Goal: Task Accomplishment & Management: Manage account settings

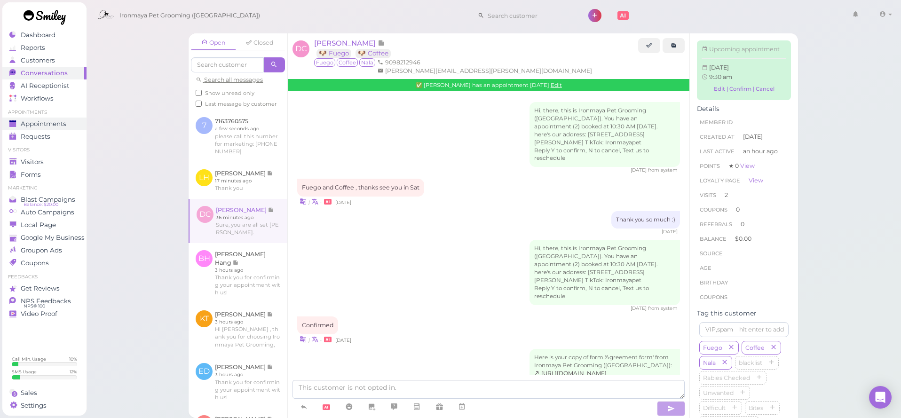
drag, startPoint x: 0, startPoint y: 0, endPoint x: 46, endPoint y: 121, distance: 129.2
click at [46, 121] on span "Appointments" at bounding box center [44, 124] width 46 height 8
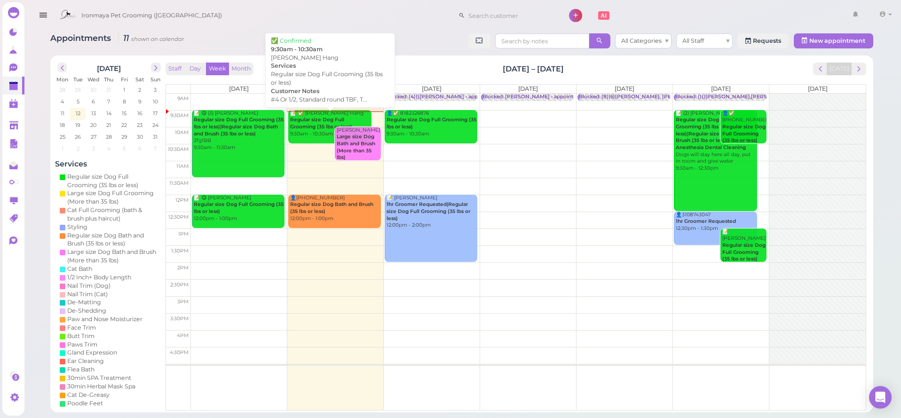
click at [318, 132] on div "📝 ✅ [PERSON_NAME] Hang Regular size Dog Full Grooming (35 lbs or less) 9:30am -…" at bounding box center [331, 124] width 82 height 28
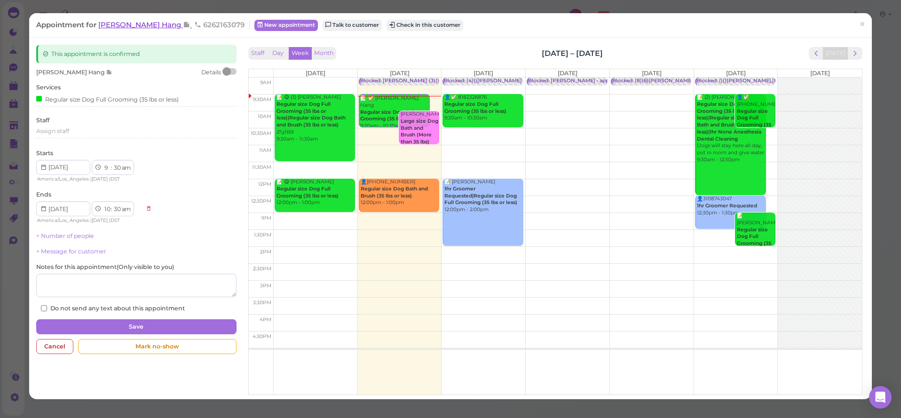
click at [116, 25] on span "[PERSON_NAME] Hang" at bounding box center [140, 24] width 85 height 9
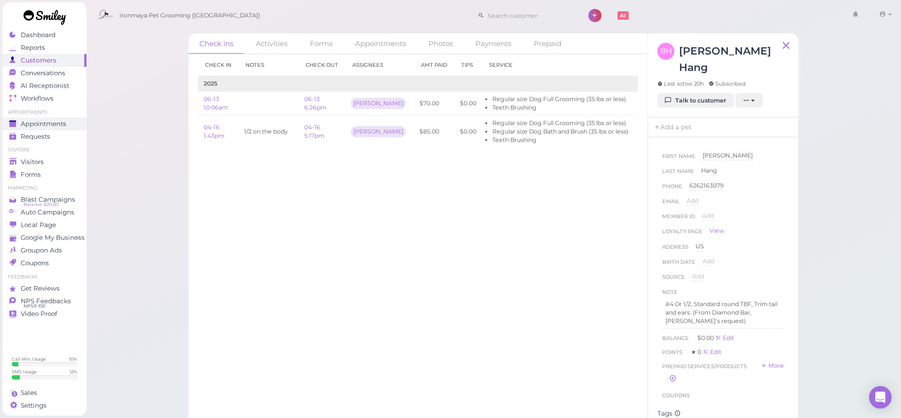
click at [60, 122] on span "Appointments" at bounding box center [44, 124] width 46 height 8
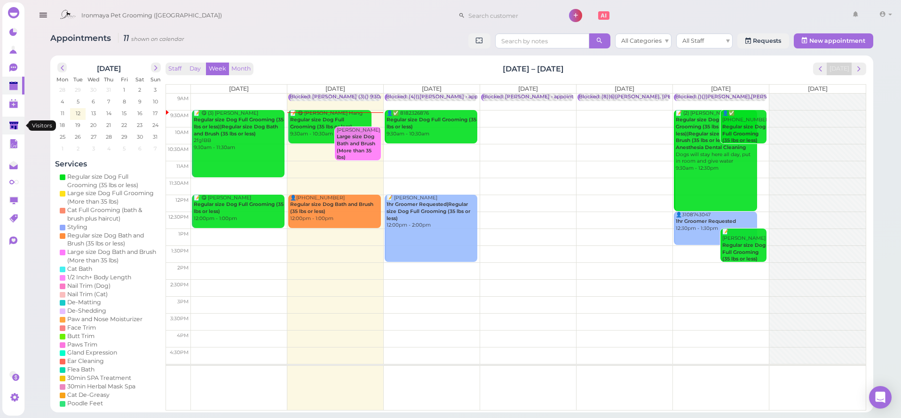
click at [11, 120] on link at bounding box center [13, 126] width 22 height 18
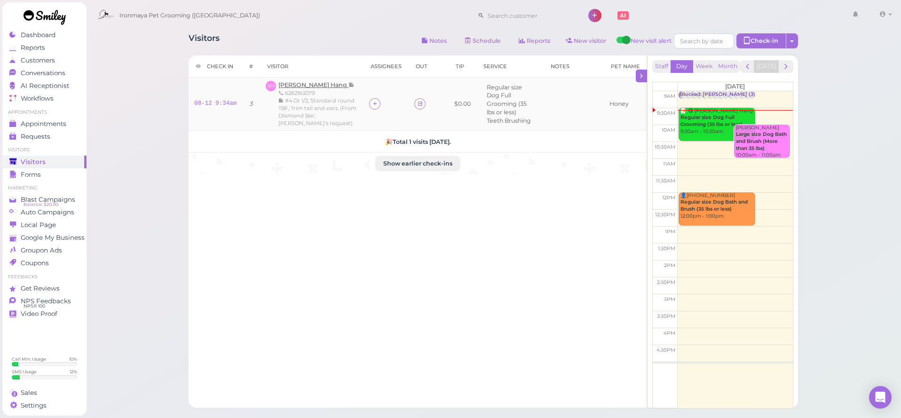
click at [296, 80] on td "BH [PERSON_NAME] Hang 6262163079 #4 Or 1/2, Standard round TBF, Trim tail and e…" at bounding box center [311, 104] width 103 height 53
click at [295, 84] on span "[PERSON_NAME] Hang" at bounding box center [313, 84] width 70 height 7
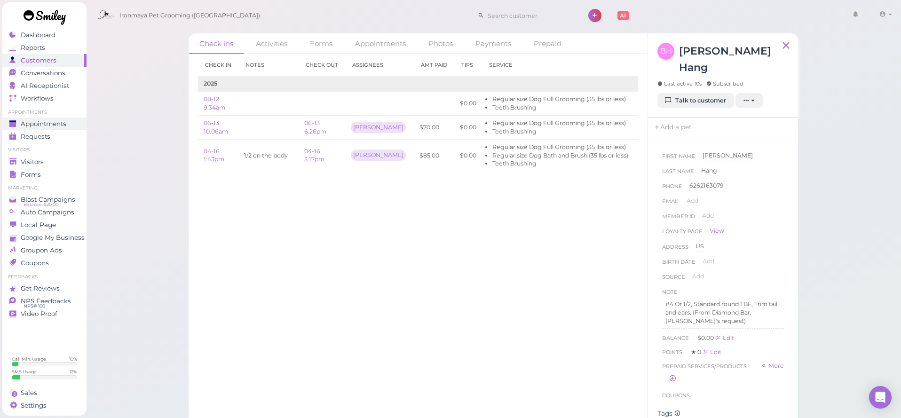
click at [36, 126] on span "Appointments" at bounding box center [44, 124] width 46 height 8
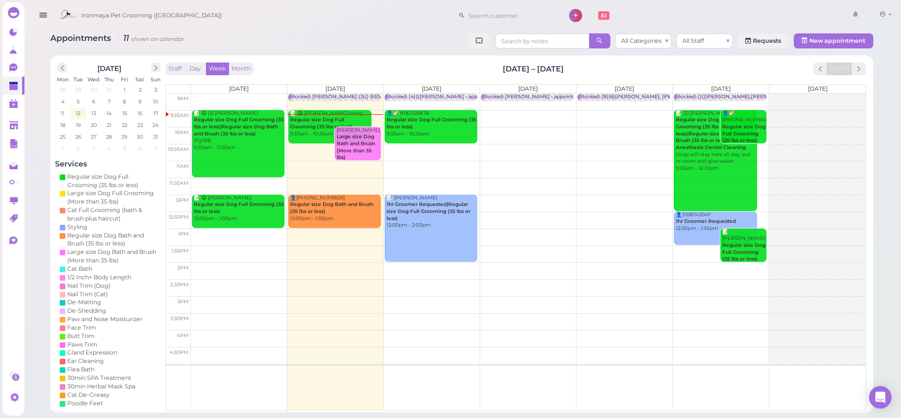
click at [479, 112] on td at bounding box center [528, 118] width 675 height 17
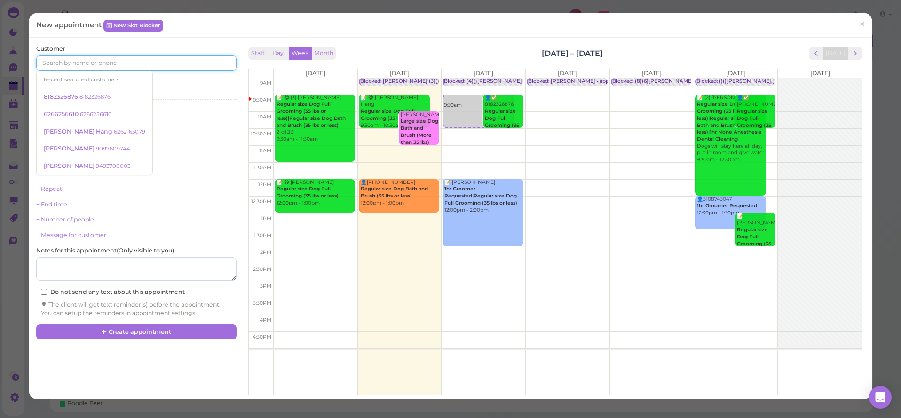
click at [208, 60] on input at bounding box center [136, 62] width 200 height 15
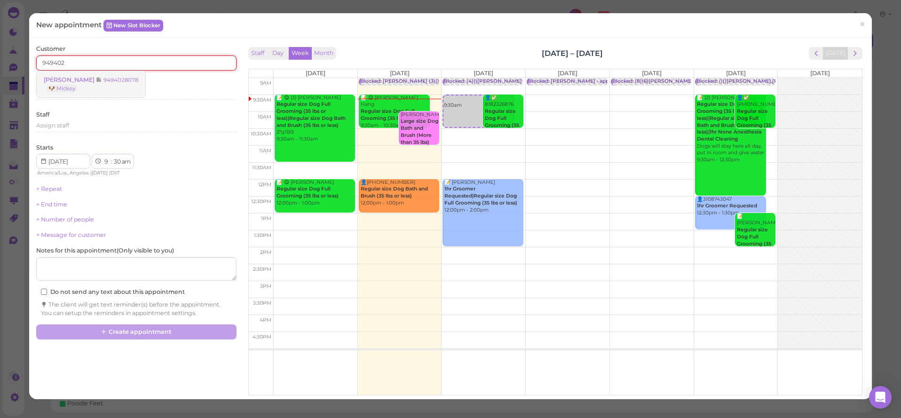
type input "949402"
click at [114, 79] on small "9494028078" at bounding box center [120, 80] width 35 height 7
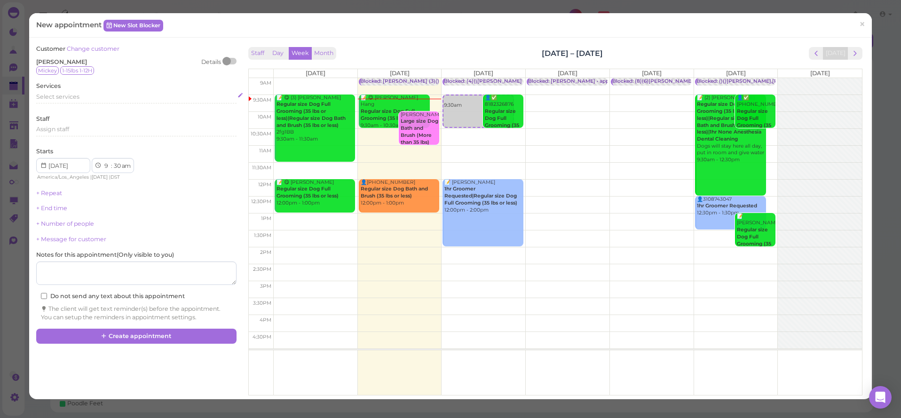
click at [103, 94] on div "Select services" at bounding box center [136, 97] width 200 height 8
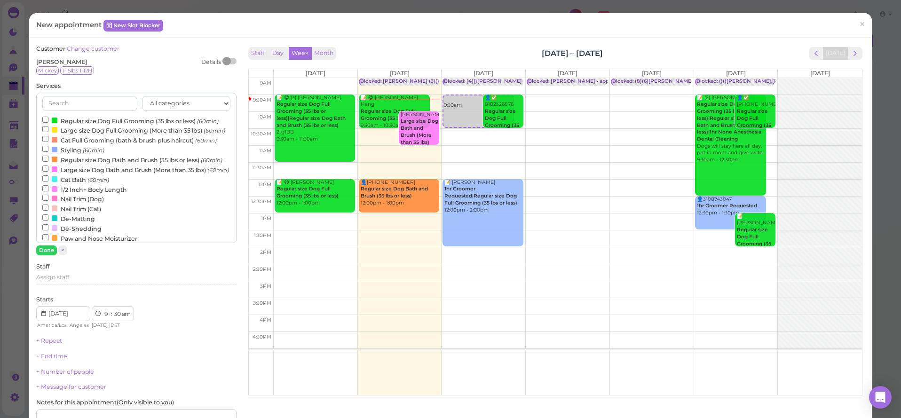
click at [99, 116] on label "Regular size Dog Full Grooming (35 lbs or less) (60min)" at bounding box center [130, 121] width 176 height 10
click at [48, 117] on input "Regular size Dog Full Grooming (35 lbs or less) (60min)" at bounding box center [45, 120] width 6 height 6
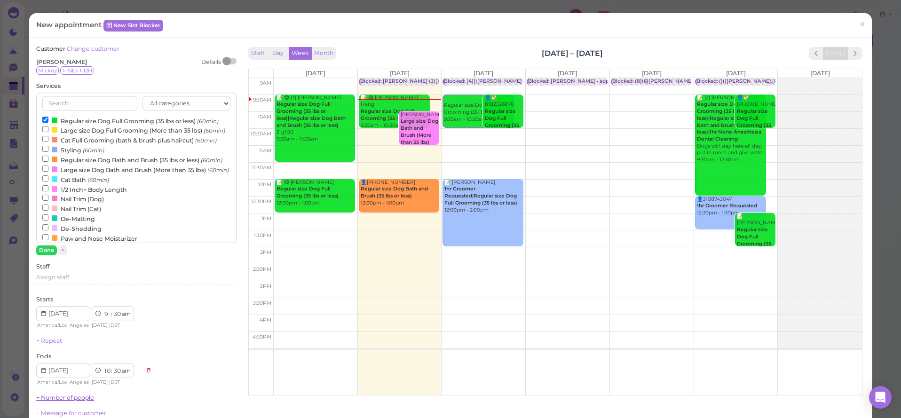
click at [52, 247] on button "Done" at bounding box center [46, 250] width 21 height 10
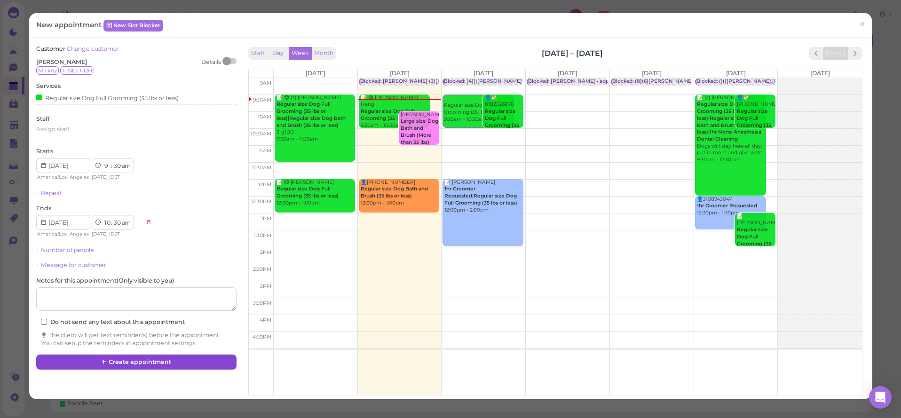
click at [116, 355] on button "Create appointment" at bounding box center [136, 362] width 200 height 15
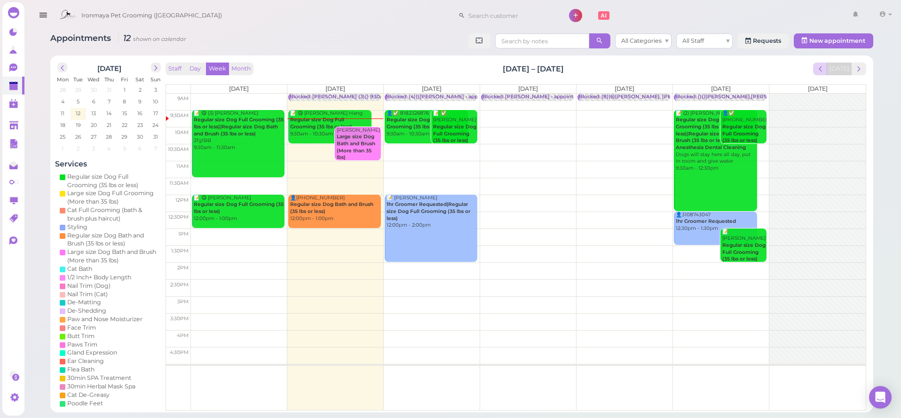
click at [824, 68] on span "prev" at bounding box center [820, 68] width 9 height 9
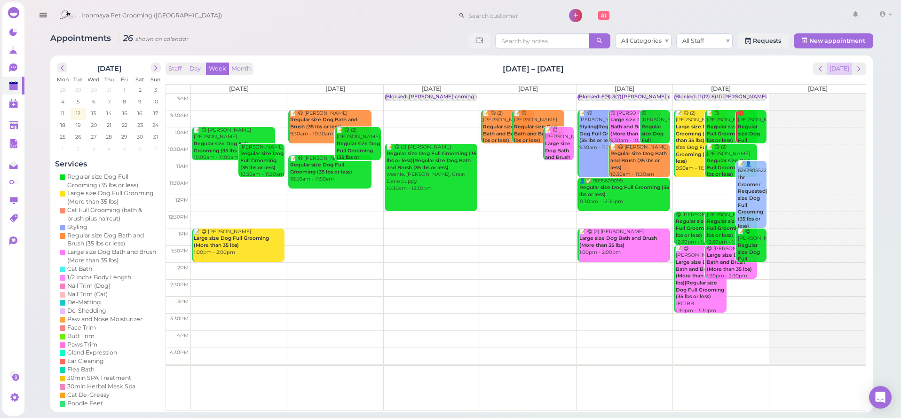
click at [845, 72] on button "[DATE]" at bounding box center [839, 69] width 25 height 13
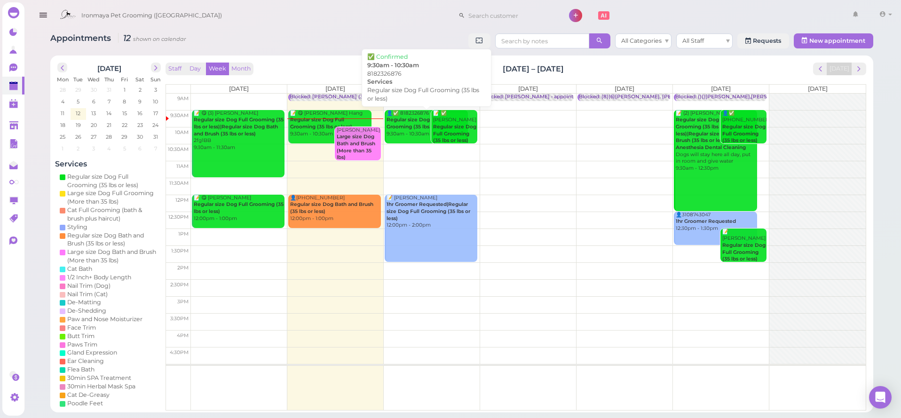
click at [396, 130] on div "👤✅ 8182326876 Regular size Dog Full Grooming (35 lbs or less) 9:30am - 10:30am" at bounding box center [427, 124] width 82 height 28
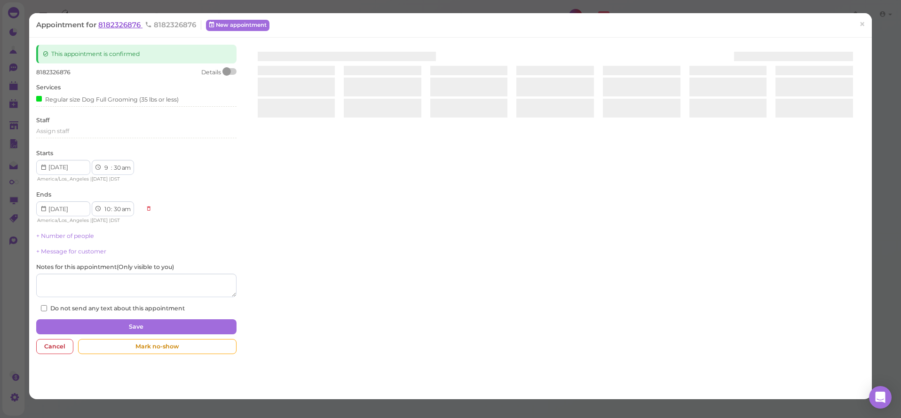
click at [127, 27] on span "8182326876" at bounding box center [120, 24] width 44 height 9
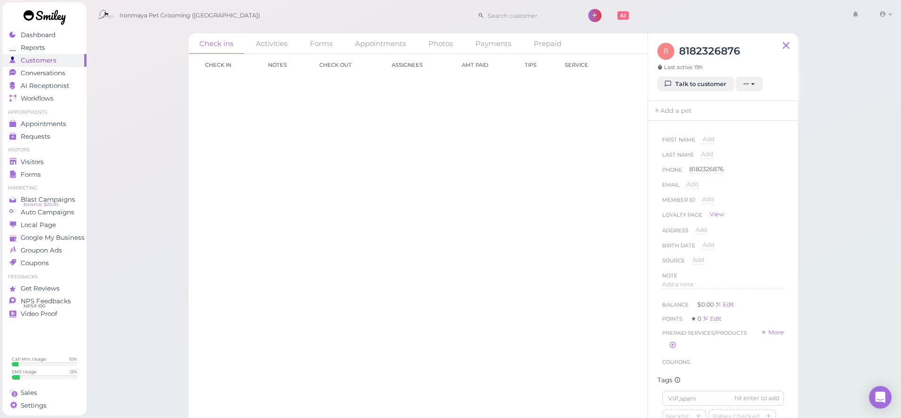
click at [689, 92] on div "8 8182326876 Last active 19h Talk to customer New appointment Add stamps Add/Re…" at bounding box center [723, 67] width 150 height 68
click at [685, 86] on link "Talk to customer" at bounding box center [695, 84] width 77 height 15
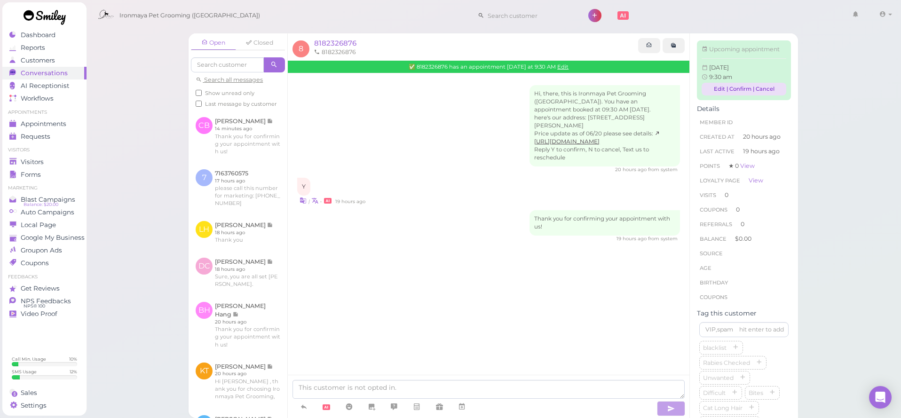
click at [717, 87] on link "Edit | Confirm | Cancel" at bounding box center [744, 89] width 85 height 13
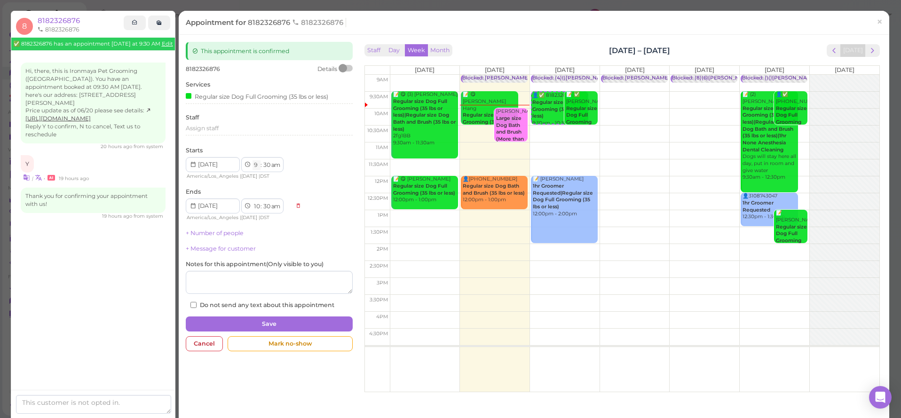
select select "12"
select select "1"
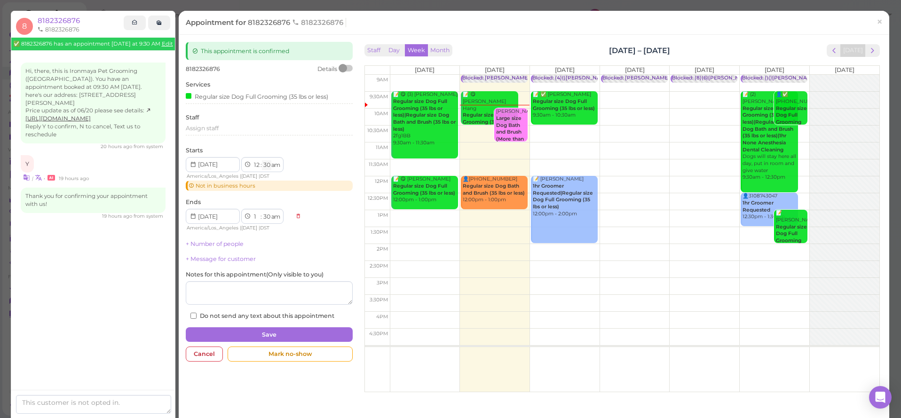
select select "00"
select select "pm"
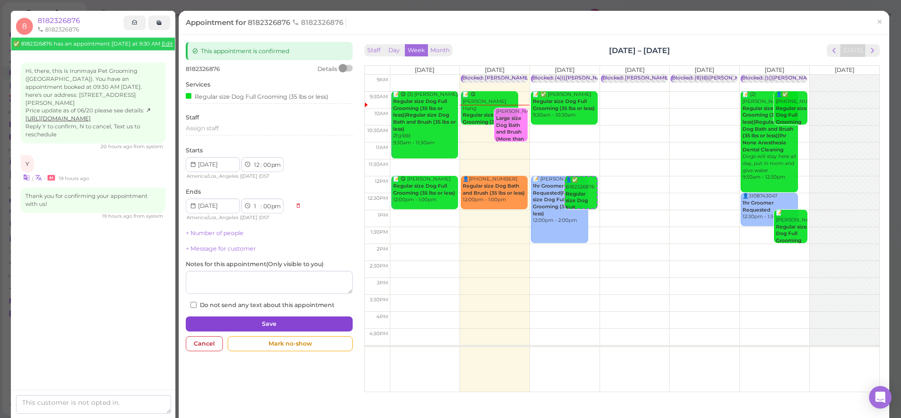
click at [292, 320] on button "Save" at bounding box center [269, 324] width 167 height 15
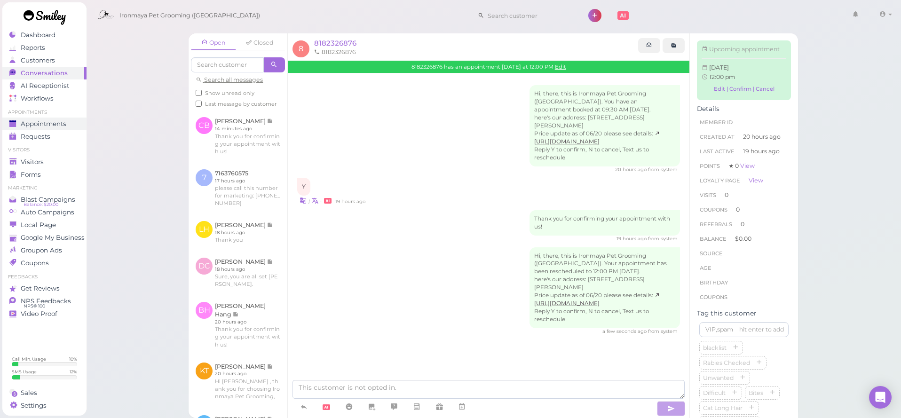
click at [58, 124] on span "Appointments" at bounding box center [44, 124] width 46 height 8
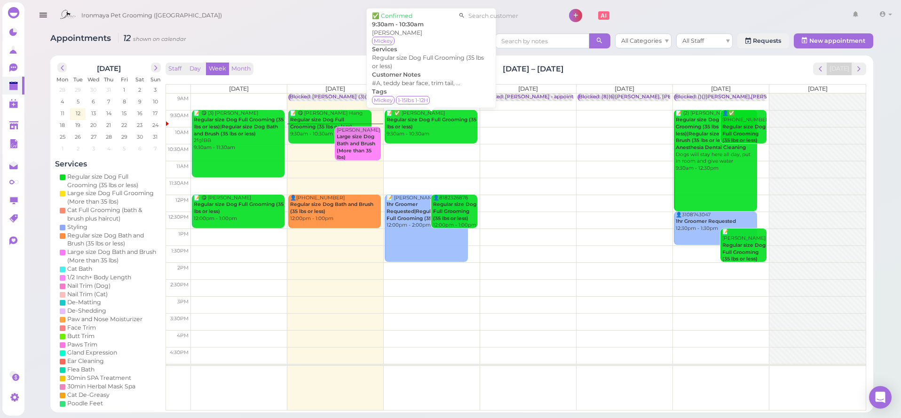
click at [428, 127] on div "📝 ✅ [PERSON_NAME] Regular size Dog Full Grooming (35 lbs or less) 9:30am - 10:3…" at bounding box center [431, 124] width 91 height 28
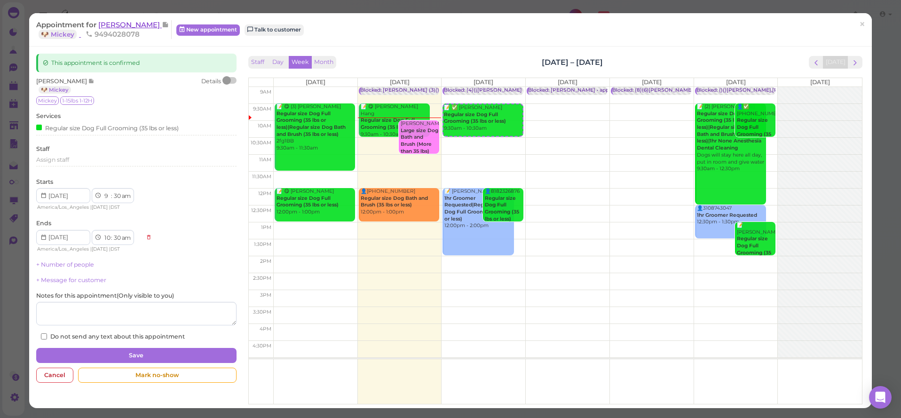
click at [121, 23] on span "[PERSON_NAME]" at bounding box center [129, 24] width 63 height 9
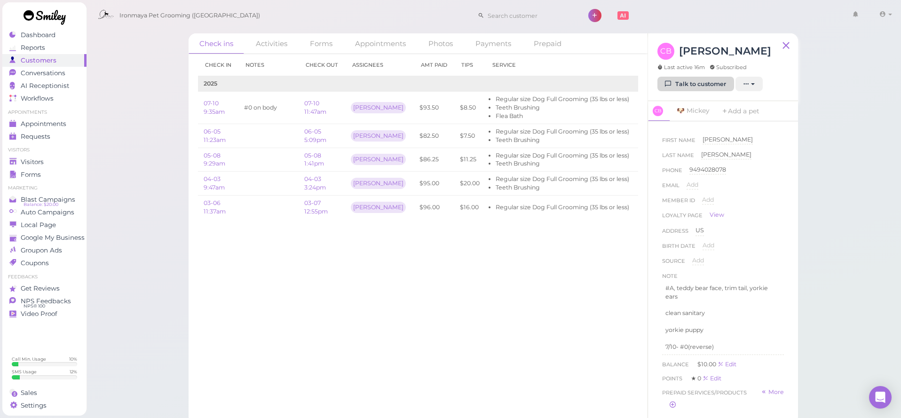
click at [677, 87] on link "Talk to customer" at bounding box center [695, 84] width 77 height 15
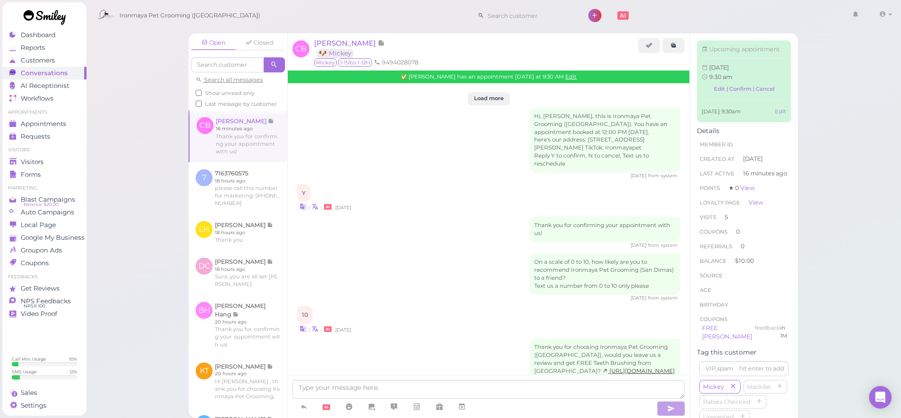
scroll to position [1390, 0]
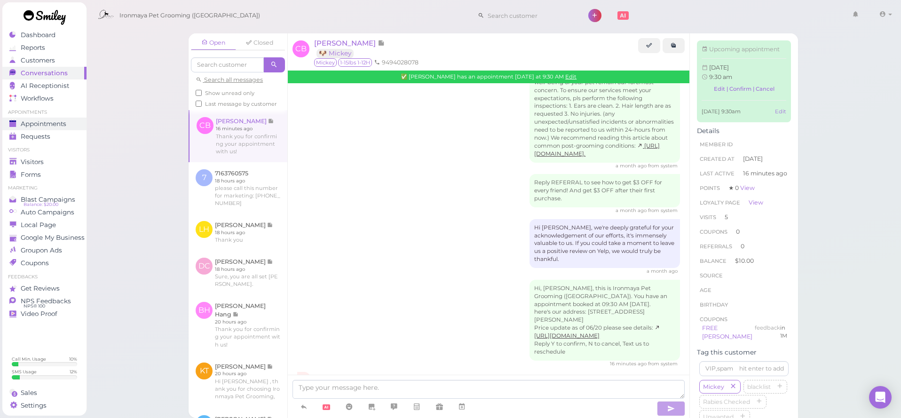
click at [66, 124] on span "Appointments" at bounding box center [44, 124] width 46 height 8
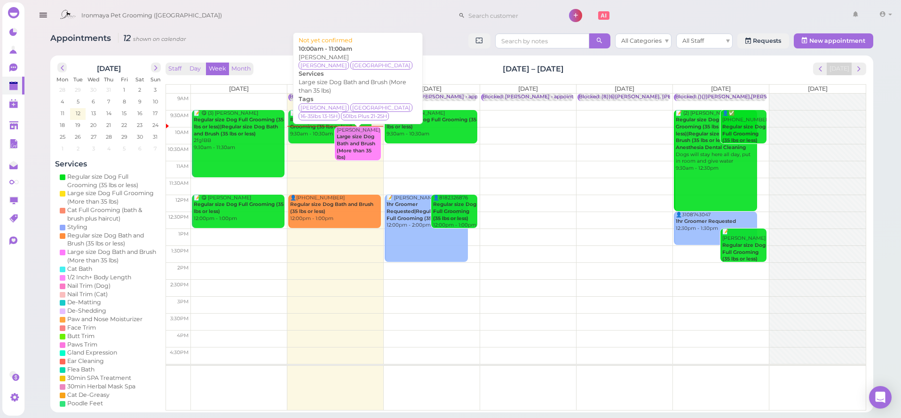
click at [367, 142] on b "Large size Dog Bath and Brush (More than 35 lbs)" at bounding box center [356, 147] width 39 height 27
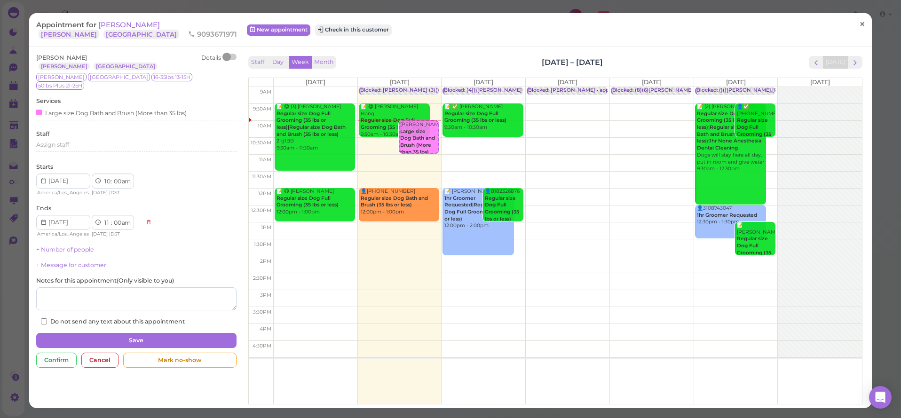
click at [865, 23] on span "×" at bounding box center [862, 24] width 6 height 13
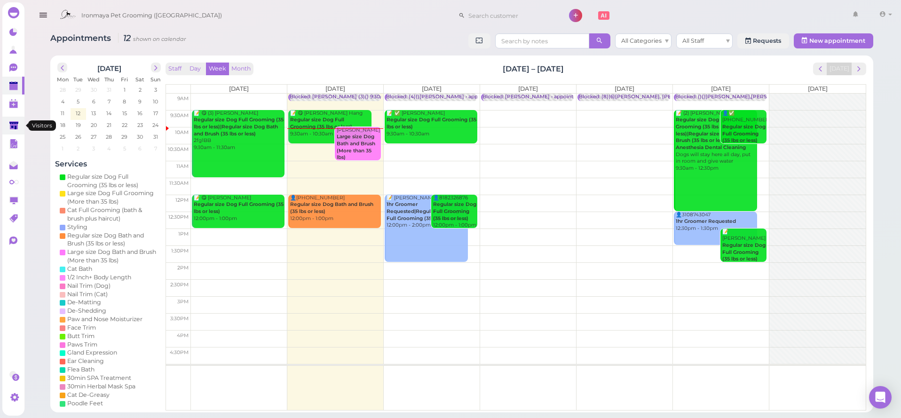
click at [19, 124] on link at bounding box center [13, 126] width 22 height 18
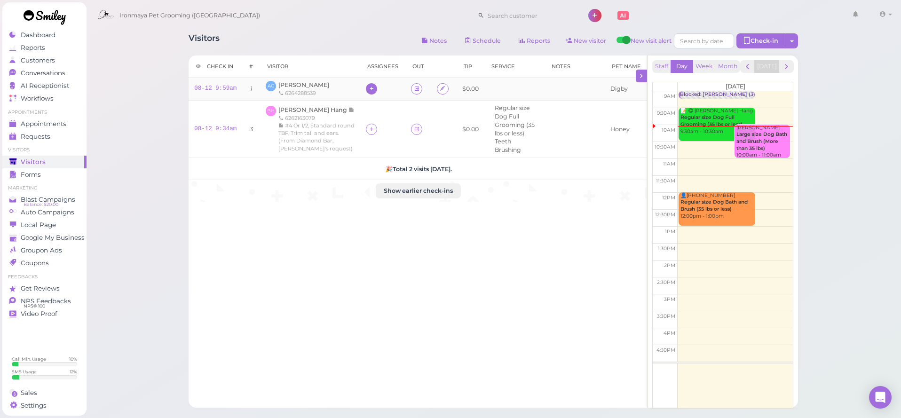
click at [369, 89] on icon at bounding box center [372, 88] width 6 height 7
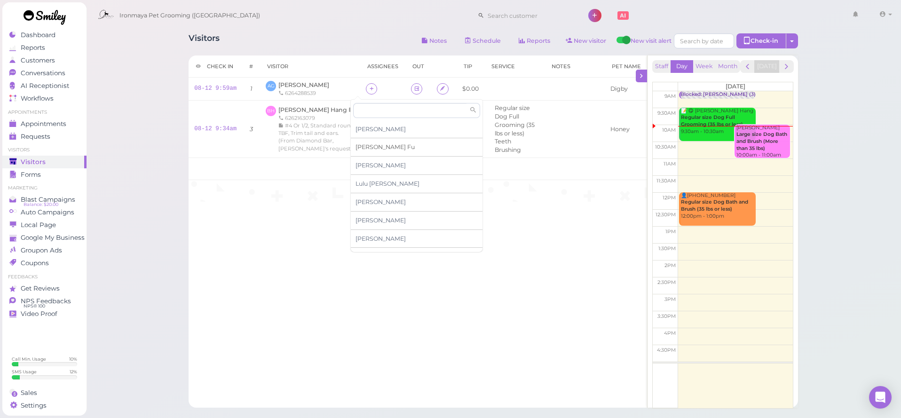
click at [363, 145] on span "[PERSON_NAME]" at bounding box center [385, 146] width 59 height 7
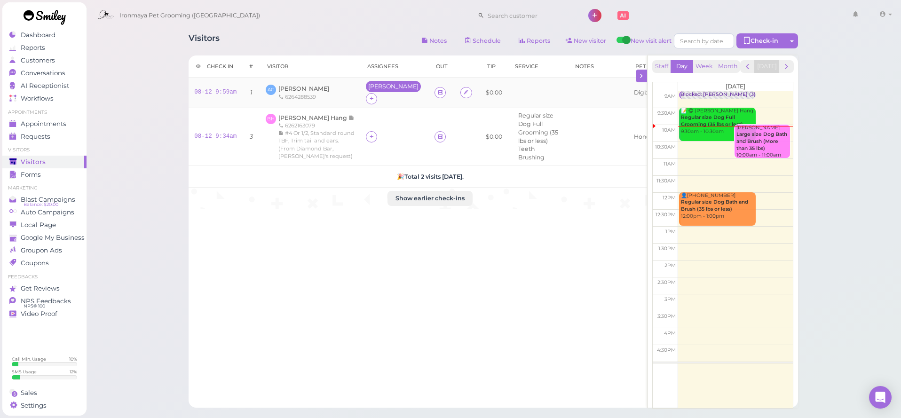
click at [368, 89] on div "[PERSON_NAME]" at bounding box center [393, 86] width 50 height 7
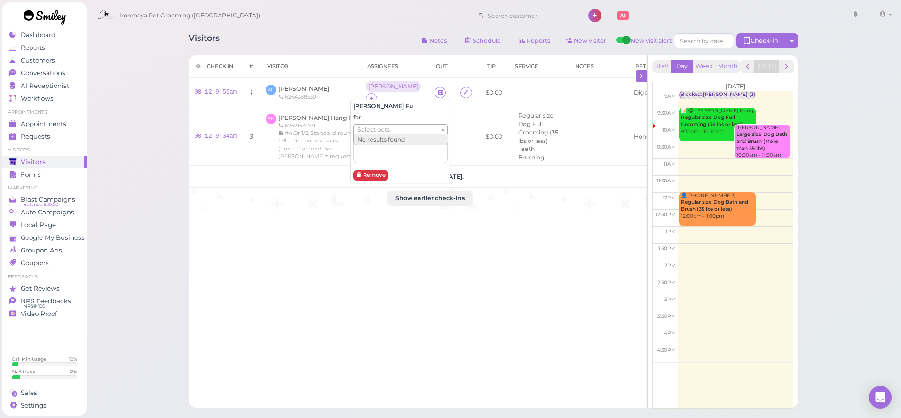
click at [374, 127] on span "Select pets" at bounding box center [373, 130] width 32 height 10
click at [306, 85] on span "[PERSON_NAME]" at bounding box center [303, 88] width 51 height 7
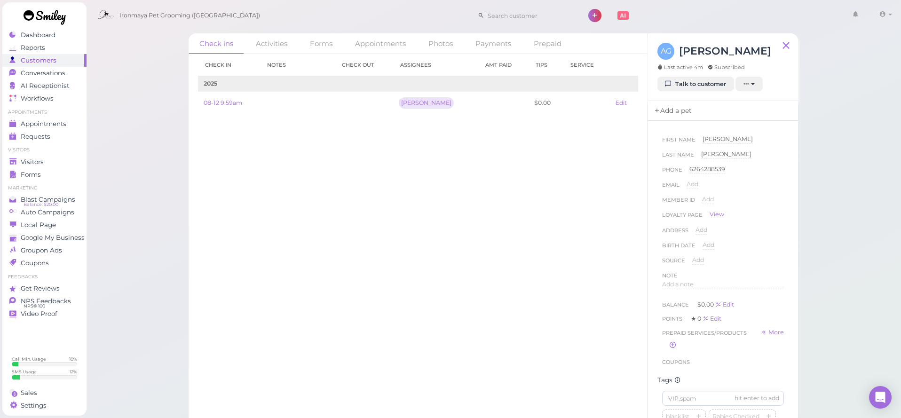
click at [682, 115] on link "Add a pet" at bounding box center [672, 111] width 49 height 20
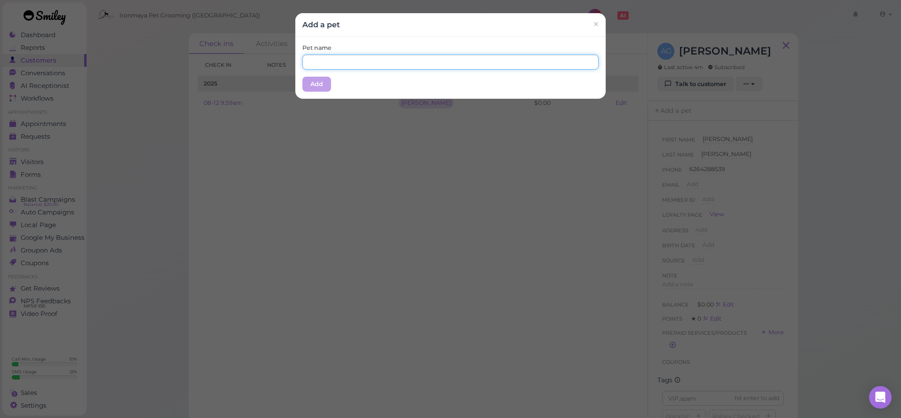
click at [384, 53] on div "Pet name" at bounding box center [450, 57] width 296 height 26
click at [329, 64] on input "Digby" at bounding box center [450, 62] width 296 height 15
type input "Digbi"
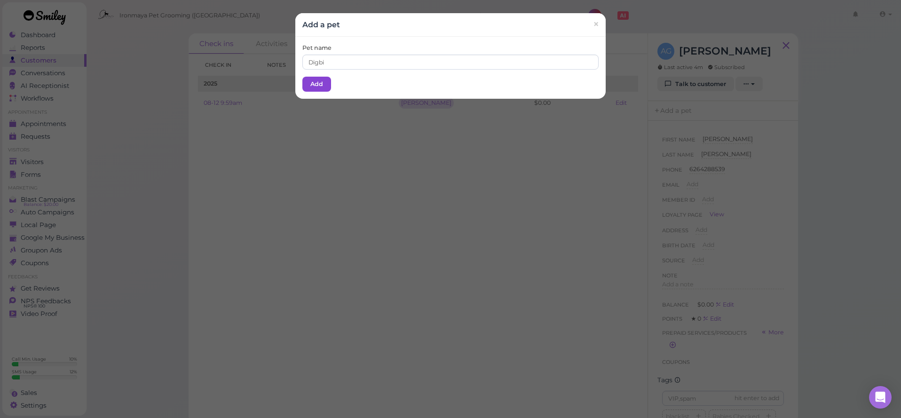
click at [315, 91] on div "Pet name [PERSON_NAME] Add" at bounding box center [450, 68] width 310 height 62
click at [316, 88] on button "Add" at bounding box center [316, 84] width 29 height 15
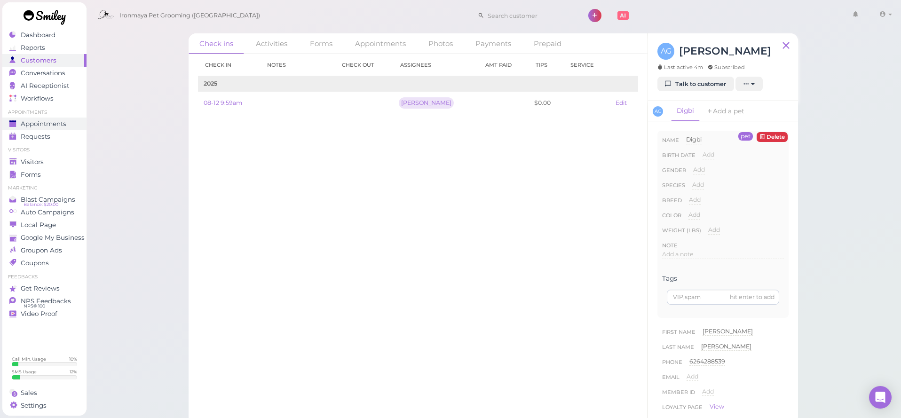
click at [46, 121] on span "Appointments" at bounding box center [44, 124] width 46 height 8
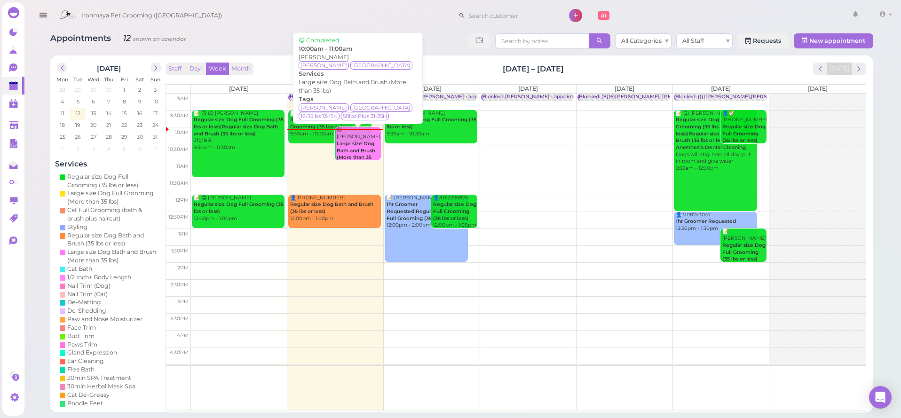
click at [346, 151] on b "Large size Dog Bath and Brush (More than 35 lbs)" at bounding box center [356, 154] width 39 height 27
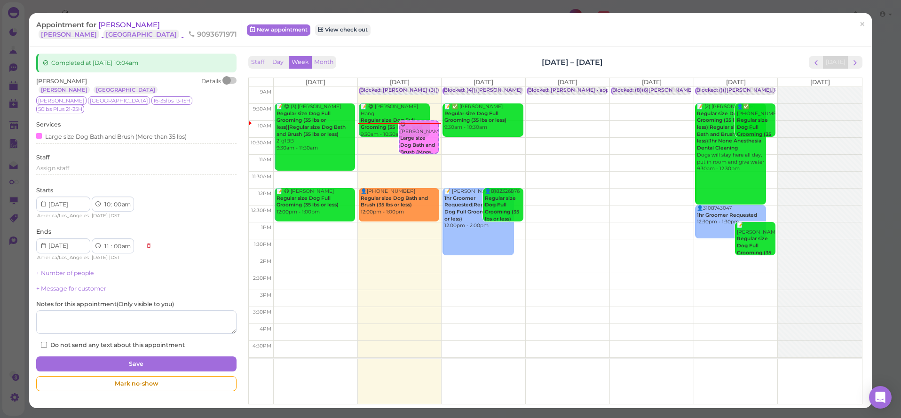
click at [122, 22] on span "[PERSON_NAME]" at bounding box center [129, 24] width 62 height 9
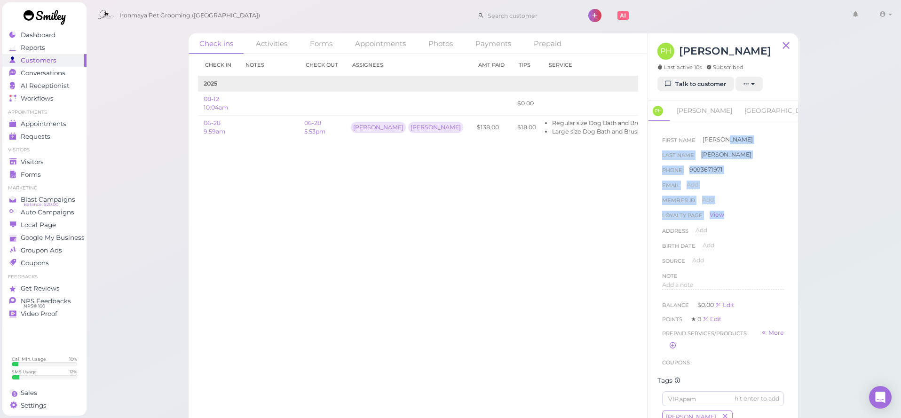
drag, startPoint x: 794, startPoint y: 142, endPoint x: 798, endPoint y: 210, distance: 67.8
click at [799, 210] on div "Check ins Activities Forms Appointments Photos Payments Prepaid Check in Notes …" at bounding box center [493, 225] width 633 height 398
click at [825, 186] on div "Check ins Activities Forms Appointments Photos Payments Prepaid Check in Notes …" at bounding box center [493, 212] width 815 height 424
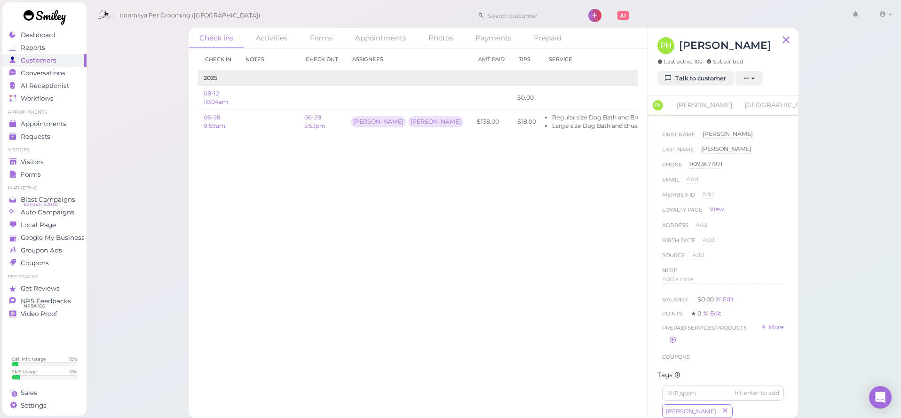
scroll to position [5, 0]
click at [36, 158] on span "Visitors" at bounding box center [32, 162] width 23 height 8
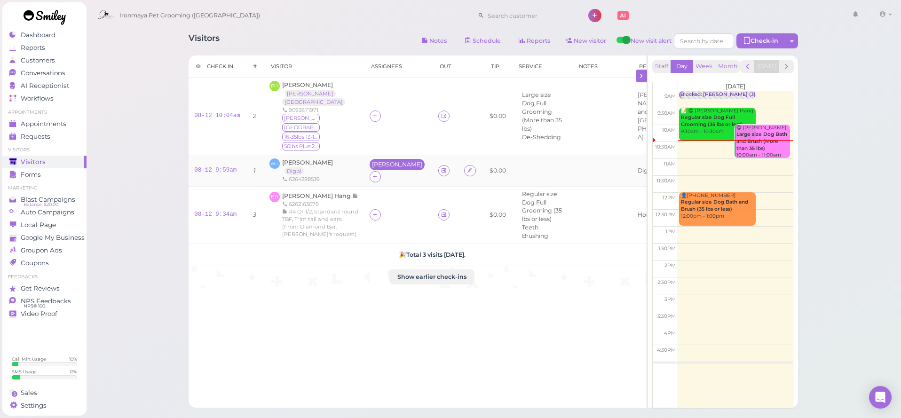
click at [370, 159] on div "[PERSON_NAME]" at bounding box center [397, 164] width 55 height 11
click at [377, 189] on span "Select pets" at bounding box center [379, 192] width 32 height 10
click at [160, 166] on div "Visitors Notes Schedule Reports New visitor New visit alert Check-in Customer c…" at bounding box center [493, 260] width 815 height 521
click at [442, 167] on icon at bounding box center [445, 170] width 6 height 7
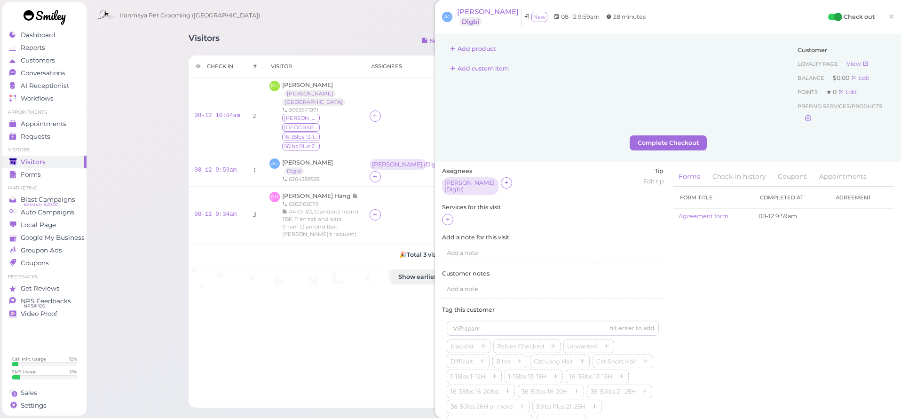
click at [441, 216] on div "Assignees [PERSON_NAME] ( Digbi ) Tip Edit tip 0 Services for this visit Add a …" at bounding box center [552, 322] width 231 height 310
click at [446, 216] on icon at bounding box center [448, 219] width 6 height 7
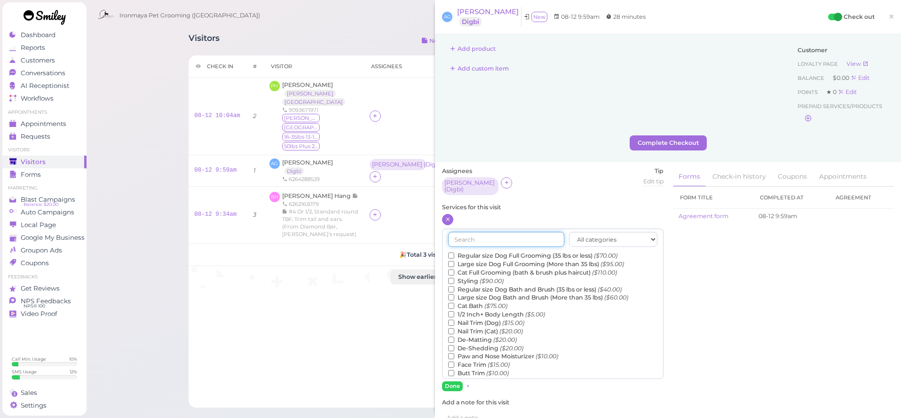
click at [468, 236] on input "text" at bounding box center [506, 239] width 116 height 15
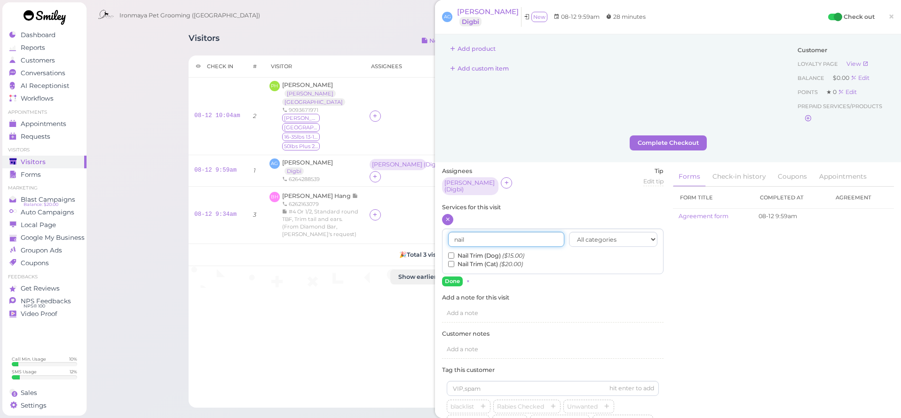
type input "nail"
click at [463, 252] on label "Nail Trim (Dog) ($15.00)" at bounding box center [486, 256] width 76 height 8
click at [454, 253] on input "Nail Trim (Dog) ($15.00)" at bounding box center [451, 256] width 6 height 6
click at [450, 277] on button "Done" at bounding box center [452, 282] width 21 height 10
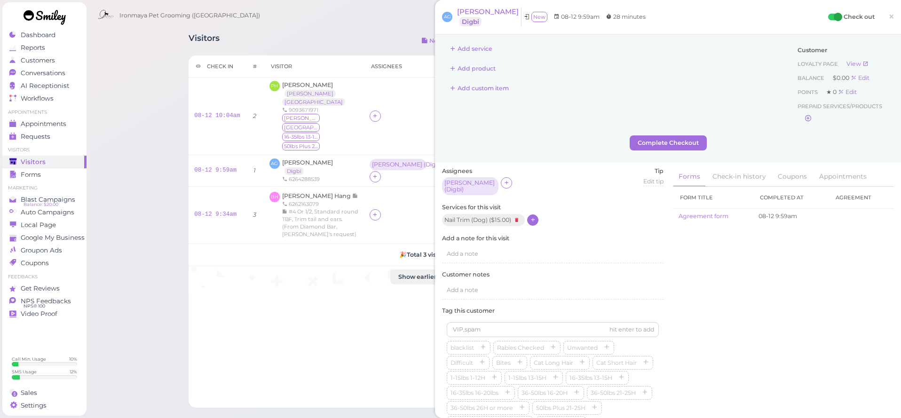
click at [483, 40] on div "Add service Add product Add custom item Customer Loyalty page View Balance $0.0…" at bounding box center [668, 98] width 466 height 128
click at [482, 46] on button "Add service" at bounding box center [471, 48] width 58 height 15
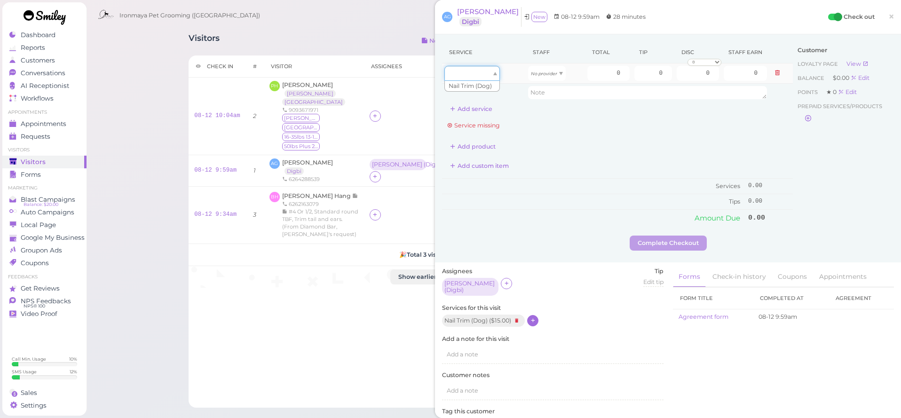
click at [490, 68] on div at bounding box center [471, 73] width 55 height 15
type input "15.00"
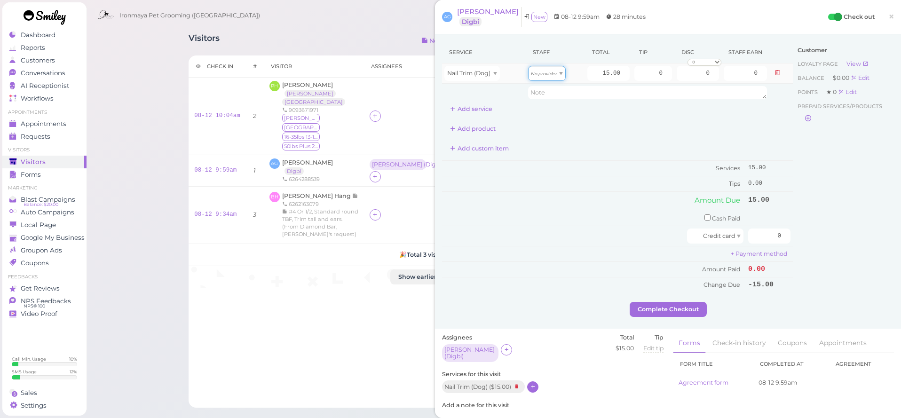
click at [534, 72] on icon "No provider" at bounding box center [544, 73] width 26 height 5
type input "6.45"
click at [639, 70] on input "0" at bounding box center [653, 73] width 38 height 15
type input "4"
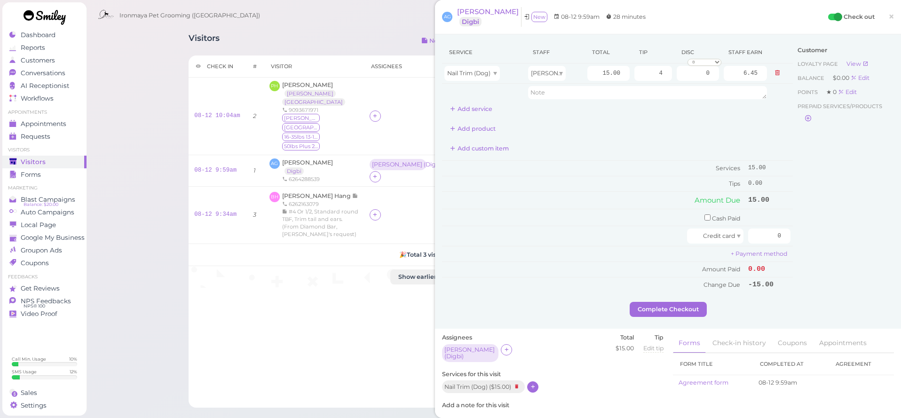
click at [813, 222] on div "Customer Loyalty page View Balance $0.00 Edit Points ★ 0 Edit Prepaid services/…" at bounding box center [843, 171] width 101 height 261
click at [708, 214] on input "checkbox" at bounding box center [707, 217] width 6 height 6
checkbox input "true"
click at [781, 220] on input "0" at bounding box center [769, 219] width 42 height 15
click at [775, 217] on input "0" at bounding box center [769, 219] width 42 height 15
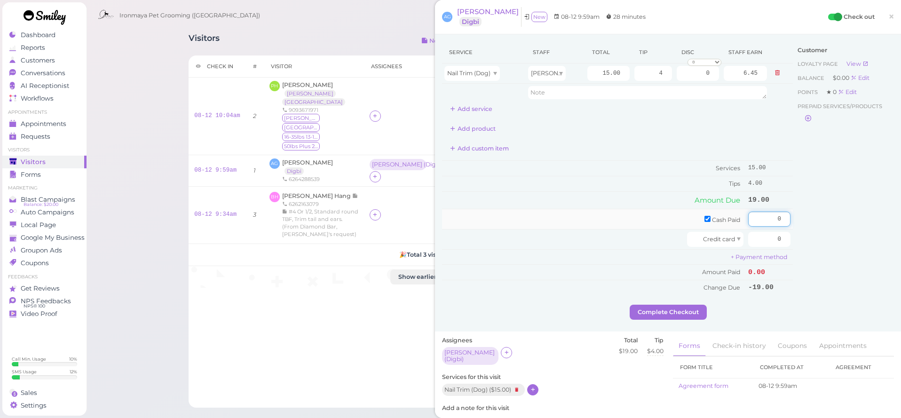
click at [775, 217] on input "0" at bounding box center [769, 219] width 42 height 15
type input "4"
click at [776, 232] on input "0" at bounding box center [769, 239] width 42 height 15
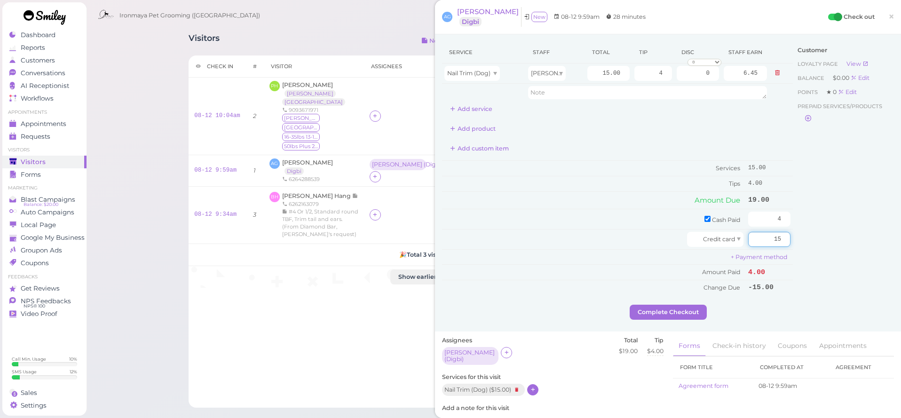
type input "15"
click at [794, 252] on div "Customer Loyalty page View Balance $0.00 Edit Points ★ 0 Edit Prepaid services/…" at bounding box center [843, 172] width 101 height 263
click at [699, 307] on button "Complete Checkout" at bounding box center [668, 312] width 77 height 15
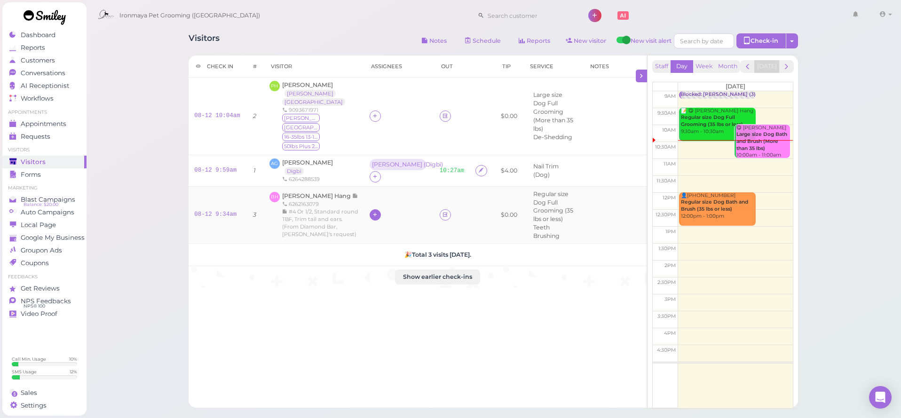
click at [372, 211] on icon at bounding box center [375, 214] width 6 height 7
click at [363, 257] on span "[PERSON_NAME]" at bounding box center [384, 255] width 59 height 7
click at [312, 192] on div "[PERSON_NAME] Hang 6262163079 #4 Or 1/2, Standard round TBF, Trim tail and ears…" at bounding box center [320, 215] width 76 height 46
click at [311, 192] on span "[PERSON_NAME] Hang" at bounding box center [317, 195] width 70 height 7
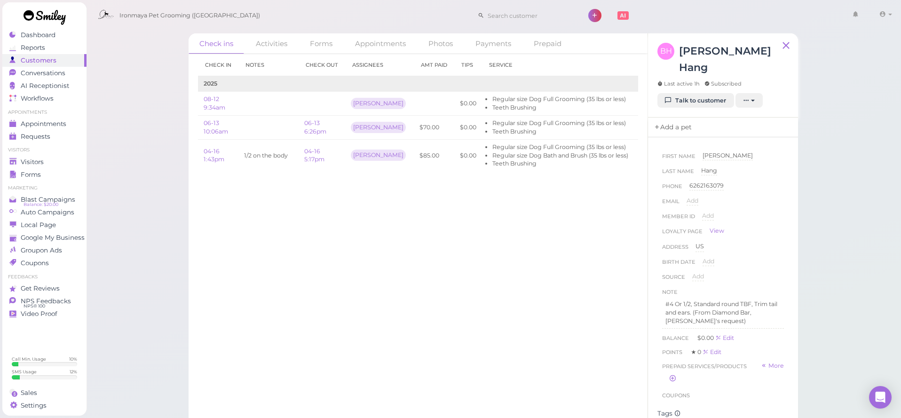
click at [689, 118] on link "Add a pet" at bounding box center [672, 128] width 49 height 20
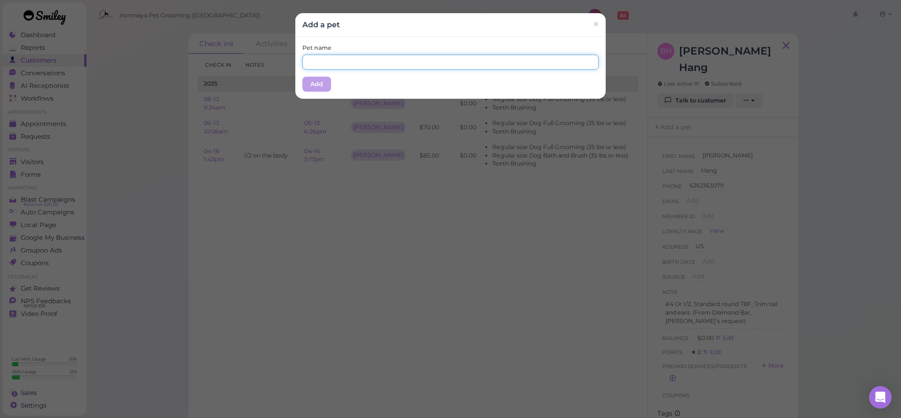
click at [382, 64] on input "text" at bounding box center [450, 62] width 296 height 15
type input "Honey"
click at [310, 87] on button "Add" at bounding box center [316, 84] width 29 height 15
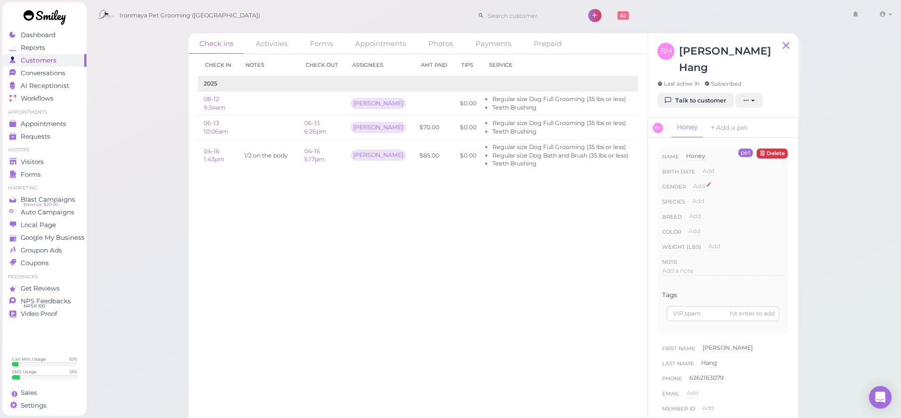
click at [703, 182] on span "Add" at bounding box center [699, 185] width 12 height 7
select select "[DEMOGRAPHIC_DATA]"
click at [704, 198] on button "Done" at bounding box center [704, 203] width 21 height 10
click at [703, 198] on span "Add" at bounding box center [698, 201] width 12 height 7
select select "Dog"
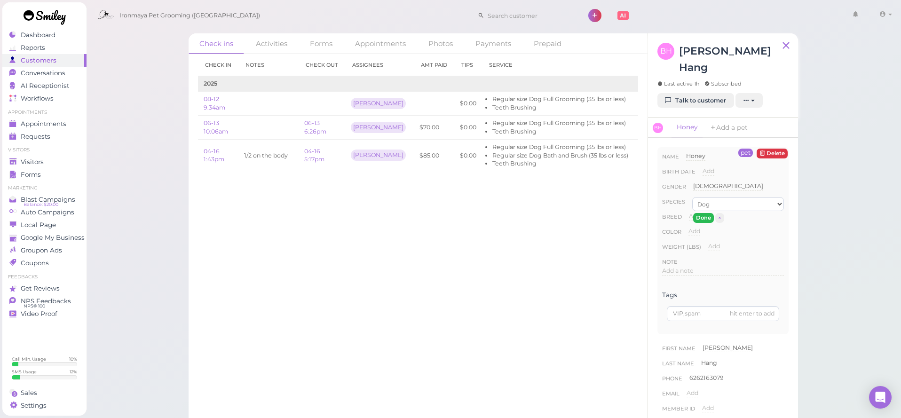
click at [704, 213] on button "Done" at bounding box center [703, 218] width 21 height 10
click at [696, 213] on span "Add" at bounding box center [695, 216] width 12 height 7
click at [699, 212] on input at bounding box center [736, 219] width 95 height 14
type input "Havanese"
click at [696, 228] on button "Done" at bounding box center [700, 233] width 21 height 10
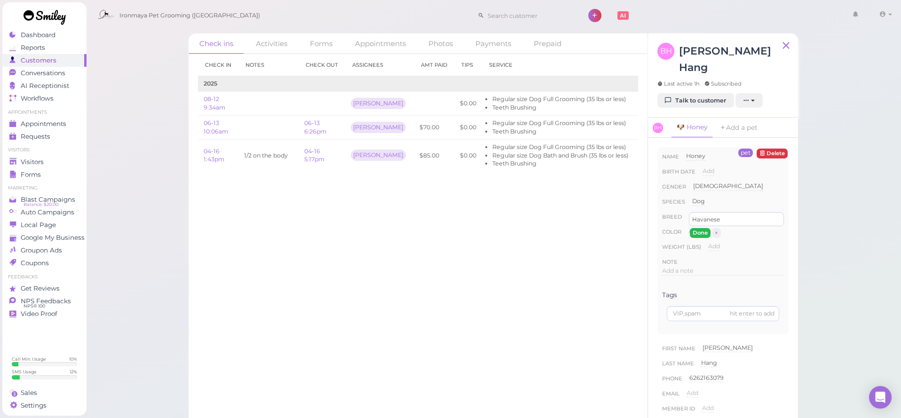
click at [700, 228] on button "Done" at bounding box center [700, 233] width 21 height 10
click at [700, 228] on span "Add" at bounding box center [695, 231] width 12 height 7
type input "honey"
click at [698, 243] on button "Done" at bounding box center [699, 248] width 21 height 10
click at [42, 159] on span "Visitors" at bounding box center [32, 162] width 23 height 8
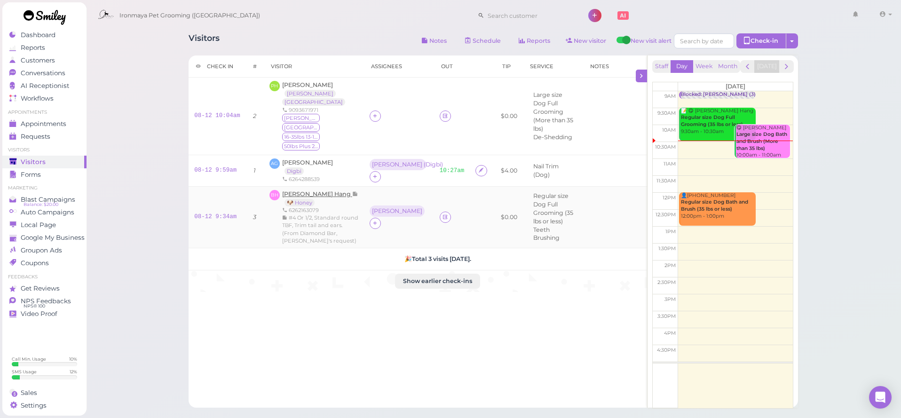
click at [306, 190] on span "[PERSON_NAME] Hang" at bounding box center [317, 193] width 70 height 7
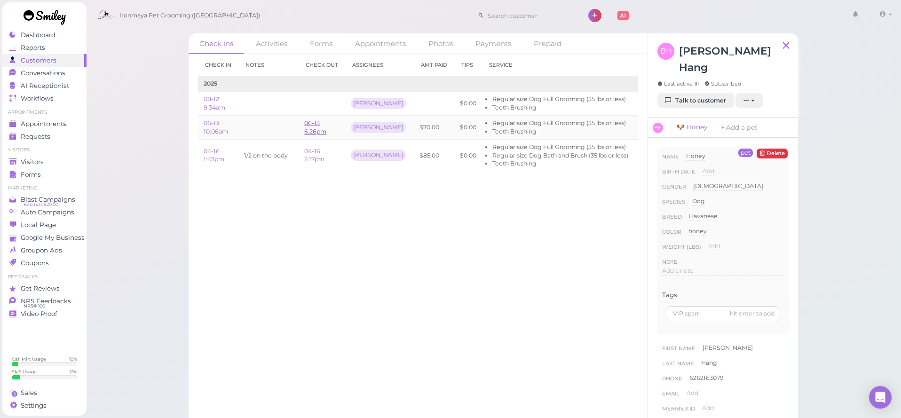
click at [305, 128] on link "06-13 6:26pm" at bounding box center [315, 127] width 22 height 16
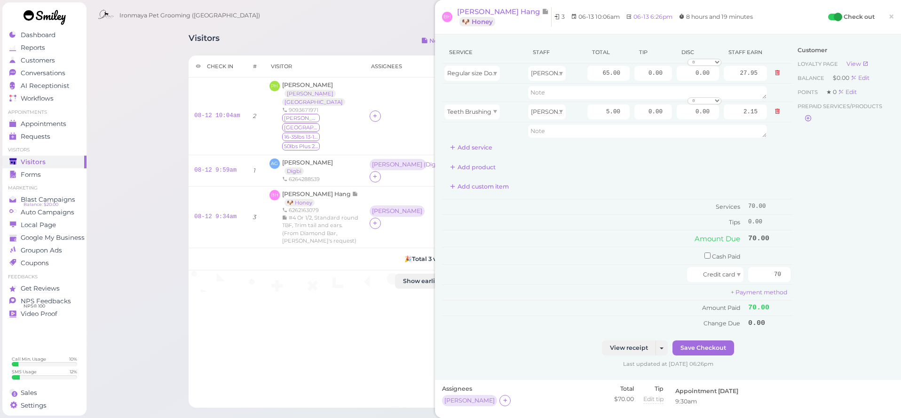
drag, startPoint x: 898, startPoint y: 123, endPoint x: 896, endPoint y: 205, distance: 81.4
click at [897, 205] on div "Service Staff Total Tip Disc Staff earn Regular size Dog Full Grooming (35 lbs …" at bounding box center [668, 207] width 466 height 346
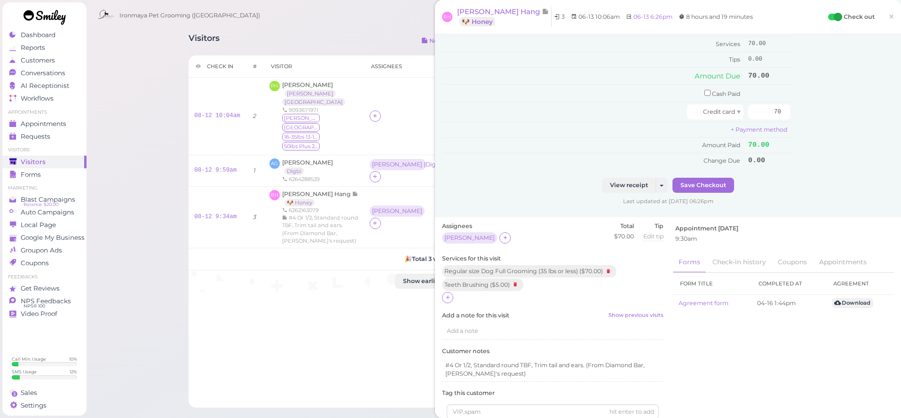
scroll to position [261, 0]
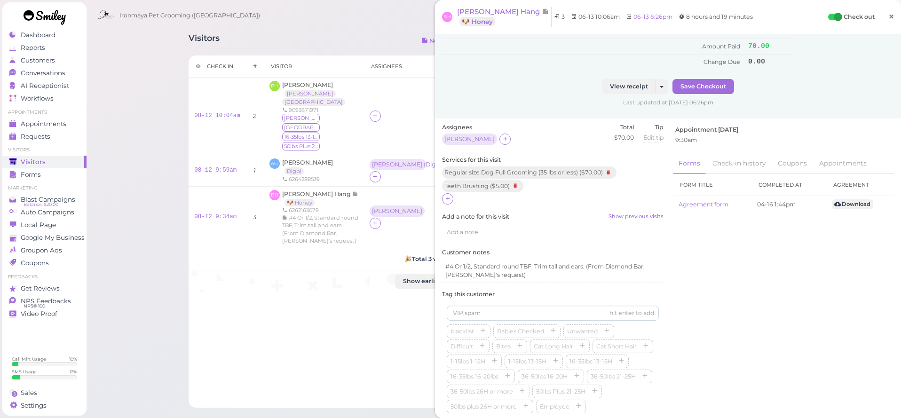
click at [888, 21] on span "×" at bounding box center [891, 16] width 6 height 13
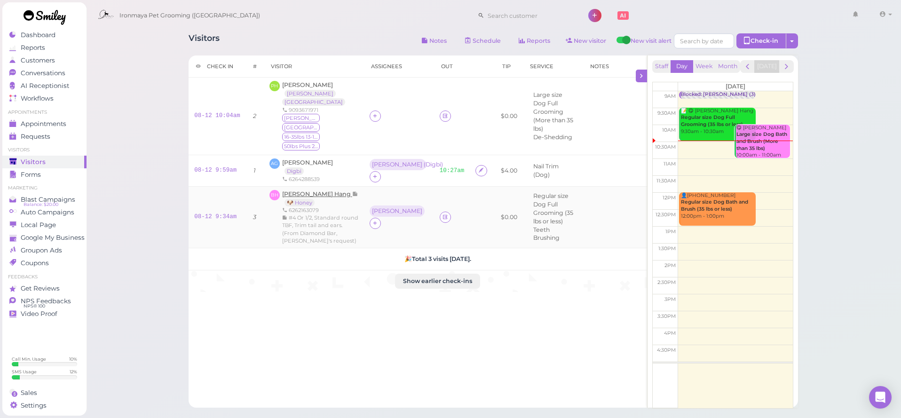
click at [311, 190] on span "[PERSON_NAME] Hang" at bounding box center [317, 193] width 70 height 7
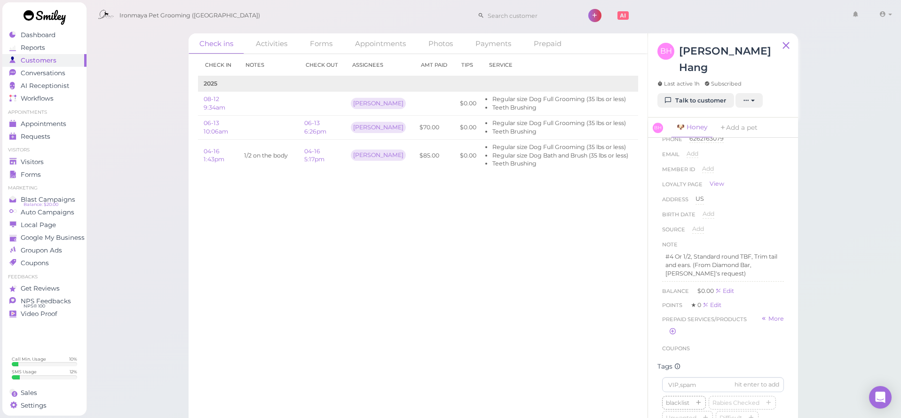
scroll to position [304, 0]
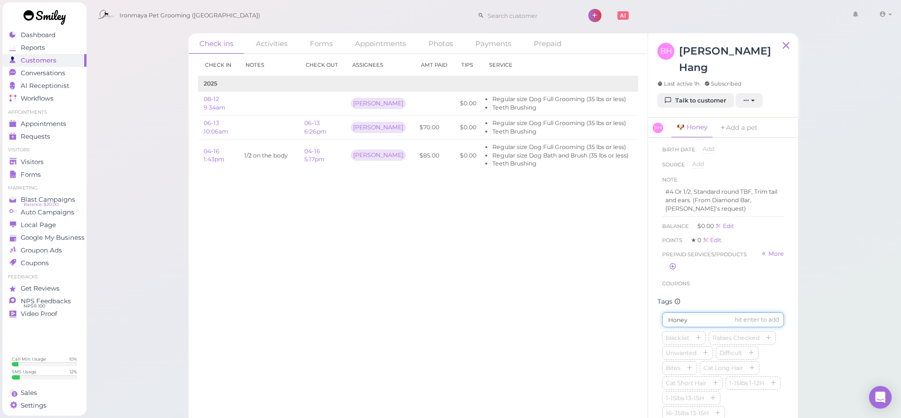
type input "Honey"
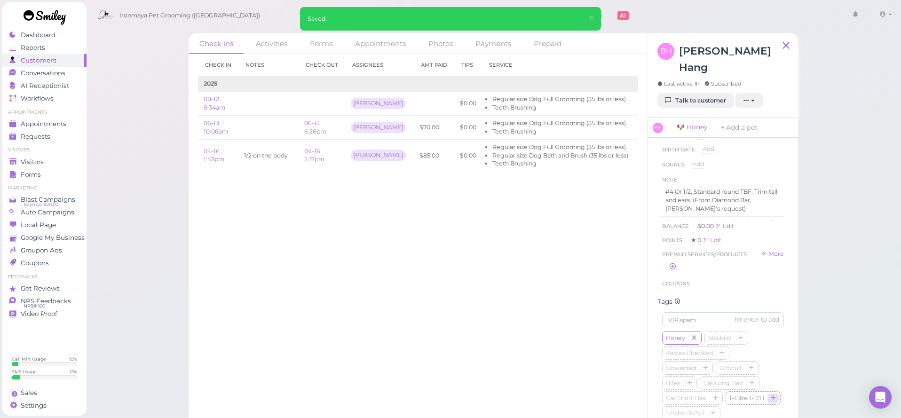
click at [771, 396] on icon "button" at bounding box center [773, 399] width 6 height 7
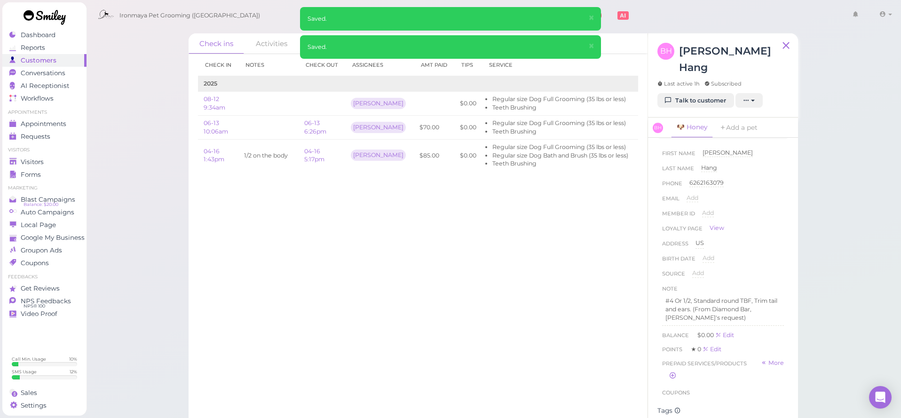
scroll to position [127, 0]
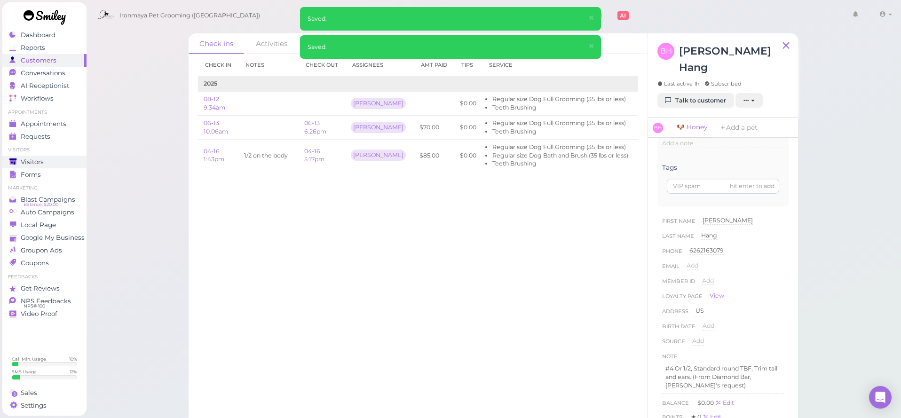
click at [37, 162] on span "Visitors" at bounding box center [32, 162] width 23 height 8
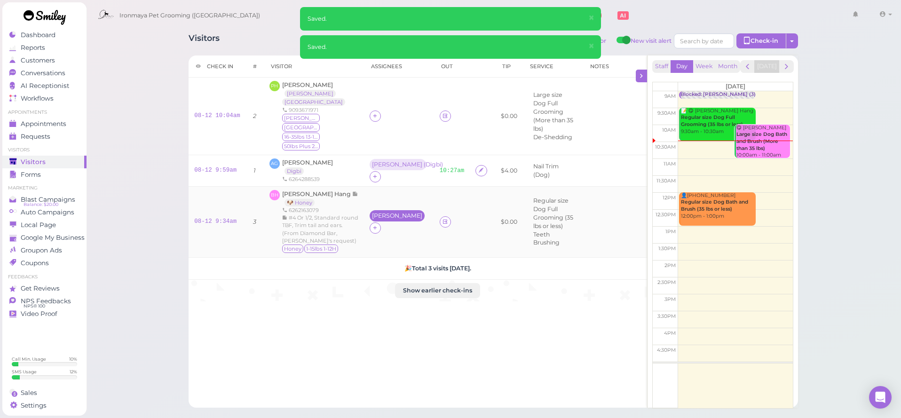
click at [372, 213] on div "[PERSON_NAME]" at bounding box center [397, 216] width 50 height 7
click at [373, 240] on span "Select services" at bounding box center [377, 241] width 43 height 10
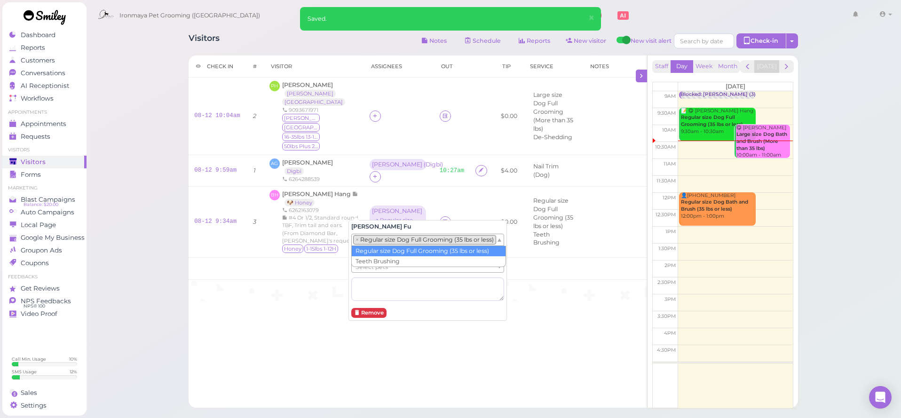
click at [367, 243] on li "× Regular size Dog Full Grooming (35 lbs or less)" at bounding box center [424, 239] width 143 height 9
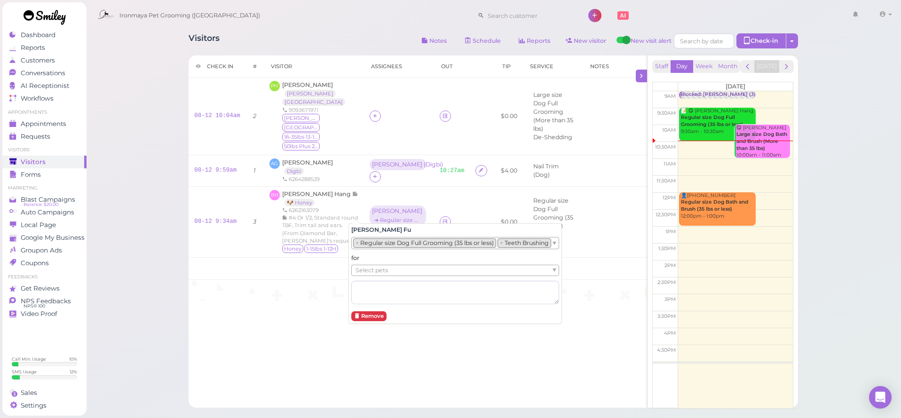
click at [369, 267] on span "Select pets" at bounding box center [372, 270] width 32 height 10
drag, startPoint x: 162, startPoint y: 308, endPoint x: 253, endPoint y: 268, distance: 99.4
click at [162, 308] on div "Visitors Notes Schedule Reports New visitor New visit alert Check-in Customer c…" at bounding box center [493, 260] width 815 height 521
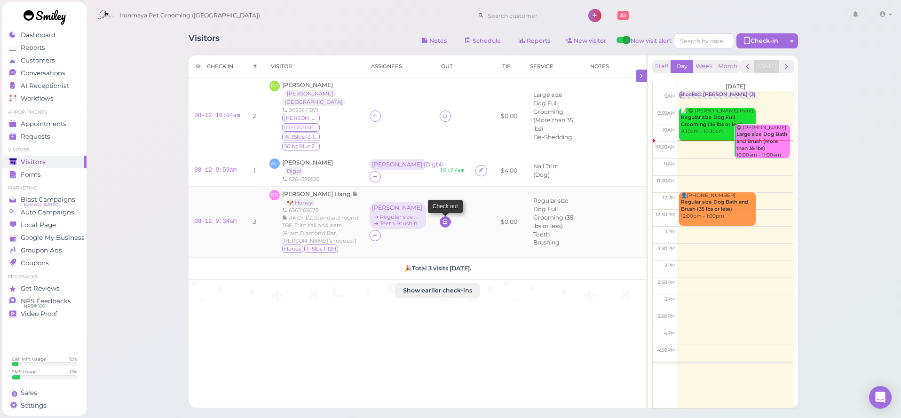
click at [442, 218] on icon at bounding box center [445, 221] width 6 height 7
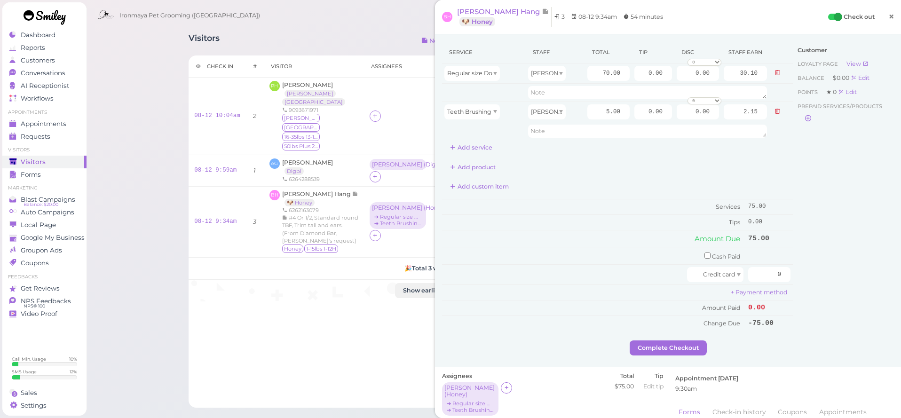
click at [892, 22] on span "×" at bounding box center [891, 16] width 6 height 13
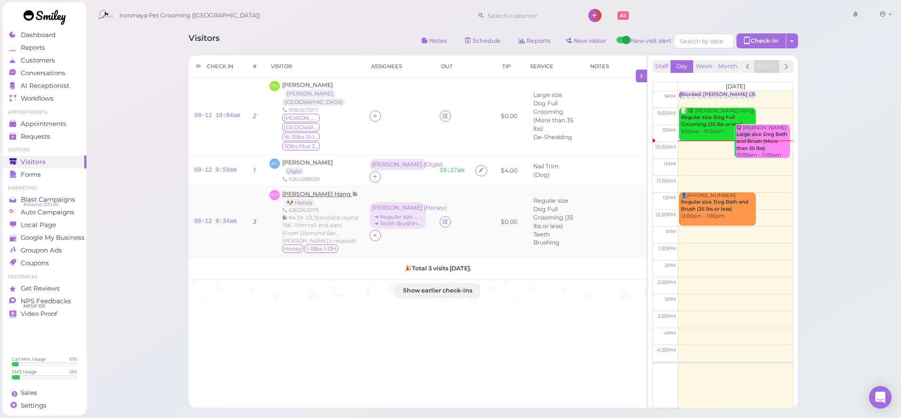
click at [302, 190] on span "[PERSON_NAME] Hang" at bounding box center [317, 193] width 70 height 7
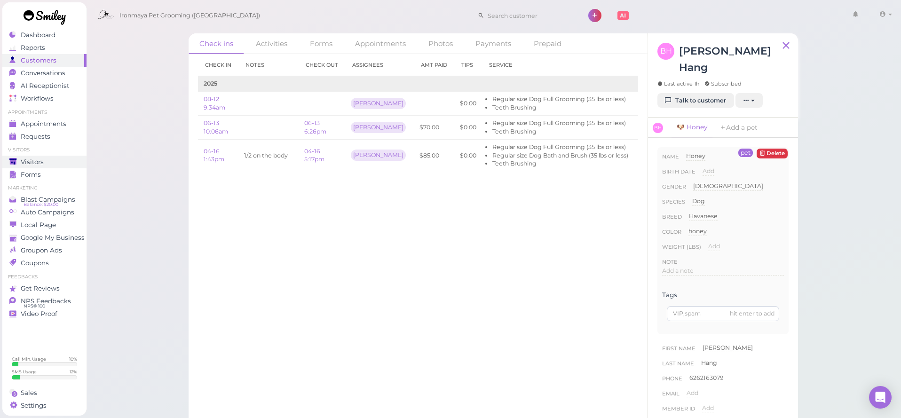
click at [51, 165] on div "Visitors" at bounding box center [43, 162] width 68 height 8
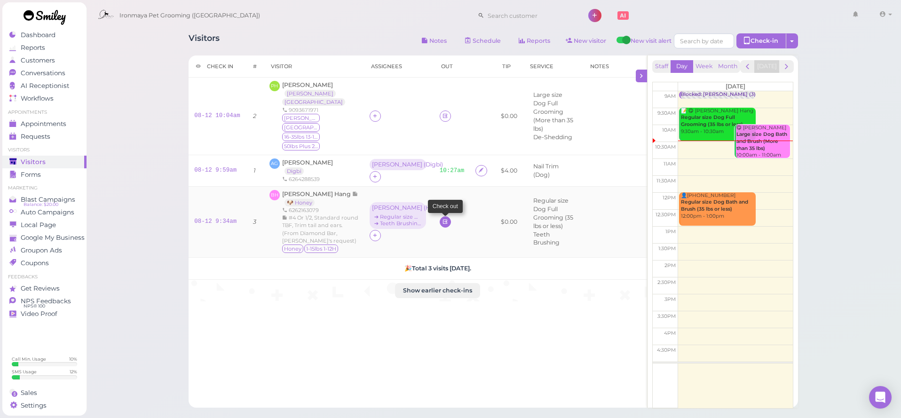
click at [440, 216] on link at bounding box center [445, 221] width 11 height 11
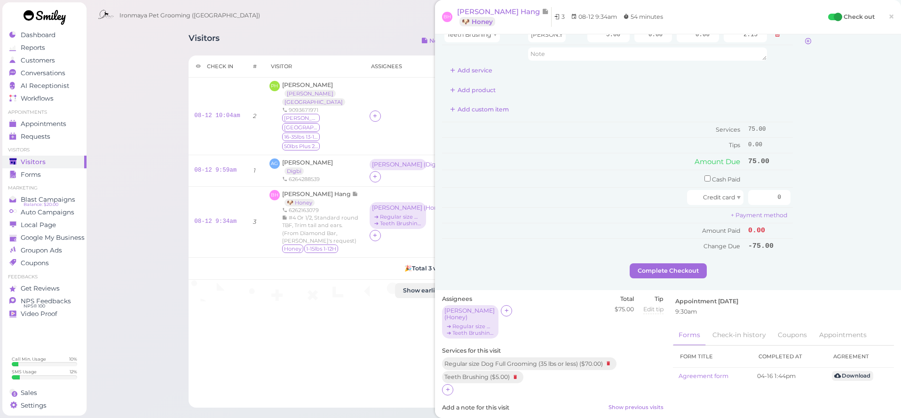
scroll to position [257, 0]
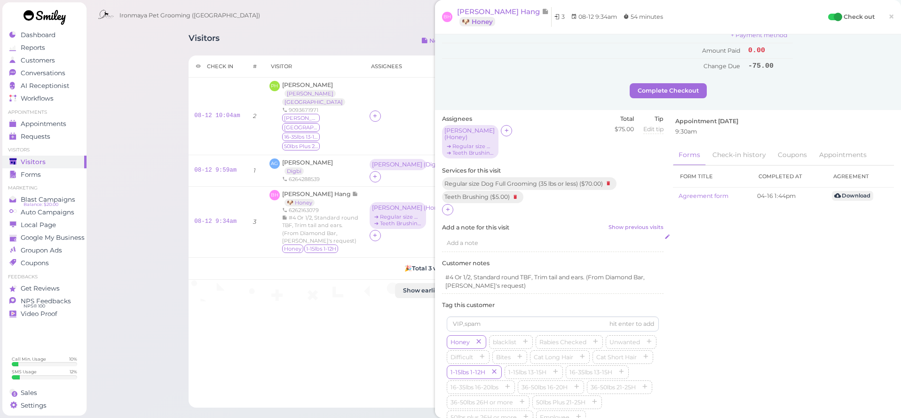
click at [471, 239] on span "Add a note" at bounding box center [463, 242] width 32 height 7
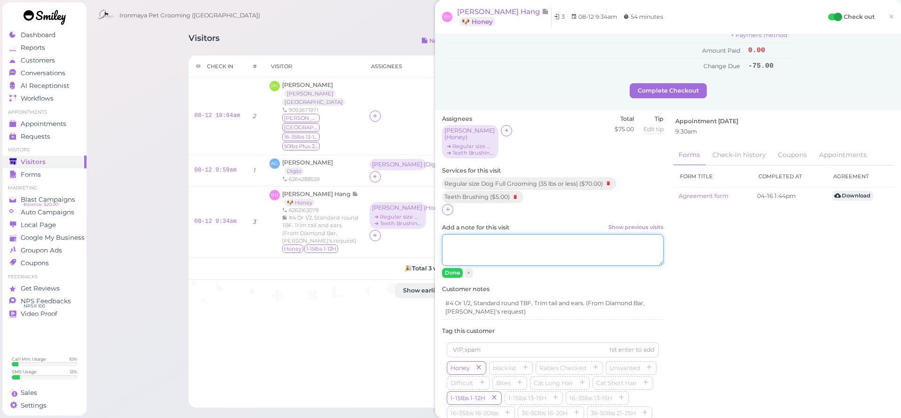
click at [475, 239] on textarea "Add a note for this visit Show previous visits" at bounding box center [553, 250] width 222 height 32
type textarea "#4"
click at [454, 268] on button "Done" at bounding box center [452, 273] width 21 height 10
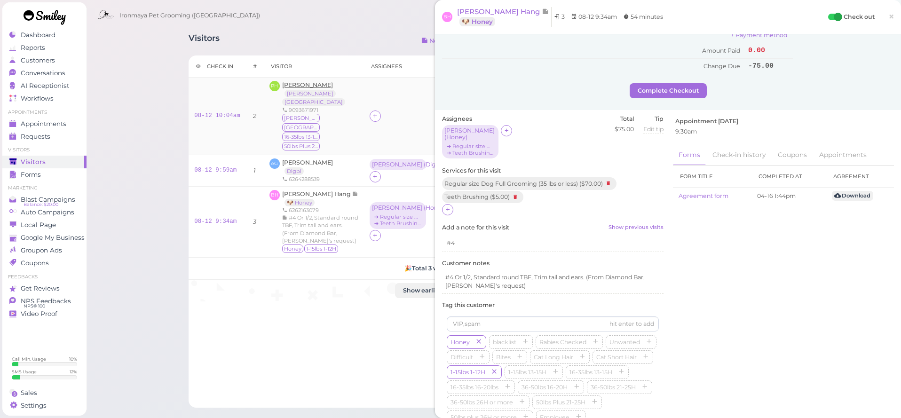
click at [321, 86] on span "[PERSON_NAME]" at bounding box center [307, 84] width 51 height 7
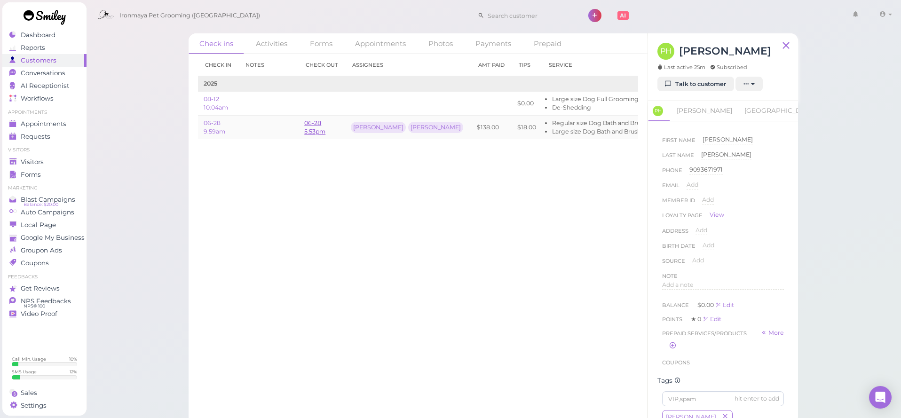
click at [308, 130] on link "06-28 5:53pm" at bounding box center [314, 127] width 21 height 16
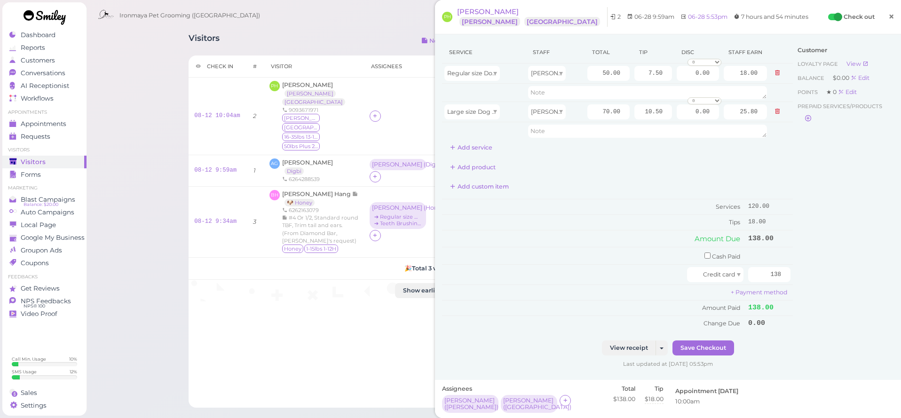
click at [892, 19] on span "×" at bounding box center [891, 16] width 6 height 13
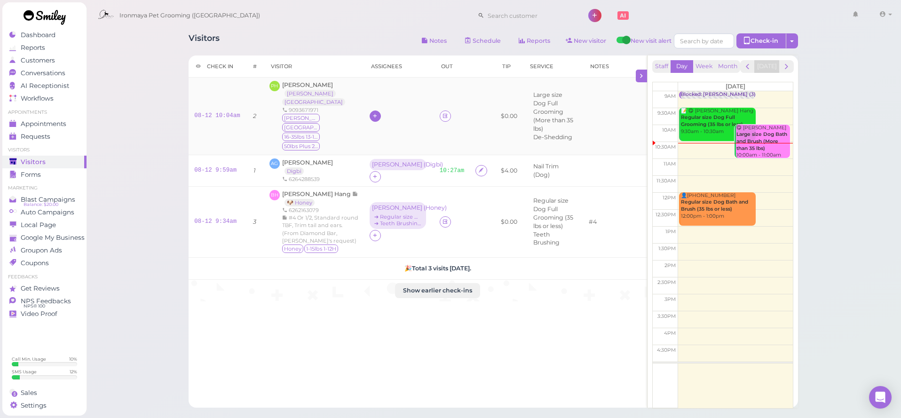
click at [372, 112] on icon at bounding box center [375, 115] width 6 height 7
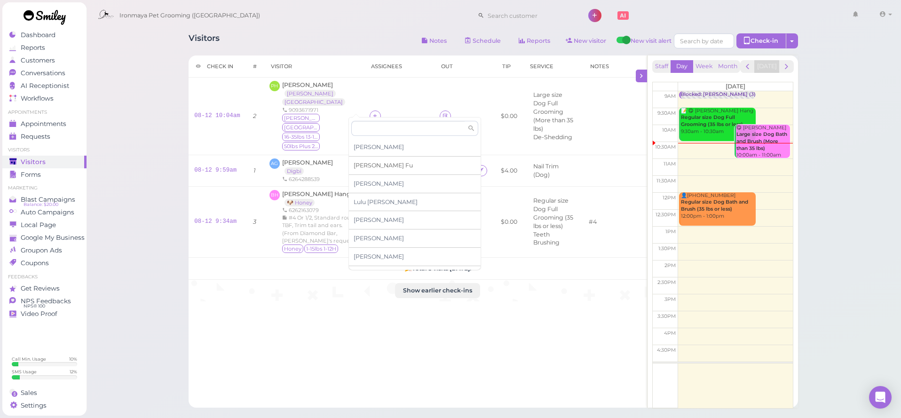
click at [365, 169] on div "[PERSON_NAME]" at bounding box center [415, 166] width 132 height 18
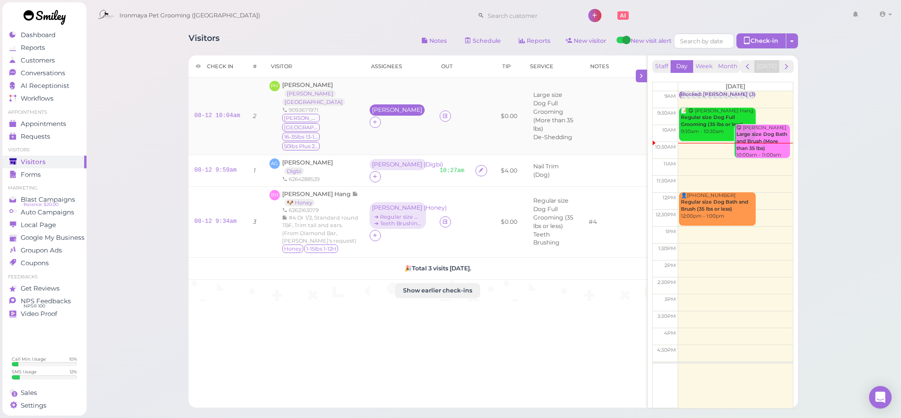
click at [370, 110] on div "[PERSON_NAME]" at bounding box center [397, 109] width 55 height 11
click at [364, 137] on span "Select services" at bounding box center [377, 137] width 43 height 10
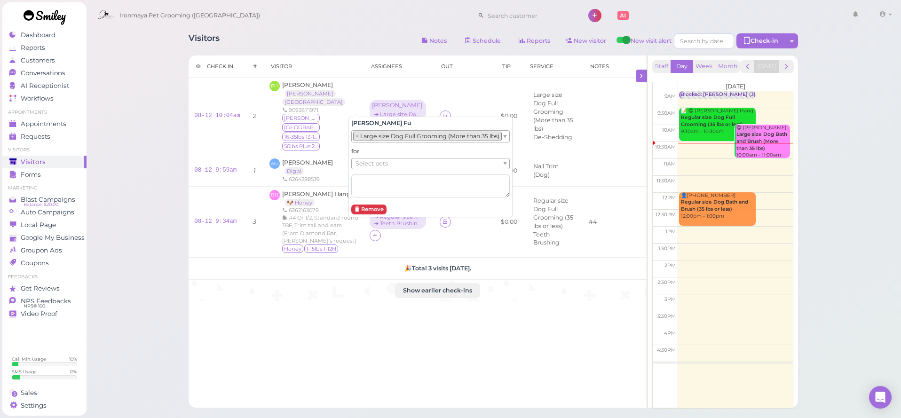
click at [366, 134] on li "× Large size Dog Full Grooming (More than 35 lbs)" at bounding box center [427, 136] width 149 height 9
click at [368, 169] on div "for Select pets" at bounding box center [455, 175] width 208 height 50
click at [368, 167] on span "Select pets" at bounding box center [372, 163] width 32 height 10
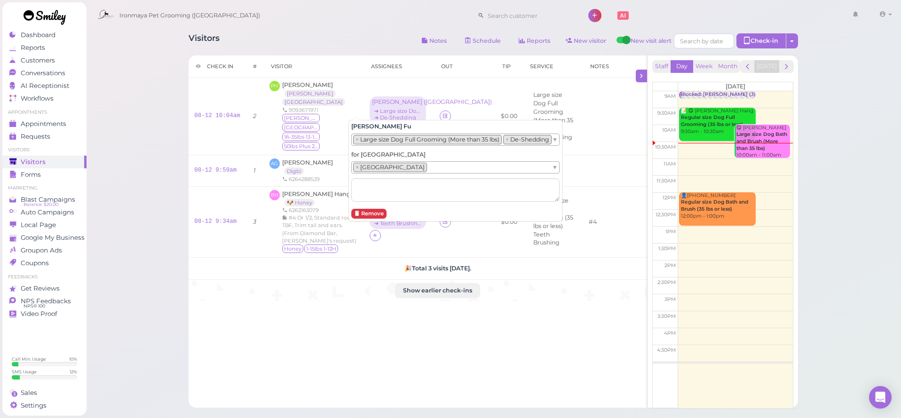
click at [144, 174] on div "Visitors Notes Schedule Reports New visitor New visit alert Check-in Customer c…" at bounding box center [493, 260] width 815 height 521
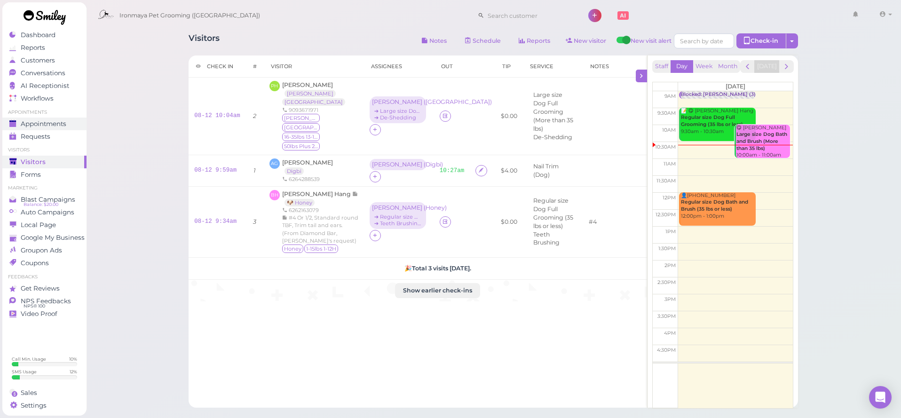
click at [49, 120] on span "Appointments" at bounding box center [44, 124] width 46 height 8
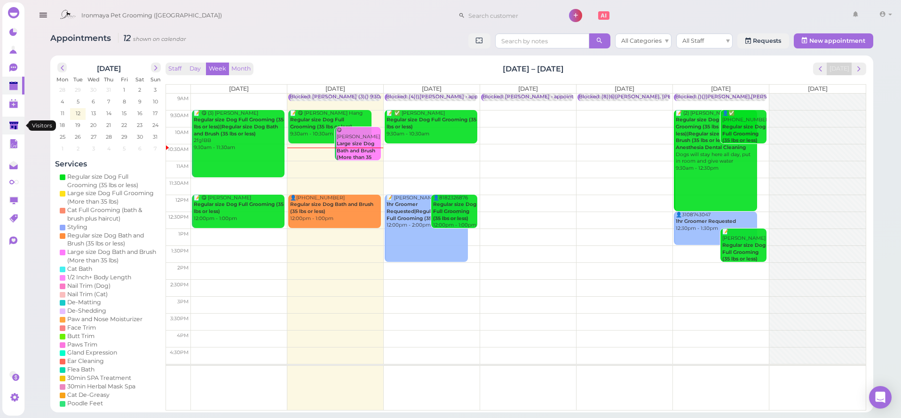
click at [14, 130] on icon at bounding box center [14, 126] width 10 height 10
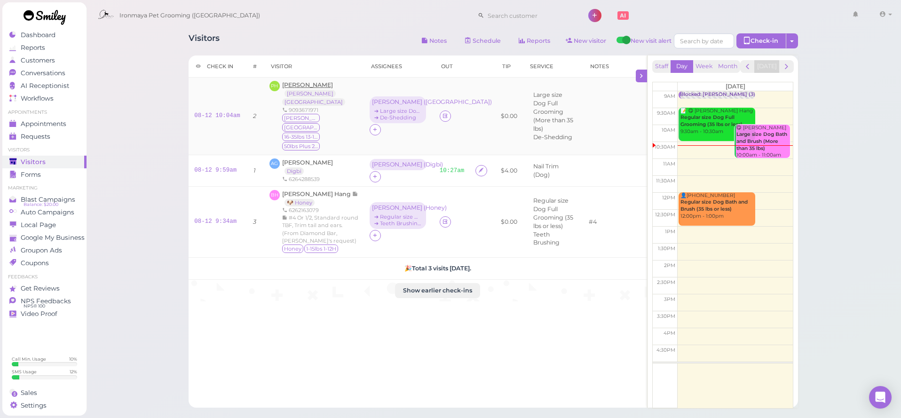
click at [294, 85] on span "[PERSON_NAME]" at bounding box center [307, 84] width 51 height 7
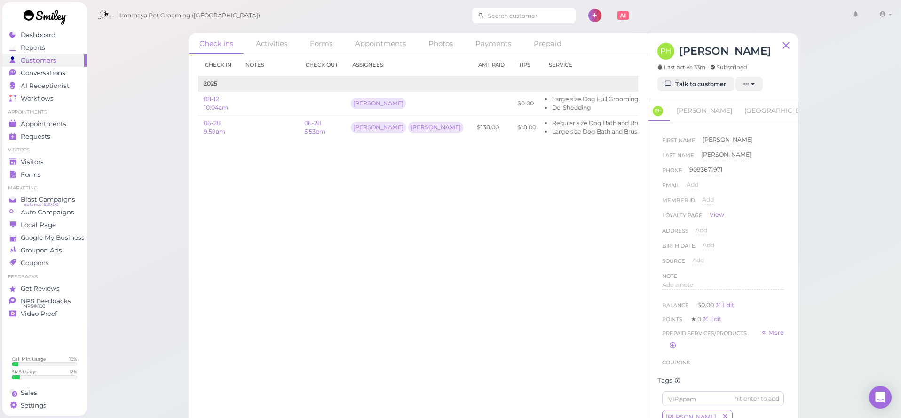
click at [505, 18] on input at bounding box center [529, 15] width 91 height 15
drag, startPoint x: 509, startPoint y: 17, endPoint x: 461, endPoint y: 22, distance: 47.7
click at [472, 22] on div "626428" at bounding box center [523, 15] width 103 height 15
drag, startPoint x: 501, startPoint y: 17, endPoint x: 456, endPoint y: 15, distance: 45.2
click at [472, 15] on div "626428" at bounding box center [523, 15] width 103 height 15
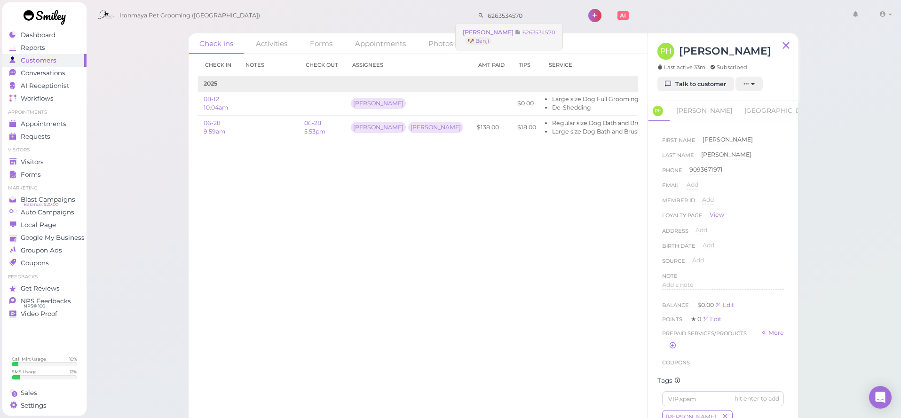
type input "6263534570"
click at [479, 32] on span "[PERSON_NAME]" at bounding box center [489, 32] width 52 height 7
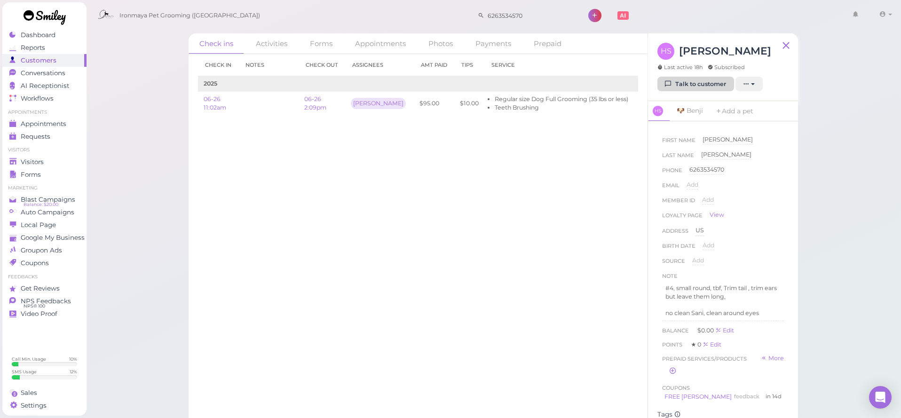
click at [675, 87] on link "Talk to customer" at bounding box center [695, 84] width 77 height 15
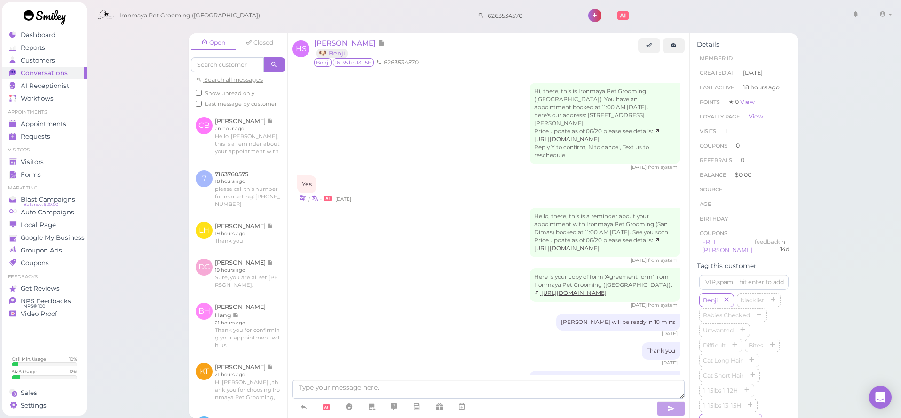
scroll to position [440, 0]
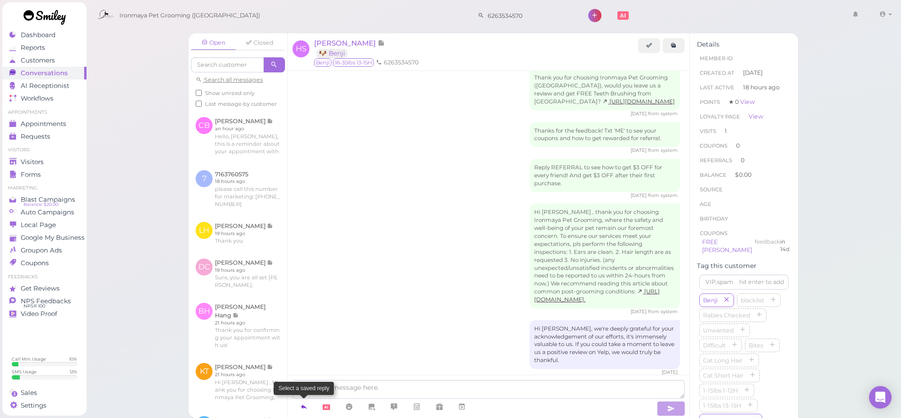
click at [301, 412] on link at bounding box center [304, 407] width 23 height 16
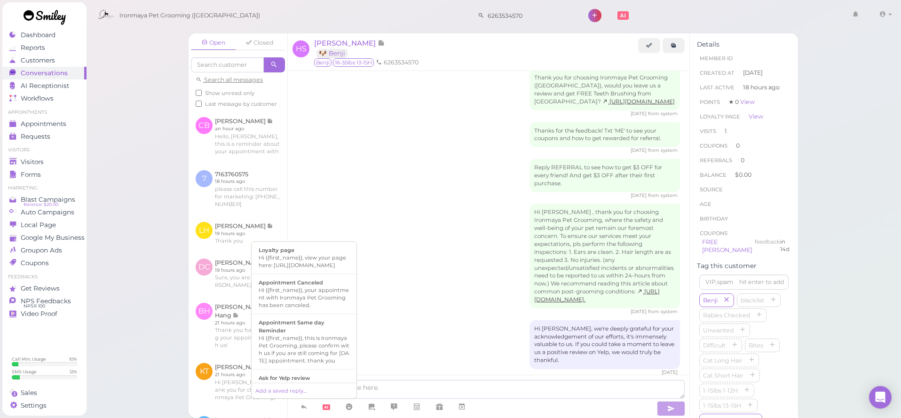
click at [374, 258] on div "Hi [PERSON_NAME] , thank you for choosing Ironmaya Pet Grooming, where the safe…" at bounding box center [488, 260] width 383 height 112
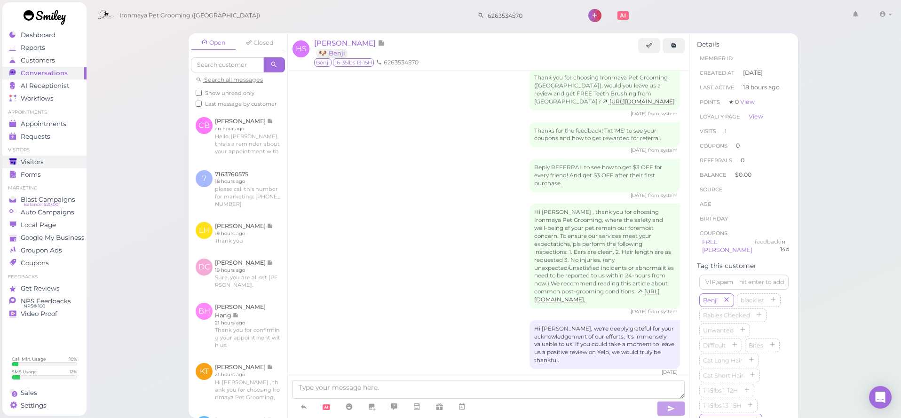
click at [41, 158] on span "Visitors" at bounding box center [32, 162] width 23 height 8
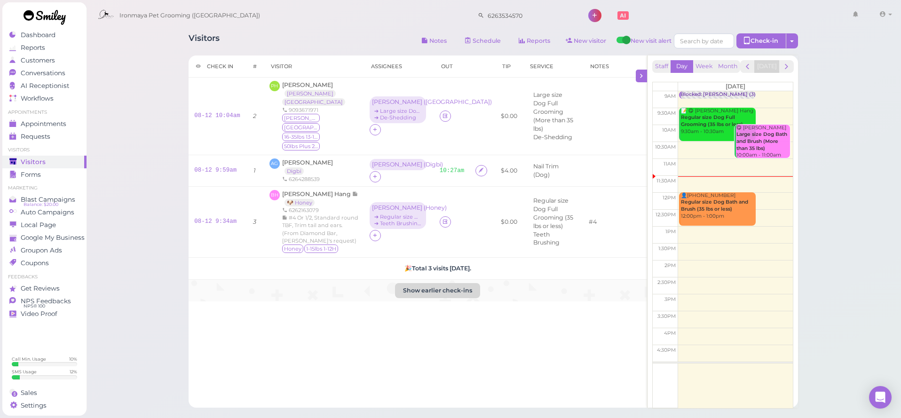
click at [395, 287] on button "Show earlier check-ins" at bounding box center [437, 290] width 85 height 15
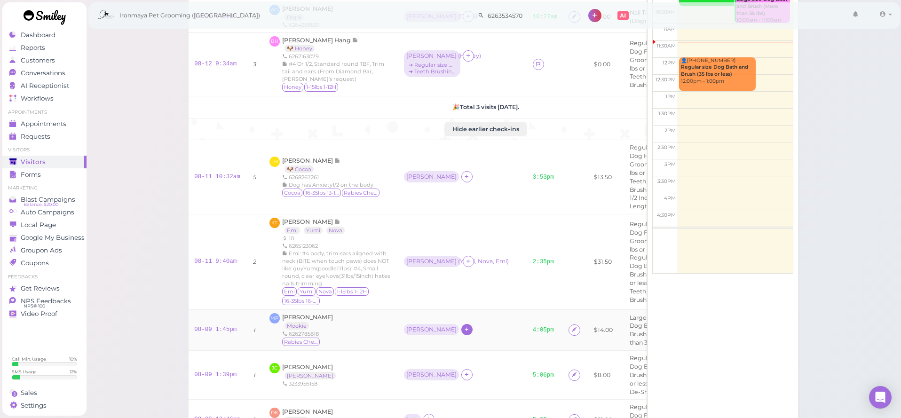
scroll to position [196, 0]
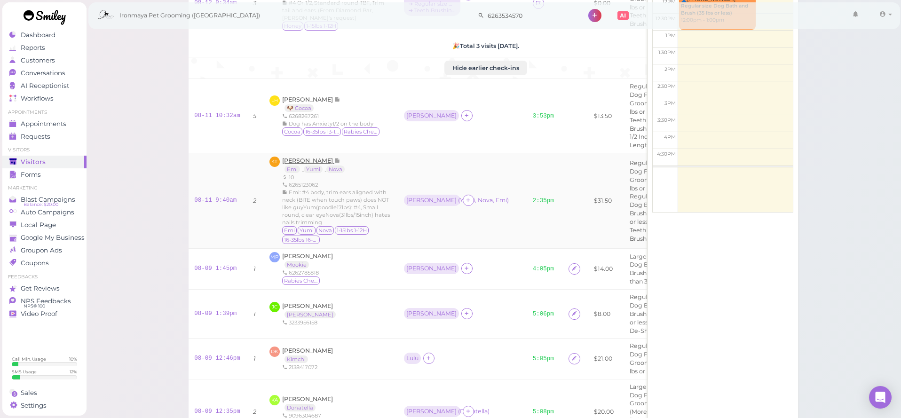
click at [300, 157] on span "[PERSON_NAME]" at bounding box center [308, 160] width 52 height 7
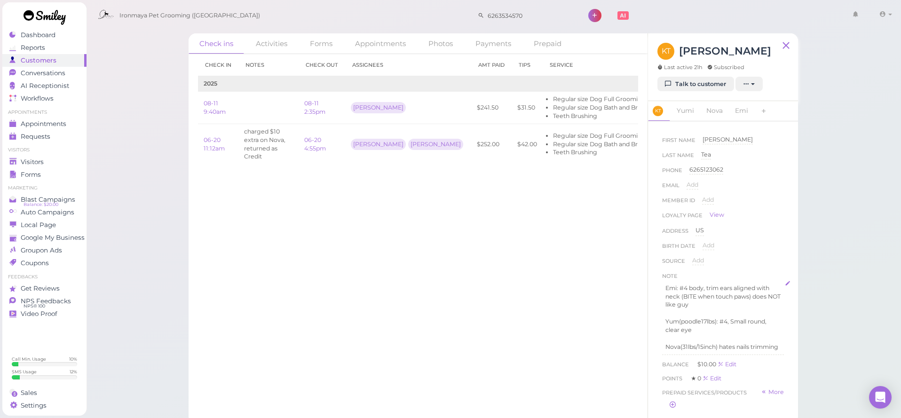
click at [678, 320] on p "Yum(poodle17lbs): #4, Small round, clear eye" at bounding box center [722, 325] width 115 height 17
click at [680, 319] on p "Yum(poodle17lbs): #4, Small round, clear eye" at bounding box center [722, 325] width 115 height 17
click at [698, 331] on p "Yumi(poodle17lbs): #4, Small round, clear eye" at bounding box center [722, 325] width 115 height 17
click at [667, 396] on button "Done" at bounding box center [672, 392] width 21 height 10
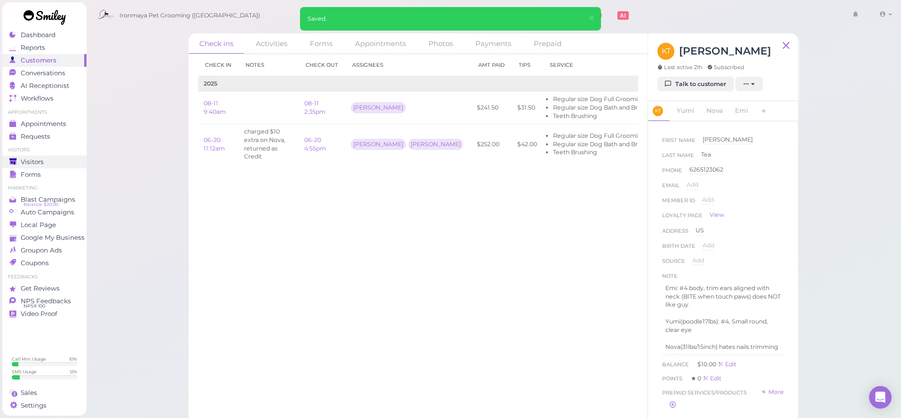
click at [63, 166] on link "Visitors" at bounding box center [44, 162] width 84 height 13
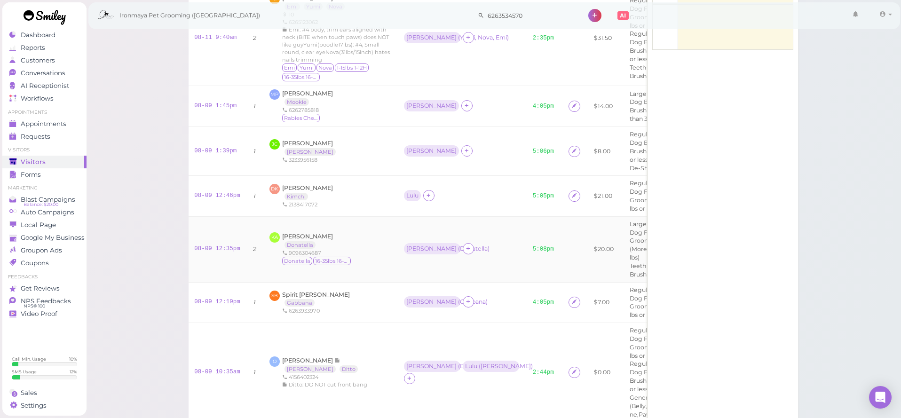
scroll to position [379, 0]
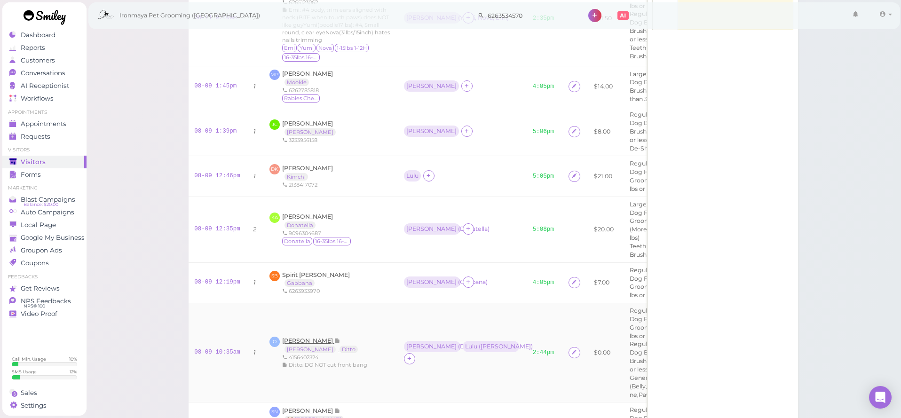
click at [296, 337] on span "[PERSON_NAME]" at bounding box center [308, 340] width 52 height 7
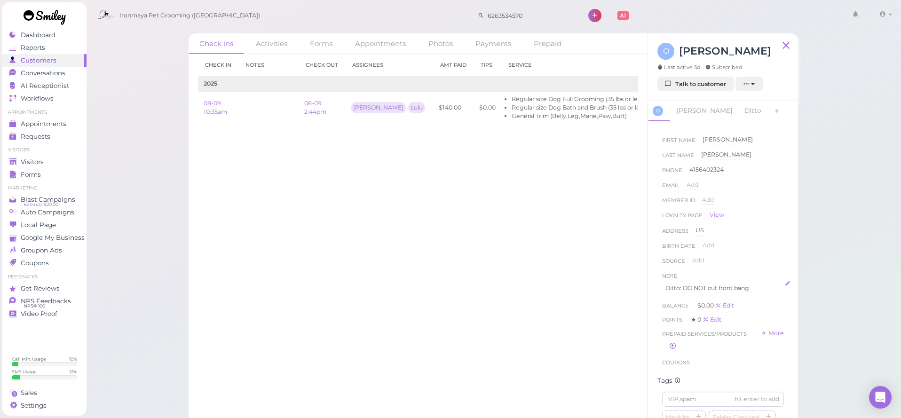
click at [768, 289] on p "Ditto: DO NOT cut front bang" at bounding box center [722, 288] width 115 height 8
click at [669, 373] on button "Done" at bounding box center [672, 376] width 21 height 10
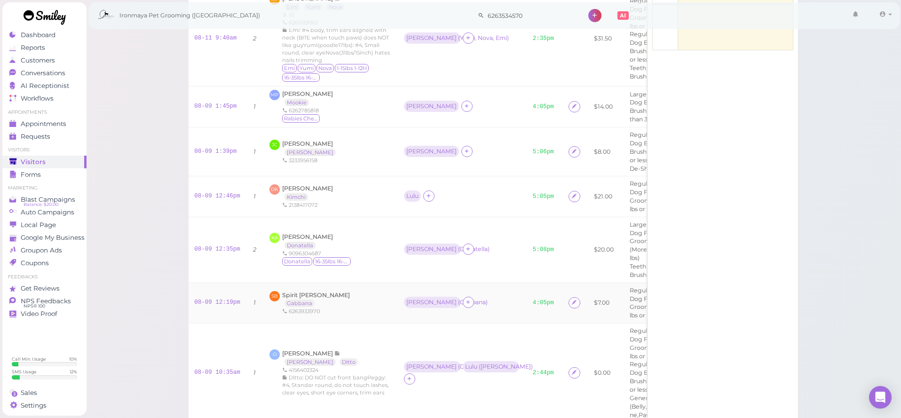
scroll to position [415, 0]
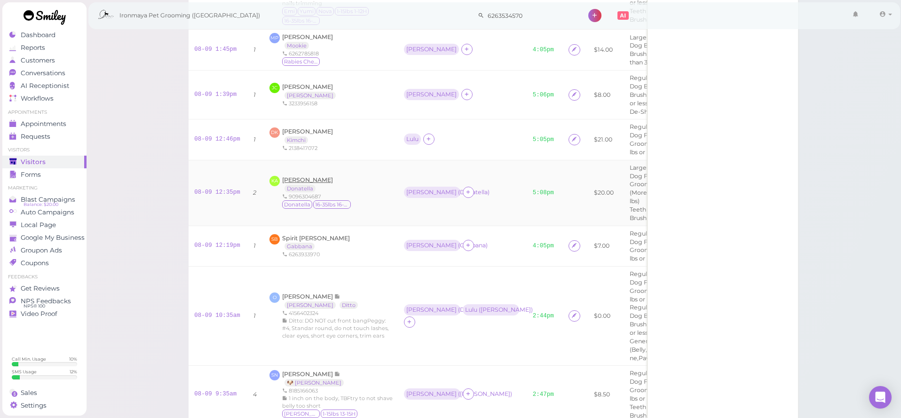
click at [315, 183] on span "[PERSON_NAME]" at bounding box center [307, 179] width 51 height 7
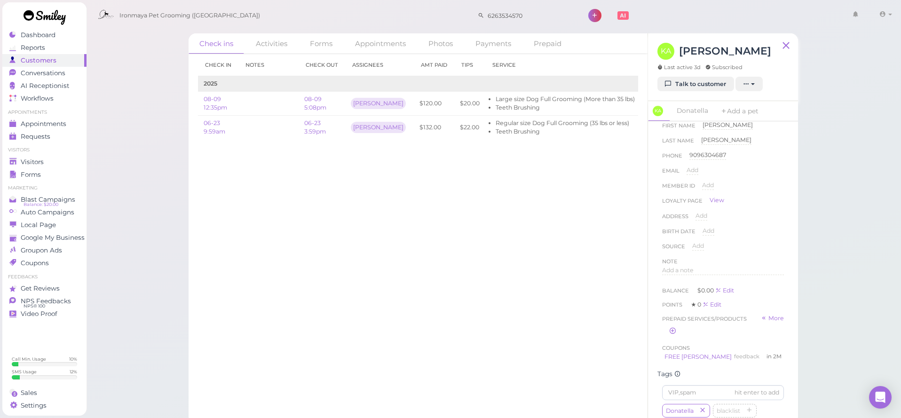
scroll to position [95, 0]
click at [677, 183] on div "Note" at bounding box center [670, 181] width 16 height 9
click at [679, 189] on span "Add a note" at bounding box center [678, 190] width 32 height 7
click at [684, 206] on div at bounding box center [723, 215] width 121 height 56
click at [668, 279] on button "Done" at bounding box center [672, 281] width 21 height 10
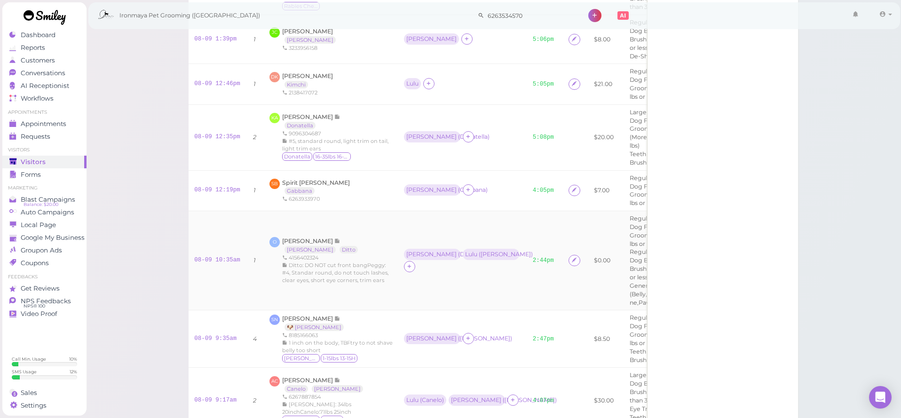
scroll to position [498, 0]
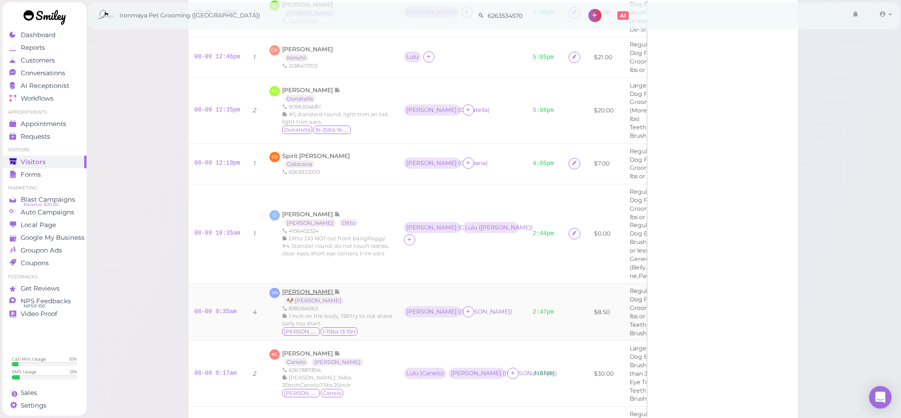
click at [314, 288] on span "[PERSON_NAME]" at bounding box center [308, 291] width 52 height 7
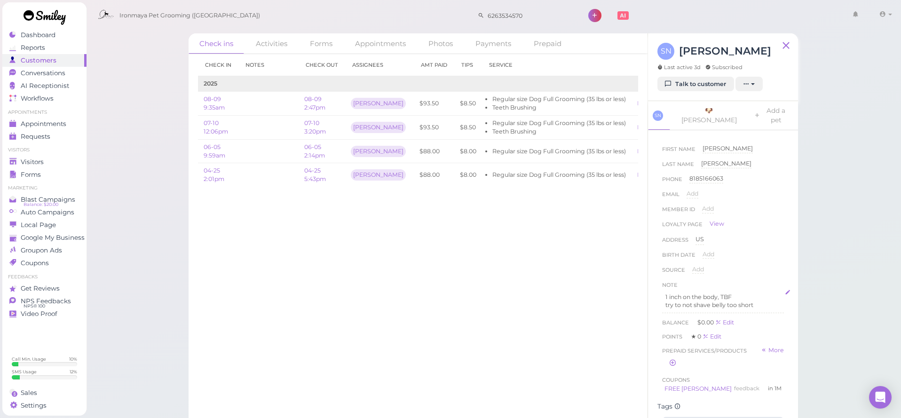
click at [722, 293] on p "1 inch on the body, TBF" at bounding box center [722, 297] width 115 height 8
click at [673, 380] on button "Done" at bounding box center [672, 385] width 21 height 10
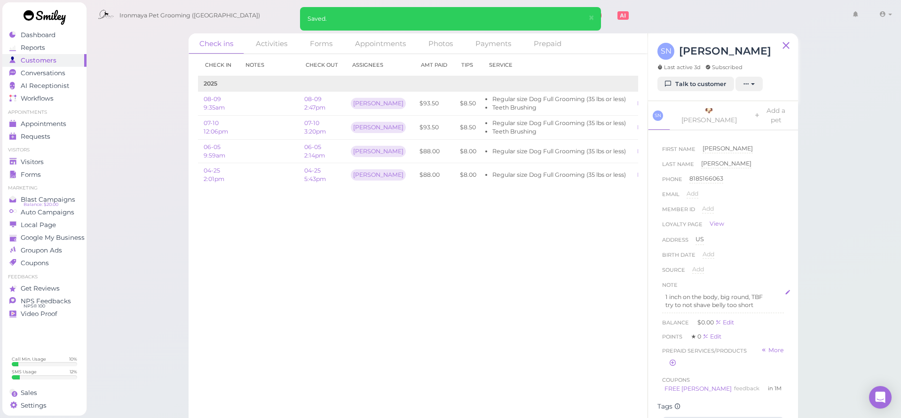
click at [710, 293] on p "1 inch on the body, big round, TBF" at bounding box center [722, 297] width 115 height 8
drag, startPoint x: 719, startPoint y: 287, endPoint x: 657, endPoint y: 283, distance: 62.2
click at [657, 283] on div "First Name [PERSON_NAME] [PERSON_NAME] Last Name [PERSON_NAME] Phone [PHONE_NUM…" at bounding box center [723, 281] width 150 height 303
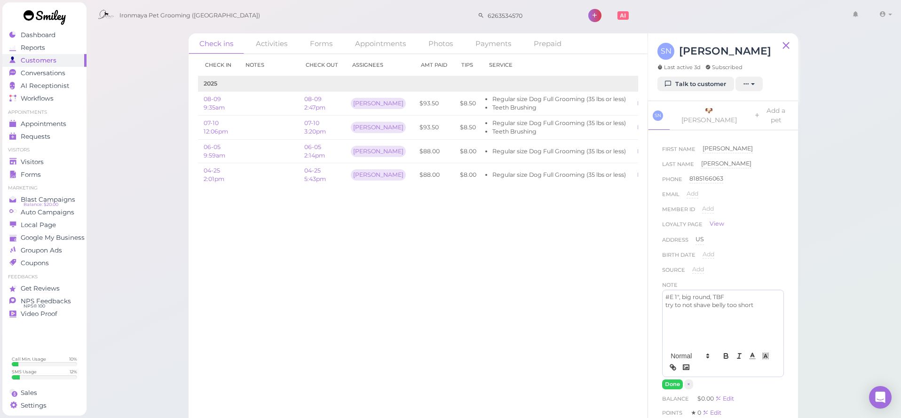
drag, startPoint x: 768, startPoint y: 296, endPoint x: 751, endPoint y: 303, distance: 19.0
click at [768, 301] on p "try to not shave belly too short" at bounding box center [722, 305] width 115 height 8
click at [677, 380] on button "Done" at bounding box center [672, 385] width 21 height 10
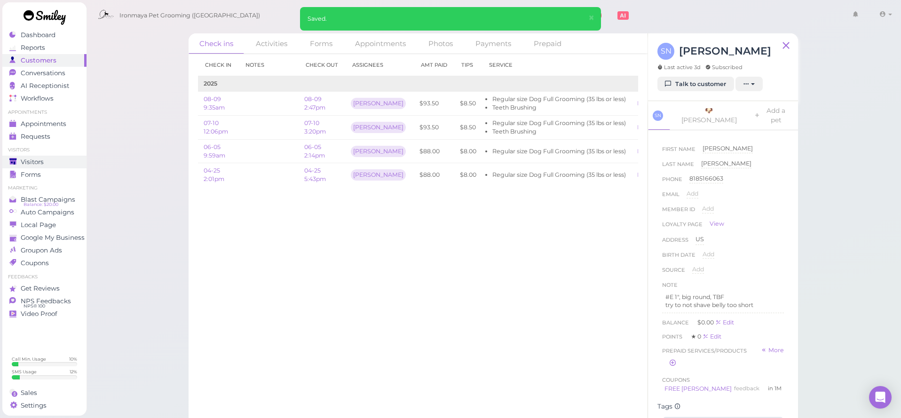
click at [54, 159] on div "Visitors" at bounding box center [43, 162] width 68 height 8
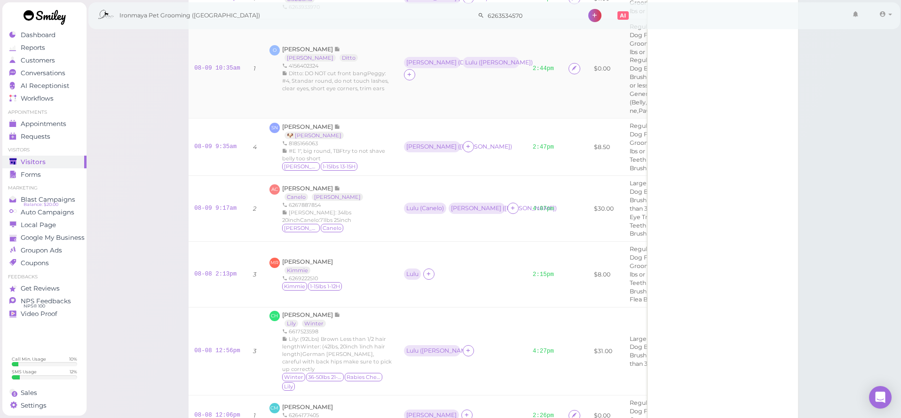
scroll to position [497, 0]
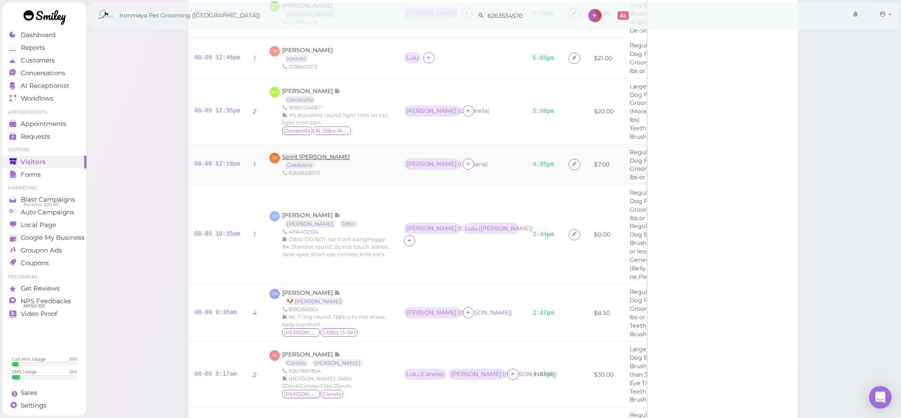
click at [317, 157] on span "Spirit [PERSON_NAME]" at bounding box center [316, 156] width 68 height 7
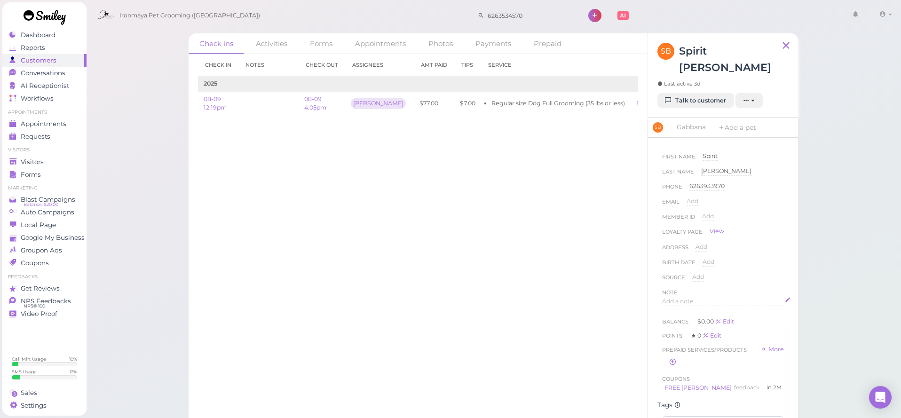
click at [691, 297] on div "Add a note" at bounding box center [723, 301] width 122 height 9
click at [691, 298] on div at bounding box center [723, 326] width 121 height 56
click at [665, 387] on button "Done" at bounding box center [672, 392] width 21 height 10
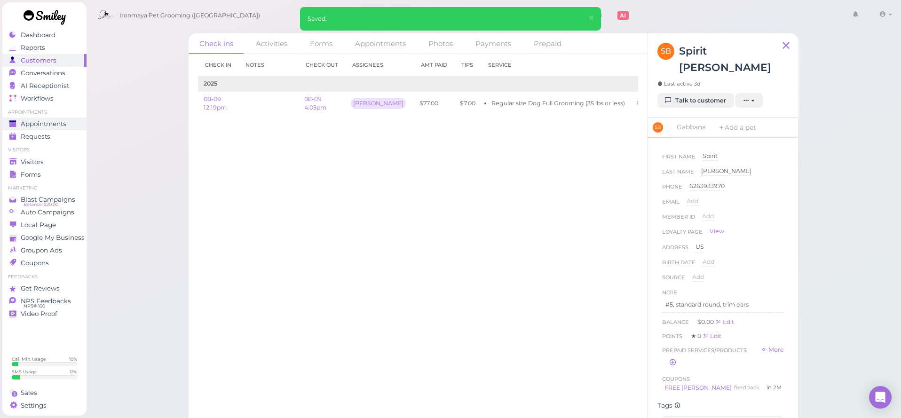
click at [48, 125] on span "Appointments" at bounding box center [44, 124] width 46 height 8
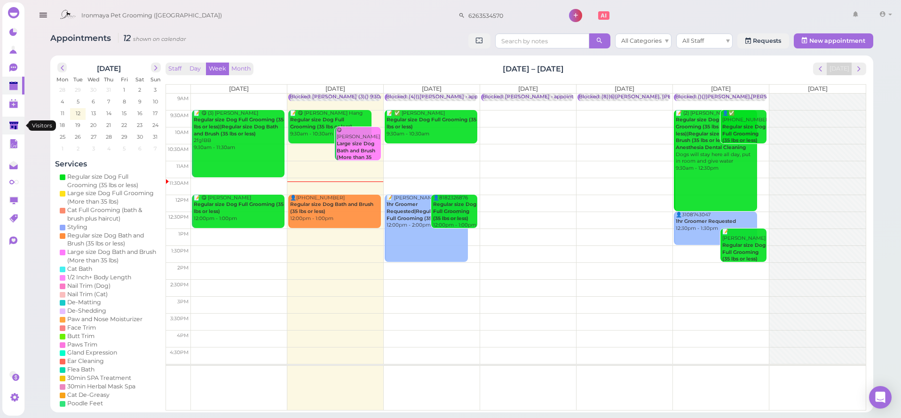
click at [17, 119] on link at bounding box center [13, 126] width 22 height 18
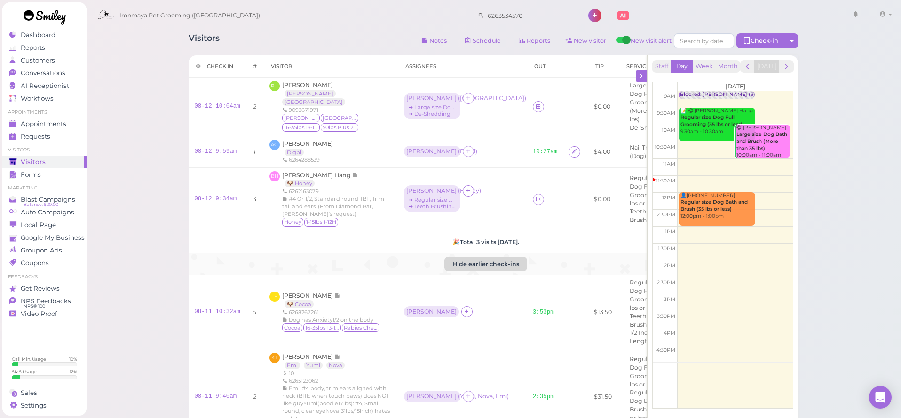
click at [466, 261] on button "Hide earlier check-ins" at bounding box center [485, 264] width 83 height 15
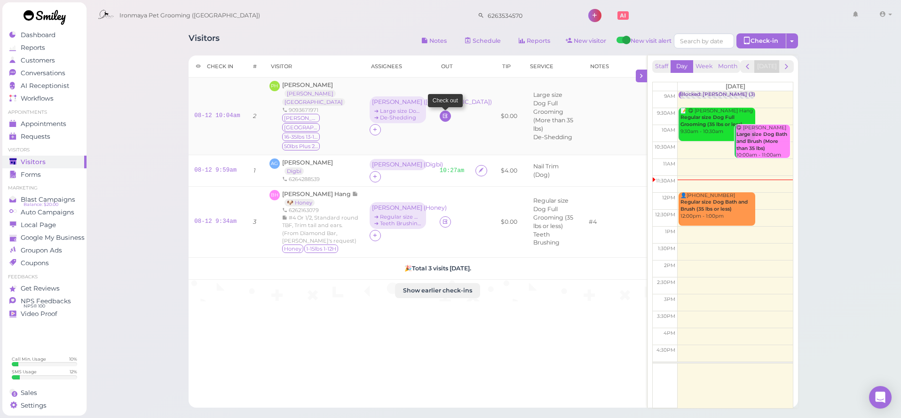
click at [442, 112] on icon at bounding box center [445, 115] width 6 height 7
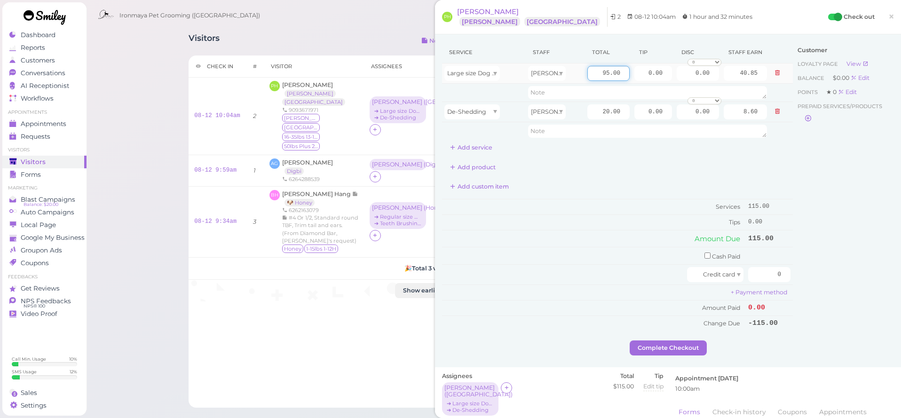
click at [603, 74] on input "95.00" at bounding box center [608, 73] width 42 height 15
type input "75"
type input "32.25"
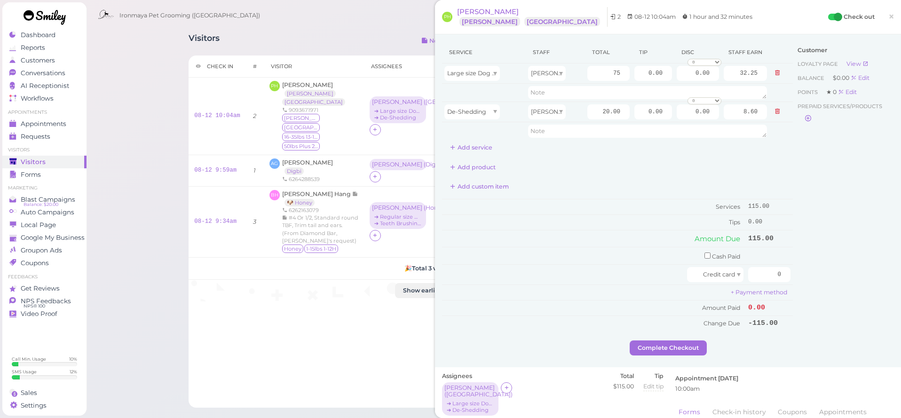
drag, startPoint x: 792, startPoint y: 176, endPoint x: 731, endPoint y: 159, distance: 63.4
click at [793, 176] on div "Customer Loyalty page View Balance $0.00 Edit Points ★ 0 Edit Prepaid services/…" at bounding box center [843, 190] width 101 height 299
click at [492, 149] on button "Add service" at bounding box center [471, 147] width 58 height 15
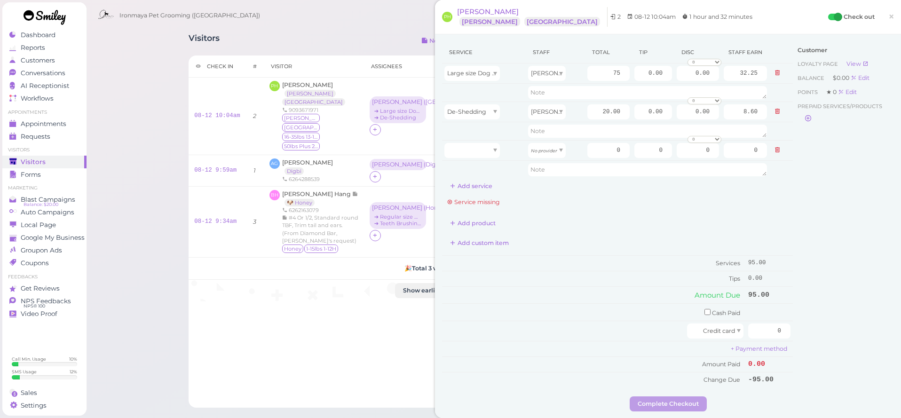
scroll to position [2, 0]
click at [487, 70] on span "Large size Dog Full Grooming (More than 35 lbs)" at bounding box center [516, 71] width 139 height 7
click at [778, 70] on icon at bounding box center [778, 71] width 6 height 7
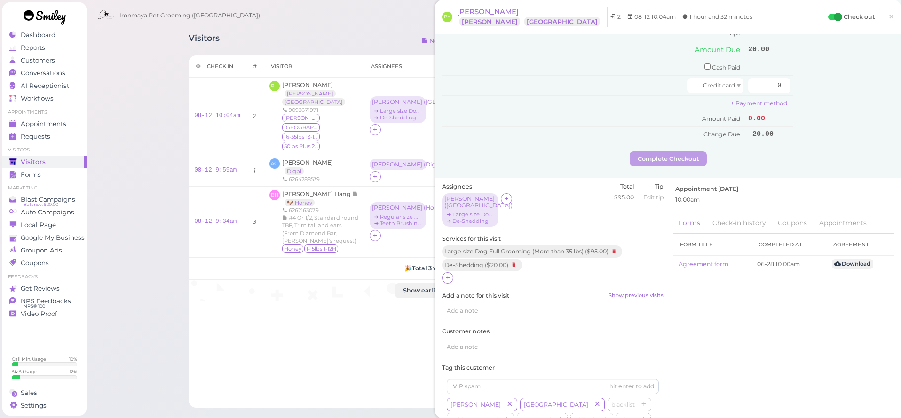
scroll to position [209, 0]
click at [617, 245] on icon at bounding box center [614, 250] width 11 height 10
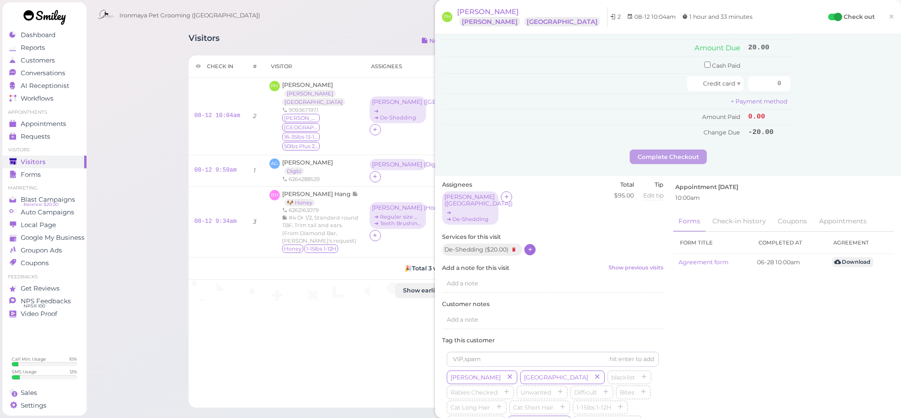
click at [526, 244] on div at bounding box center [529, 249] width 11 height 11
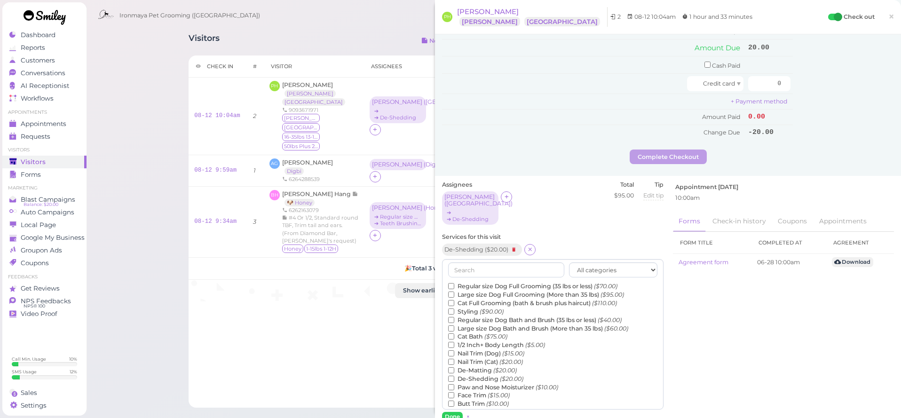
click at [477, 324] on label "Large size Dog Bath and Brush (More than 35 lbs) ($60.00)" at bounding box center [538, 328] width 180 height 8
click at [454, 325] on input "Large size Dog Bath and Brush (More than 35 lbs) ($60.00)" at bounding box center [451, 328] width 6 height 6
click at [476, 263] on input "text" at bounding box center [506, 269] width 116 height 15
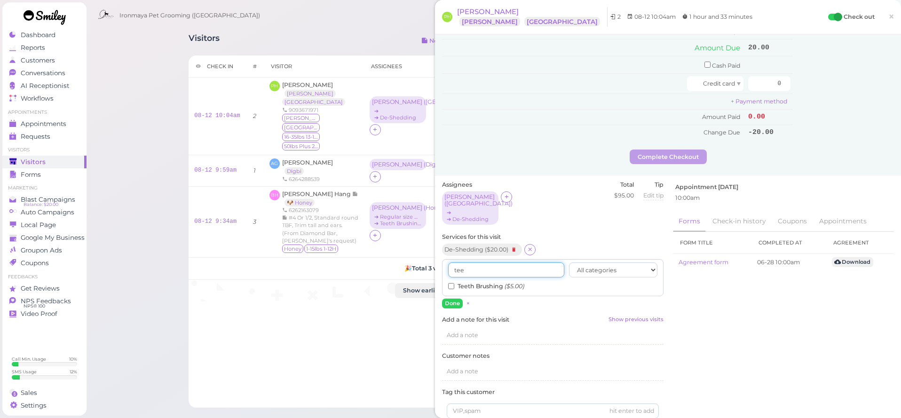
type input "tee"
click at [475, 282] on label "Teeth Brushing ($5.00)" at bounding box center [486, 286] width 76 height 8
click at [454, 283] on input "Teeth Brushing ($5.00)" at bounding box center [451, 286] width 6 height 6
drag, startPoint x: 458, startPoint y: 289, endPoint x: 462, endPoint y: 286, distance: 5.7
click at [458, 299] on button "Done" at bounding box center [452, 304] width 21 height 10
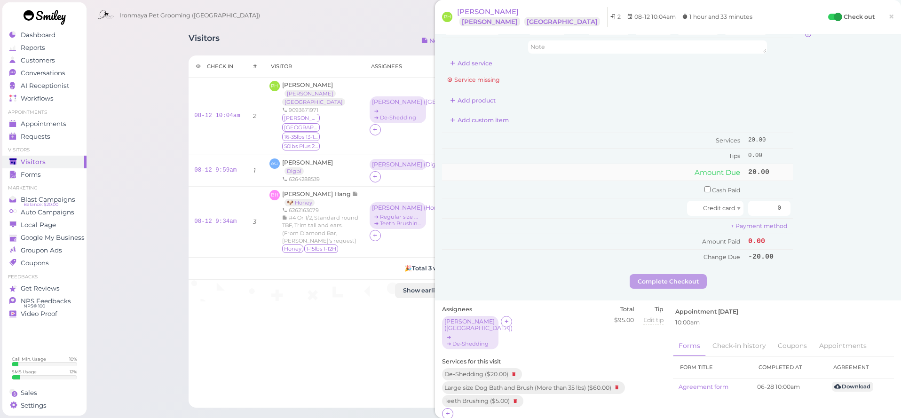
scroll to position [0, 0]
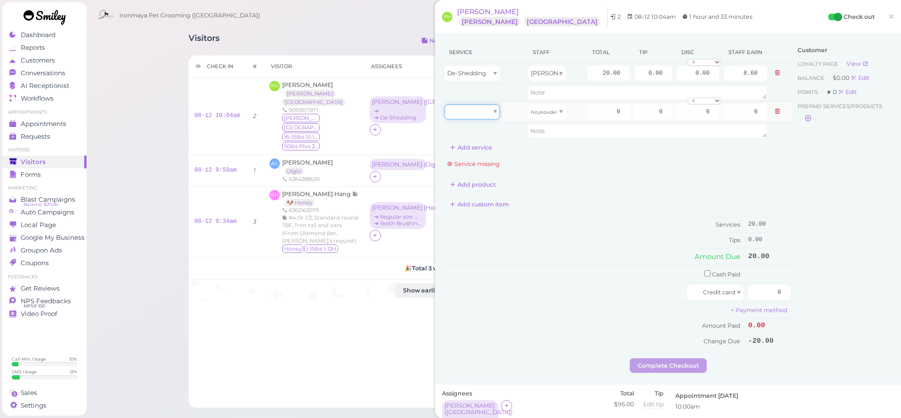
click at [483, 113] on div at bounding box center [471, 111] width 55 height 15
type input "60.00"
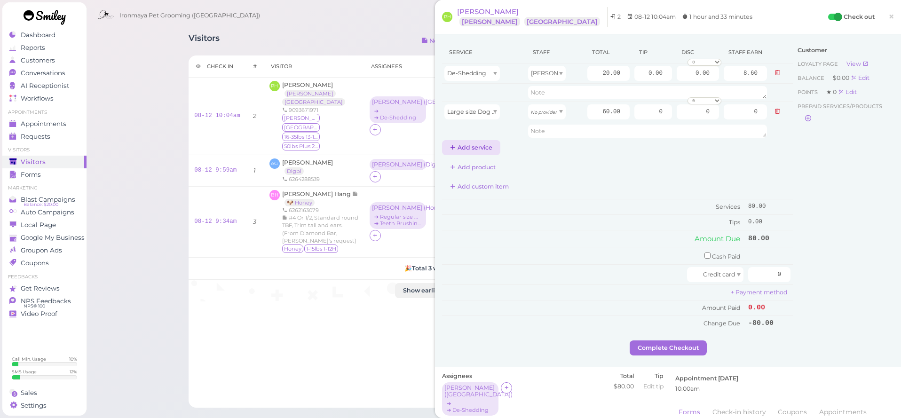
click at [476, 147] on button "Add service" at bounding box center [471, 147] width 58 height 15
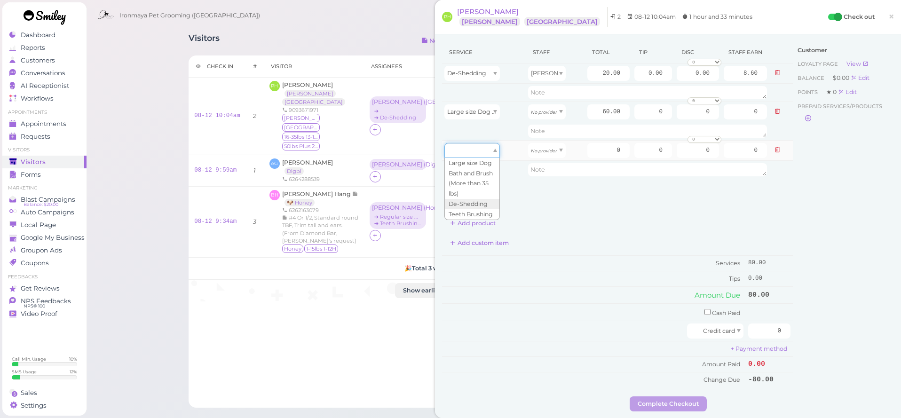
click at [474, 157] on div at bounding box center [471, 150] width 55 height 15
type input "5.00"
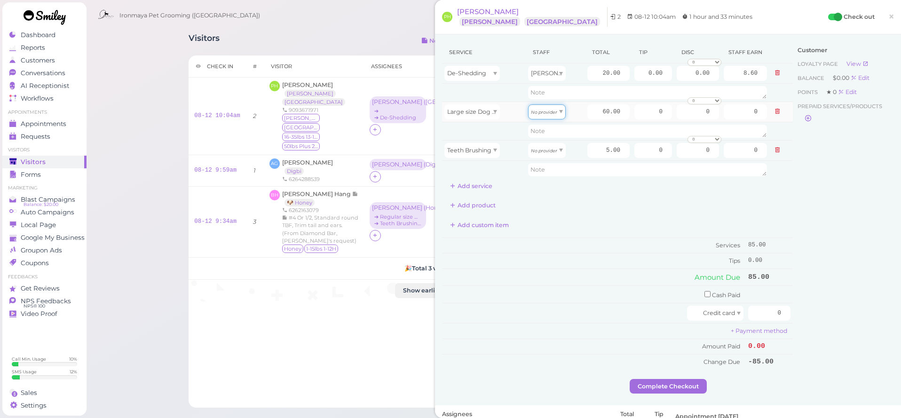
click at [554, 111] on icon "No provider" at bounding box center [544, 112] width 26 height 5
type input "25.80"
click at [552, 150] on icon "No provider" at bounding box center [544, 150] width 26 height 5
type input "2.15"
click at [594, 111] on input "60.00" at bounding box center [608, 111] width 42 height 15
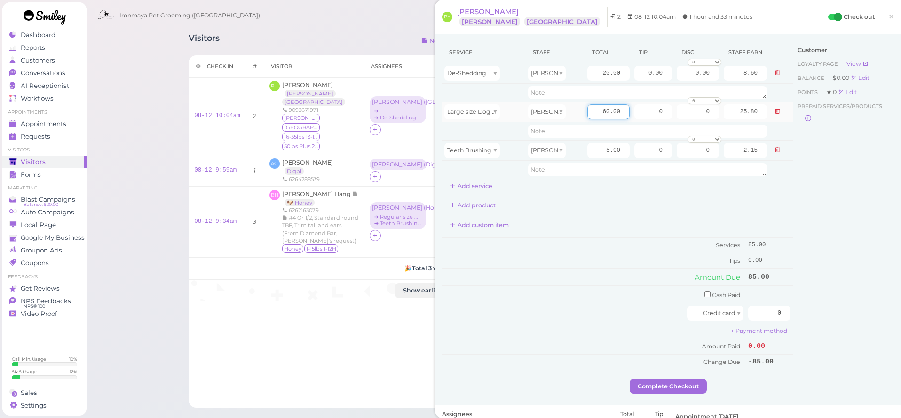
click at [594, 111] on input "60.00" at bounding box center [608, 111] width 42 height 15
type input "75"
type input "32.25"
click at [774, 216] on div "Service Staff Total Tip Disc Staff earn De-Shedding [PERSON_NAME] 20.00 0.00 0.…" at bounding box center [617, 205] width 351 height 328
click at [890, 18] on span "×" at bounding box center [891, 16] width 6 height 13
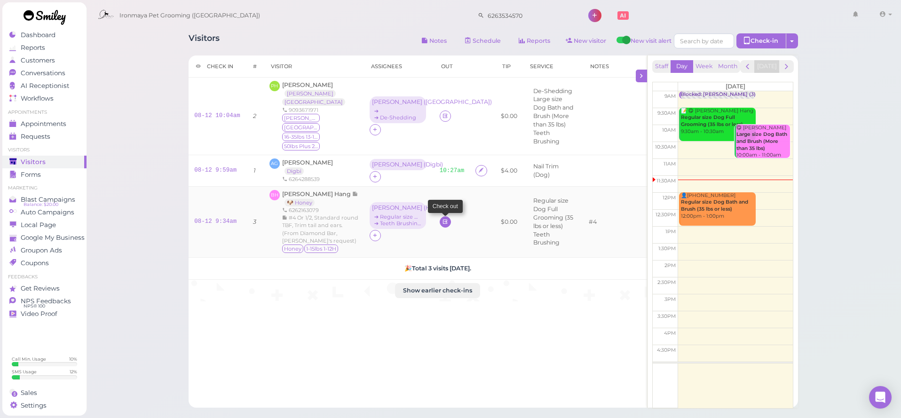
click at [442, 218] on icon at bounding box center [445, 221] width 6 height 7
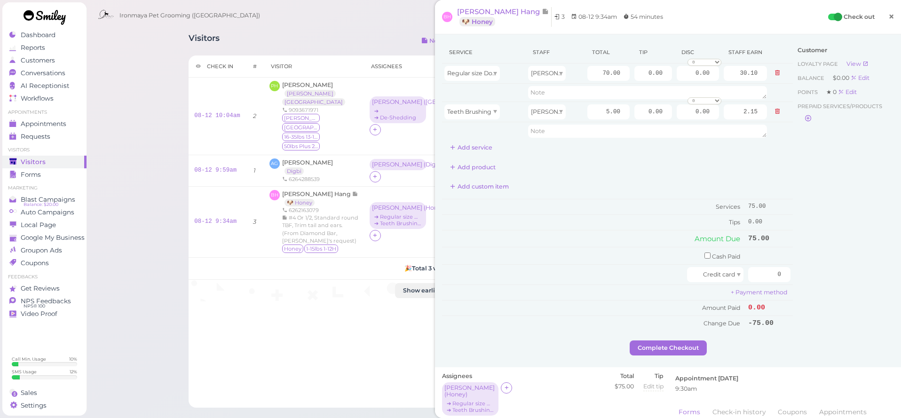
click at [892, 21] on span "×" at bounding box center [891, 16] width 6 height 13
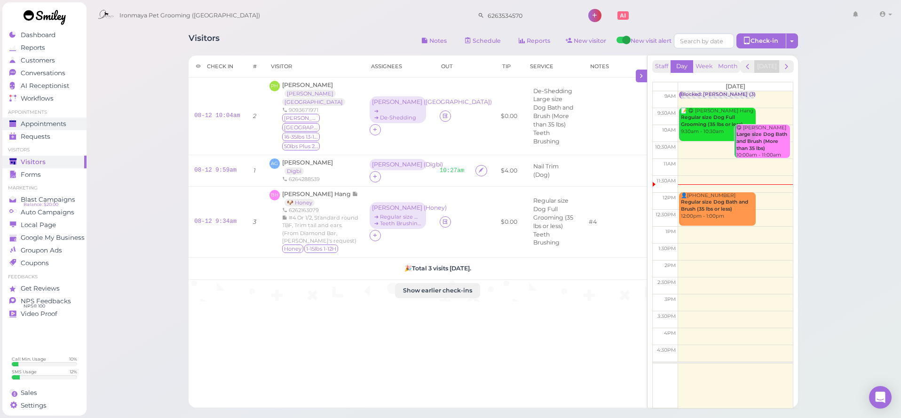
click at [51, 124] on span "Appointments" at bounding box center [44, 124] width 46 height 8
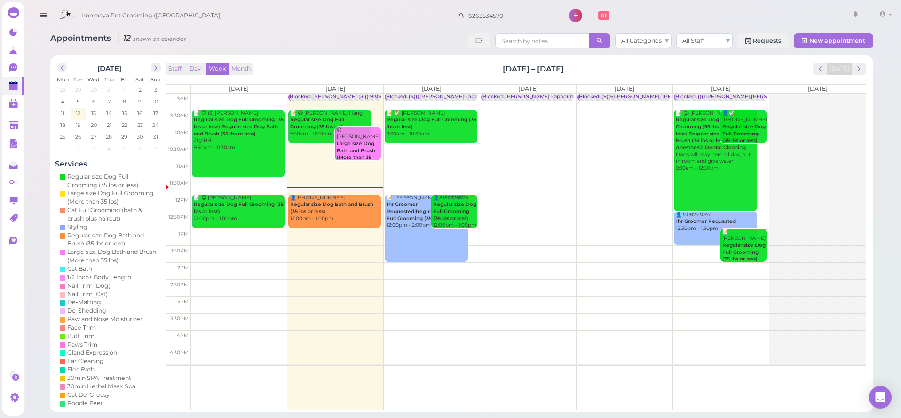
click at [505, 113] on td at bounding box center [528, 118] width 675 height 17
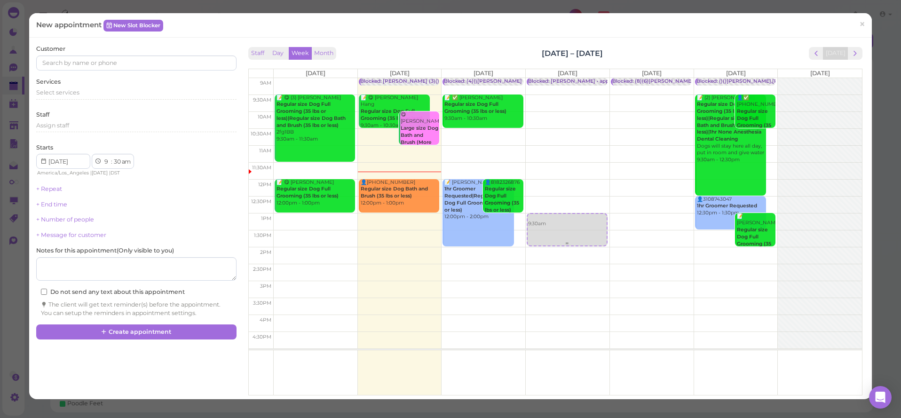
drag, startPoint x: 544, startPoint y: 110, endPoint x: 530, endPoint y: 236, distance: 127.3
click at [533, 78] on div "9:30am Blocked: [PERSON_NAME] • appointment 9:30am" at bounding box center [568, 78] width 84 height 0
select select "1"
select select "00"
select select "pm"
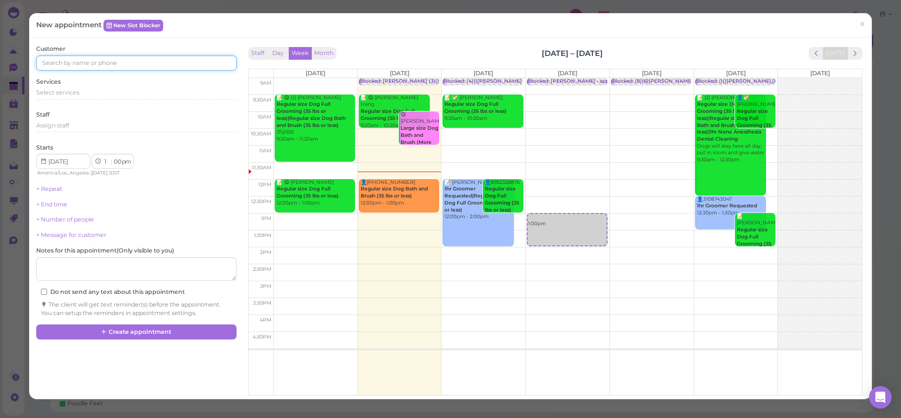
click at [140, 61] on input at bounding box center [136, 62] width 200 height 15
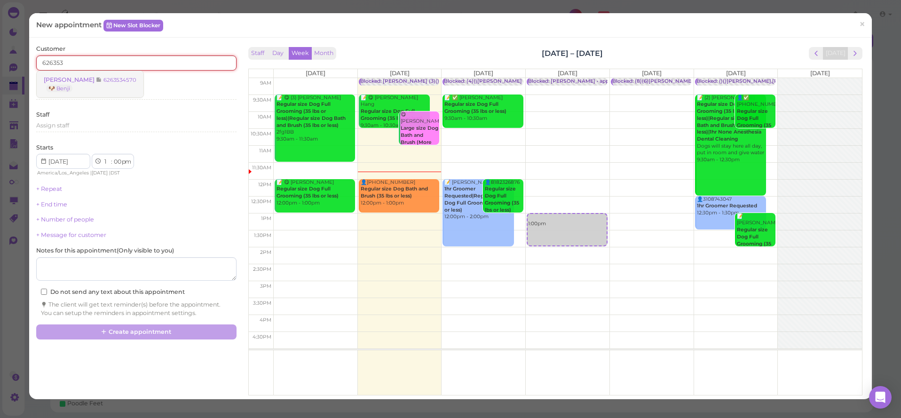
type input "626353"
click at [79, 87] on link "[PERSON_NAME] 6263534570 🐶 Benji" at bounding box center [90, 84] width 107 height 26
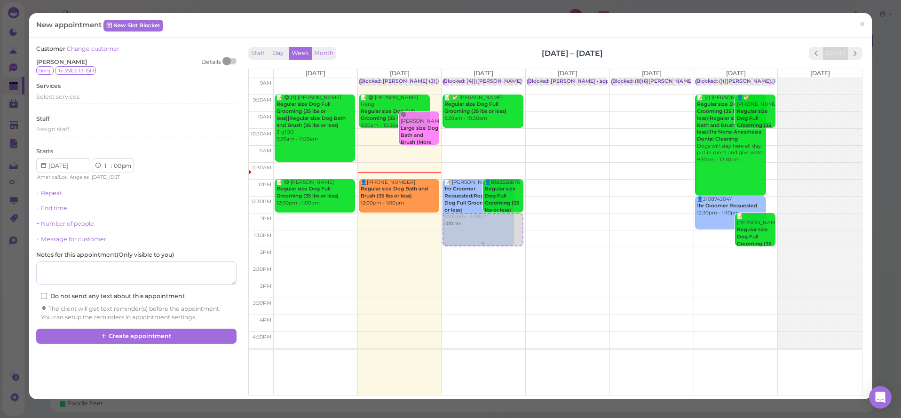
drag, startPoint x: 586, startPoint y: 227, endPoint x: 485, endPoint y: 232, distance: 101.2
click at [485, 78] on tr "📝 😋 (3) [PERSON_NAME] Tea Regular size Dog Full Grooming (35 lbs or less)|Regul…" at bounding box center [555, 78] width 613 height 0
type input "[DATE]"
click at [63, 98] on span "Select services" at bounding box center [57, 96] width 43 height 7
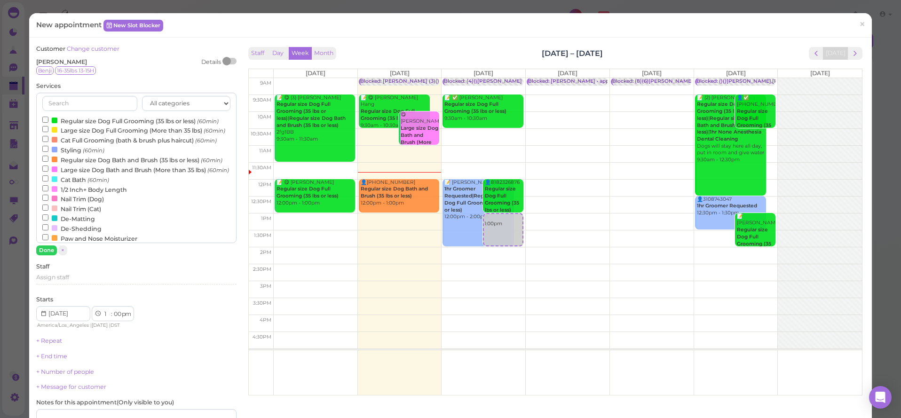
click at [67, 119] on label "Regular size Dog Full Grooming (35 lbs or less) (60min)" at bounding box center [130, 121] width 176 height 10
click at [48, 119] on input "Regular size Dog Full Grooming (35 lbs or less) (60min)" at bounding box center [45, 120] width 6 height 6
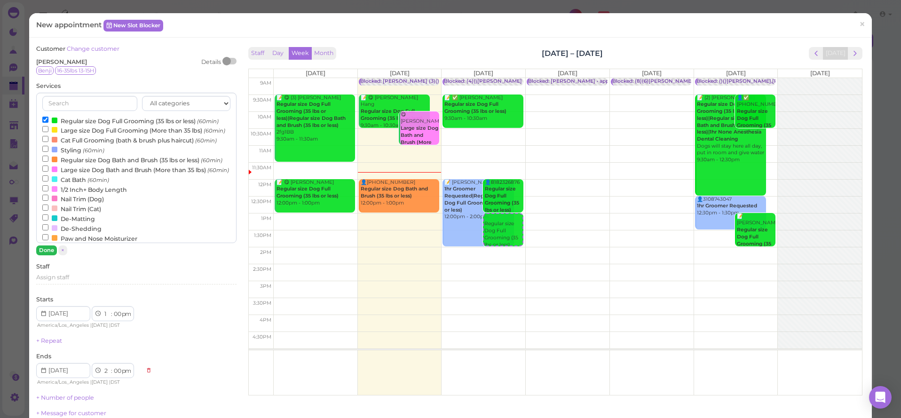
click at [42, 253] on button "Done" at bounding box center [46, 250] width 21 height 10
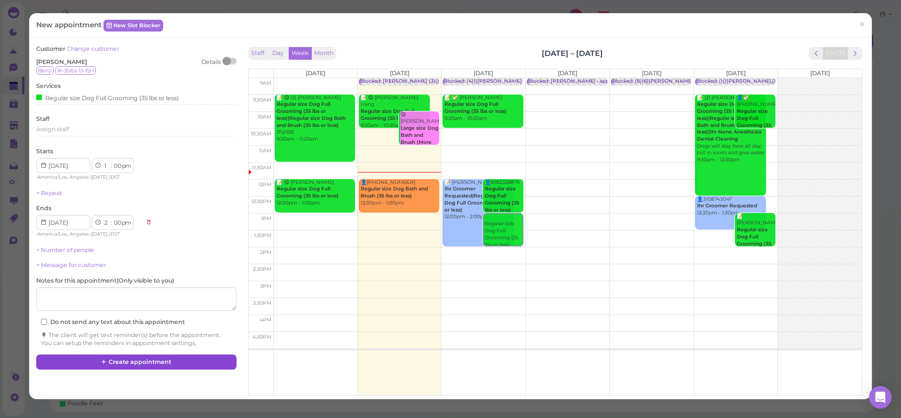
click at [159, 355] on button "Create appointment" at bounding box center [136, 362] width 200 height 15
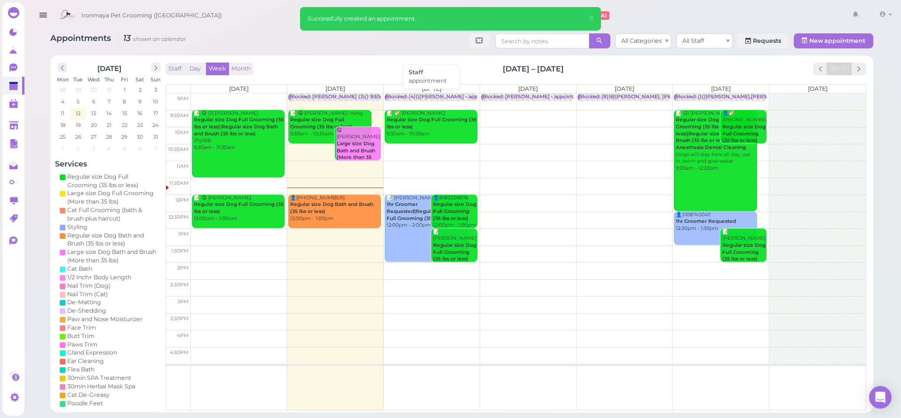
click at [425, 94] on div "Blocked: (4)()[PERSON_NAME] • appointment" at bounding box center [443, 97] width 115 height 7
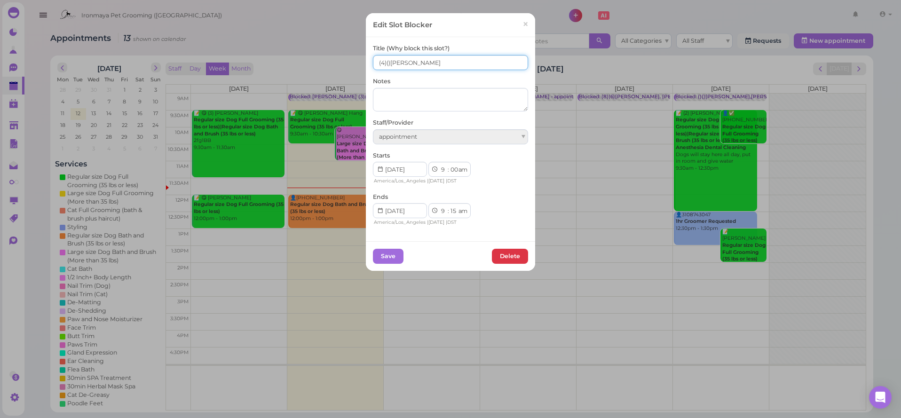
click at [377, 63] on input "(4)()[PERSON_NAME]" at bounding box center [450, 62] width 155 height 15
type input "4(4)()[PERSON_NAME]"
click at [391, 249] on button "Save" at bounding box center [388, 256] width 31 height 15
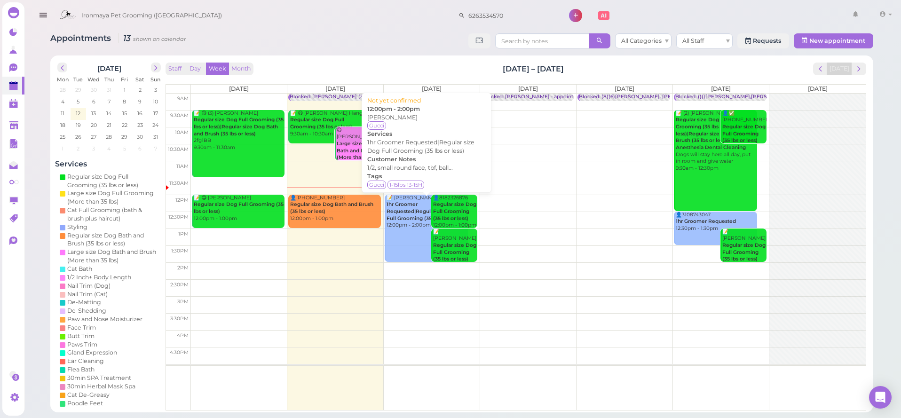
click at [417, 222] on div "📝 [PERSON_NAME] 1hr Groomer Requested|Regular size Dog Full Grooming (35 lbs or…" at bounding box center [427, 212] width 82 height 34
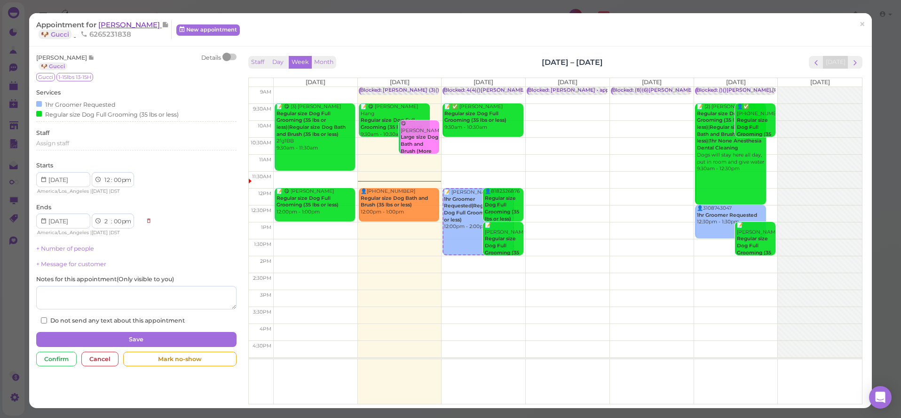
click at [103, 24] on span "[PERSON_NAME]" at bounding box center [129, 24] width 63 height 9
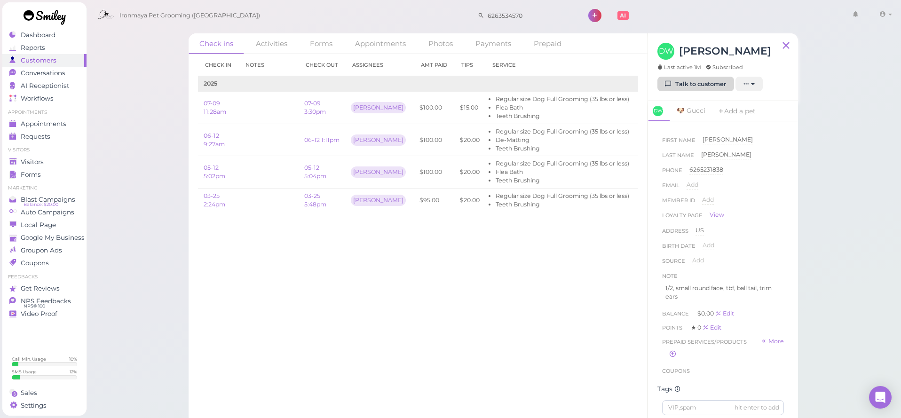
click at [672, 87] on icon at bounding box center [668, 83] width 6 height 7
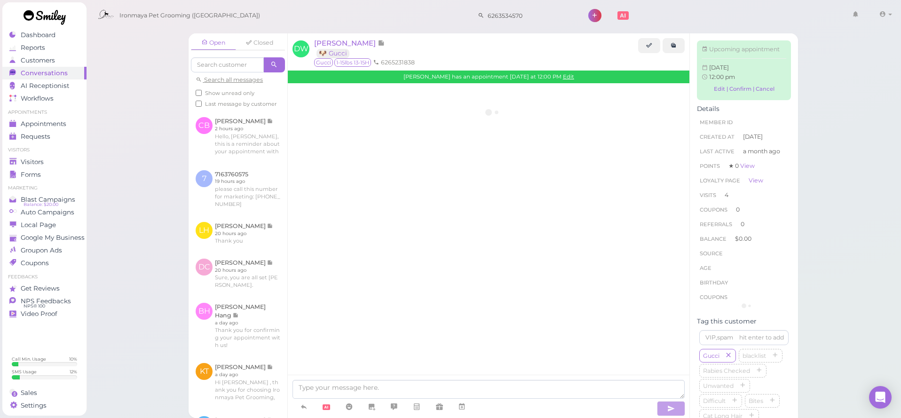
scroll to position [1347, 0]
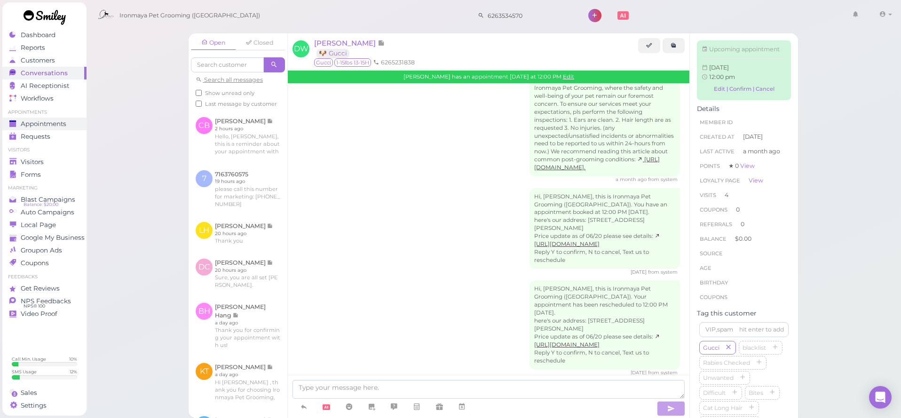
click at [53, 120] on link "Appointments" at bounding box center [44, 124] width 84 height 13
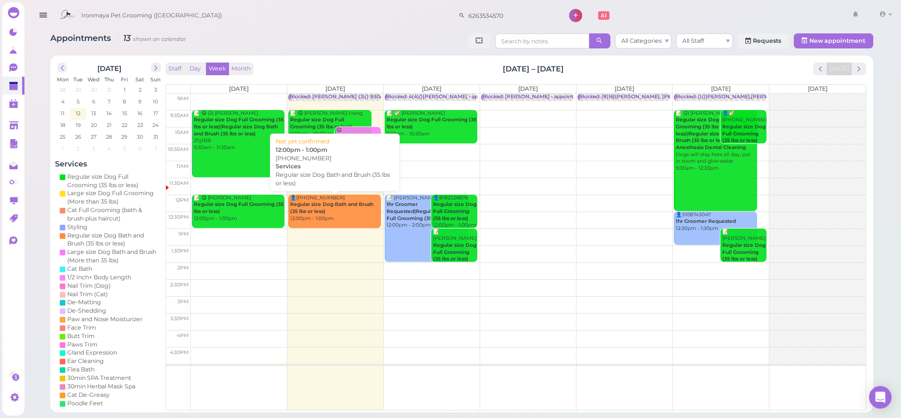
click at [360, 206] on b "Regular size Dog Bath and Brush (35 lbs or less)" at bounding box center [331, 207] width 83 height 13
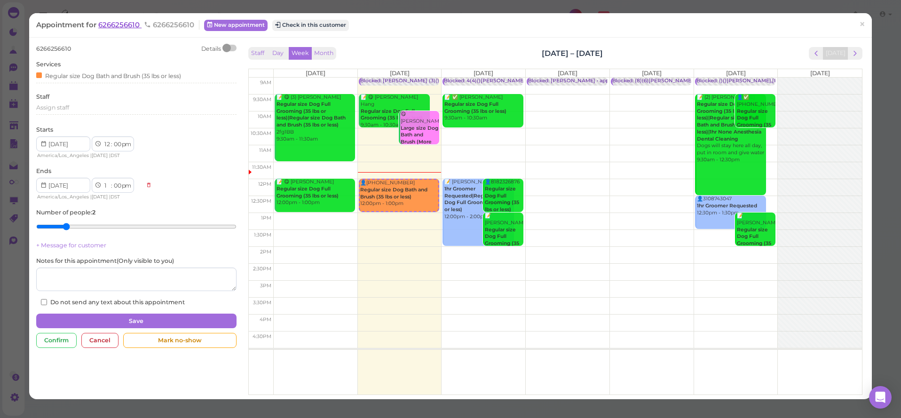
click at [127, 25] on span "6266256610" at bounding box center [119, 24] width 43 height 9
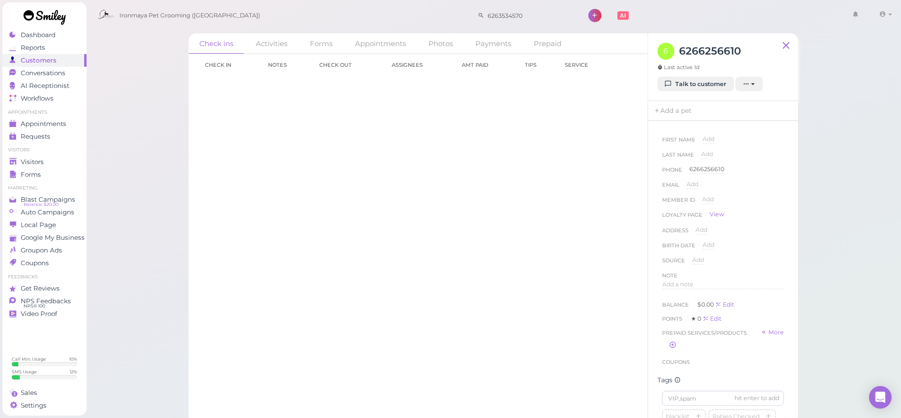
click at [678, 92] on div "6 6266256610 Last active 1d Talk to customer New appointment Add stamps Add/Rem…" at bounding box center [723, 67] width 150 height 68
click at [675, 87] on link "Talk to customer" at bounding box center [695, 84] width 77 height 15
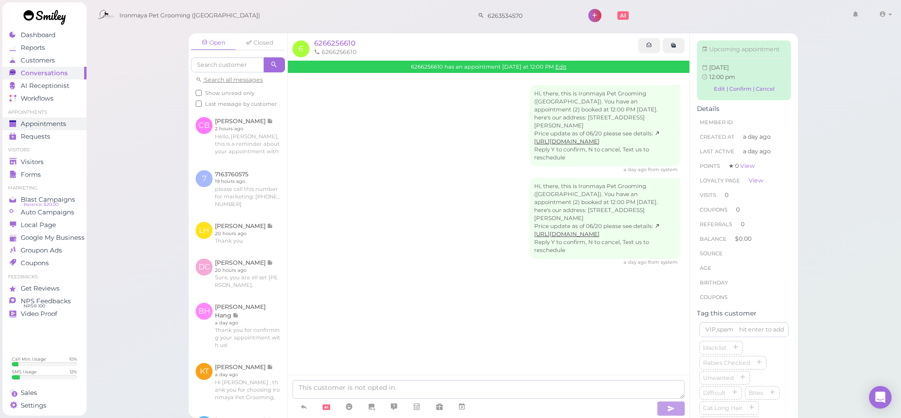
click at [74, 127] on div "Appointments" at bounding box center [43, 124] width 68 height 8
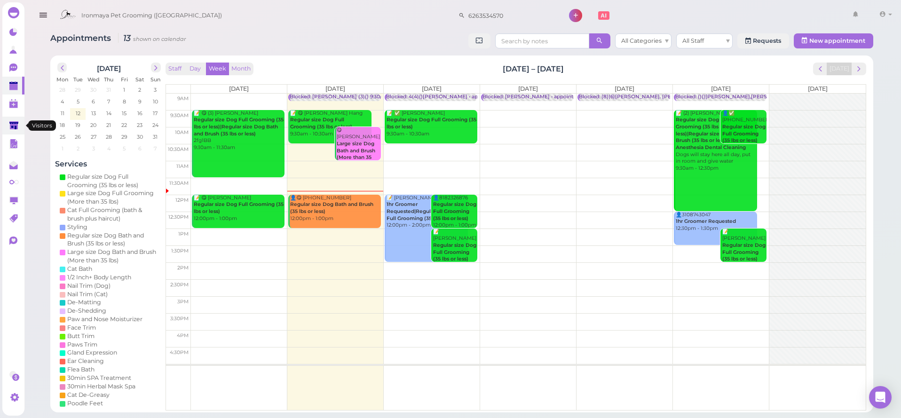
click at [16, 122] on icon at bounding box center [13, 125] width 9 height 7
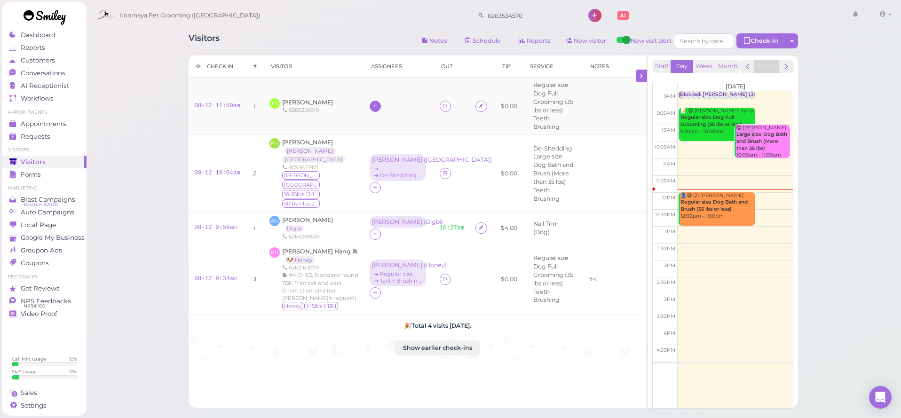
click at [372, 104] on icon at bounding box center [375, 106] width 6 height 7
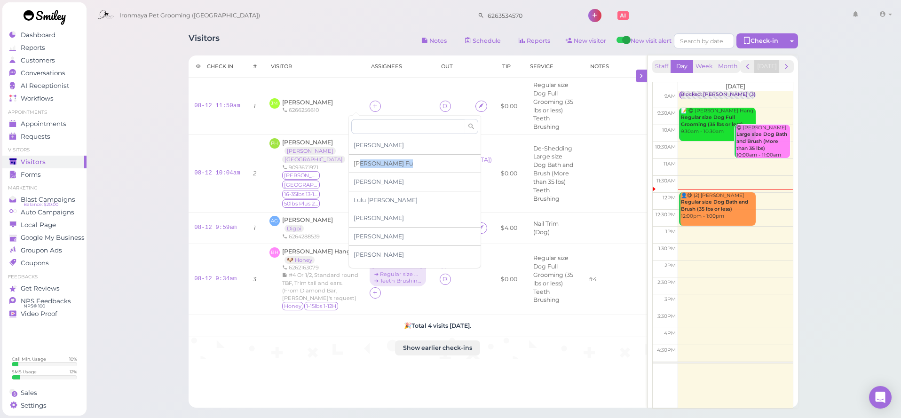
click at [359, 166] on div "[PERSON_NAME]" at bounding box center [415, 164] width 132 height 18
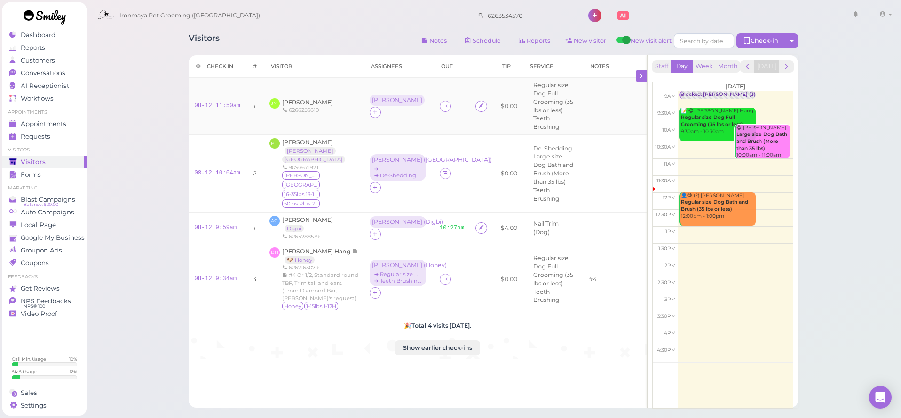
click at [309, 103] on span "[PERSON_NAME]" at bounding box center [307, 102] width 51 height 7
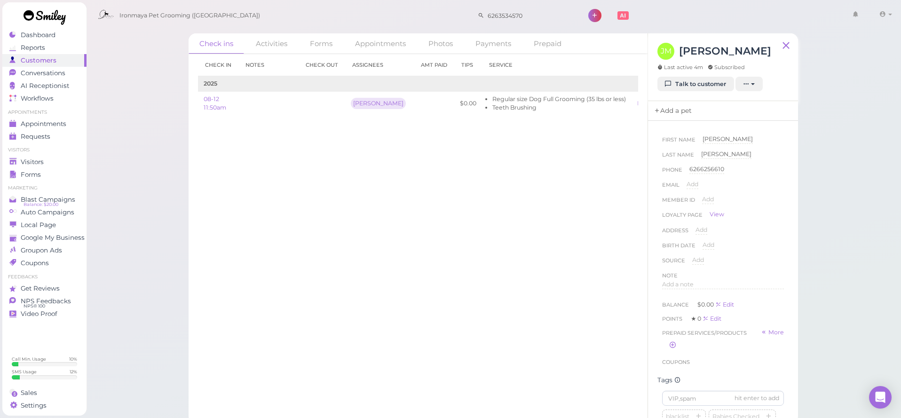
click at [669, 113] on link "Add a pet" at bounding box center [672, 111] width 49 height 20
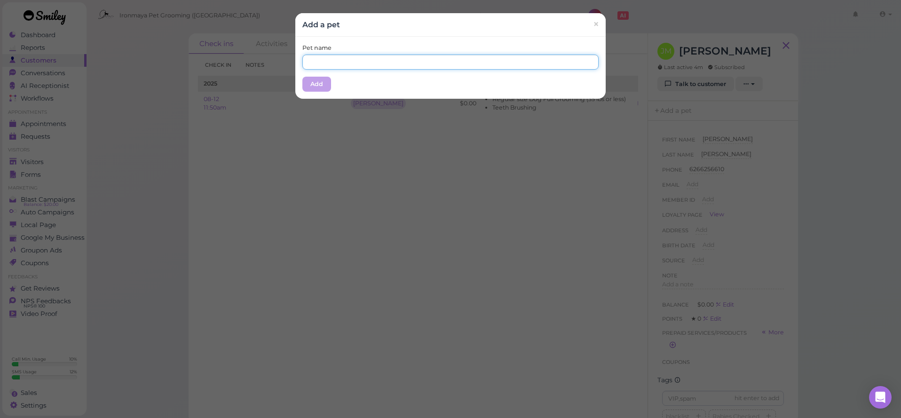
click at [381, 62] on input "text" at bounding box center [450, 62] width 296 height 15
type input "[PERSON_NAME]"
click at [306, 85] on button "Add" at bounding box center [316, 84] width 29 height 15
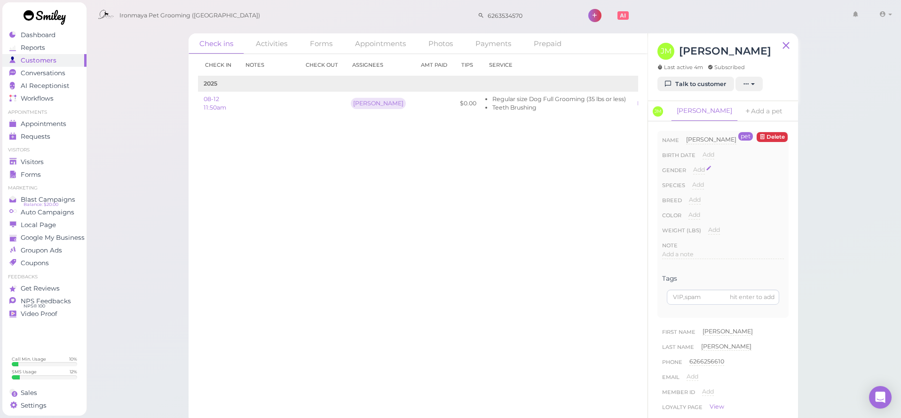
click at [699, 170] on span "Add" at bounding box center [699, 169] width 12 height 7
select select "[DEMOGRAPHIC_DATA]"
click at [701, 186] on button "Done" at bounding box center [704, 187] width 21 height 10
click at [701, 186] on span "Add" at bounding box center [698, 184] width 12 height 7
select select "Dog"
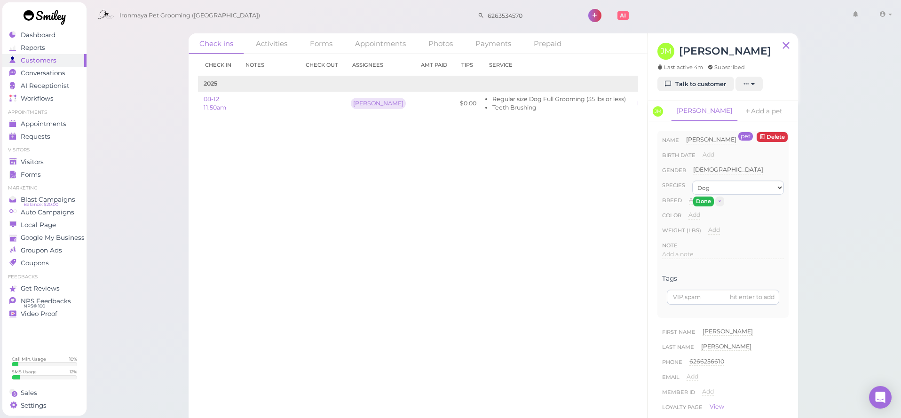
click at [700, 200] on button "Done" at bounding box center [703, 202] width 21 height 10
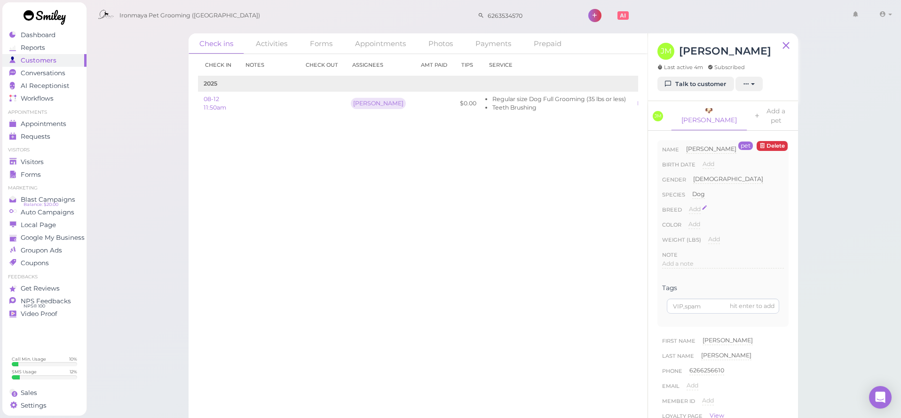
click at [697, 206] on span "Add" at bounding box center [695, 209] width 12 height 7
type input "G"
type input "Frenchie"
click at [702, 221] on button "Done" at bounding box center [700, 226] width 21 height 10
click at [700, 221] on span "Add" at bounding box center [695, 224] width 12 height 7
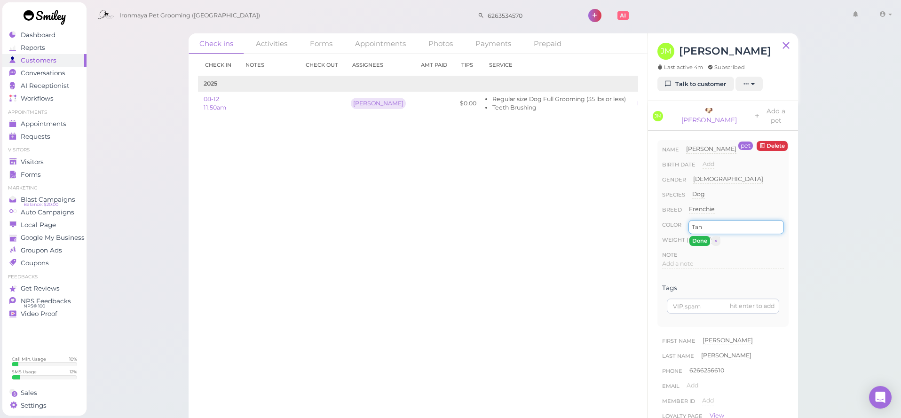
type input "Tan"
click at [697, 236] on button "Done" at bounding box center [699, 241] width 21 height 10
click at [717, 235] on div "Add" at bounding box center [714, 239] width 12 height 9
type input "16"
click at [718, 251] on button "Done" at bounding box center [719, 256] width 21 height 10
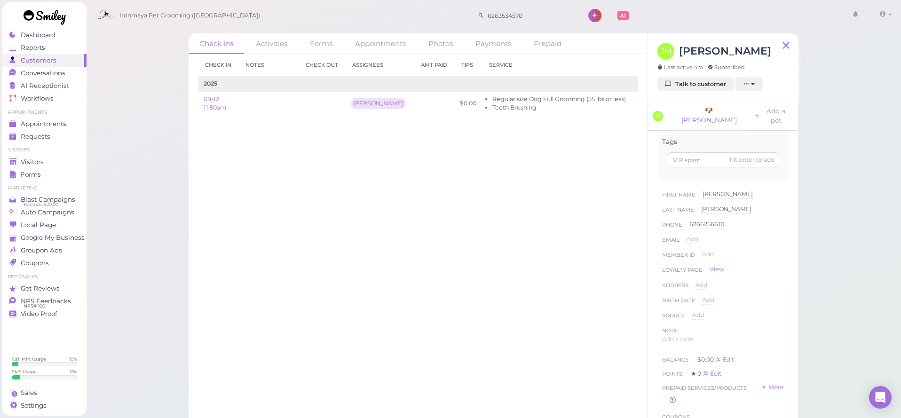
scroll to position [155, 0]
click at [695, 326] on div "Add a note" at bounding box center [723, 330] width 122 height 9
click at [669, 416] on button "Done" at bounding box center [672, 421] width 21 height 10
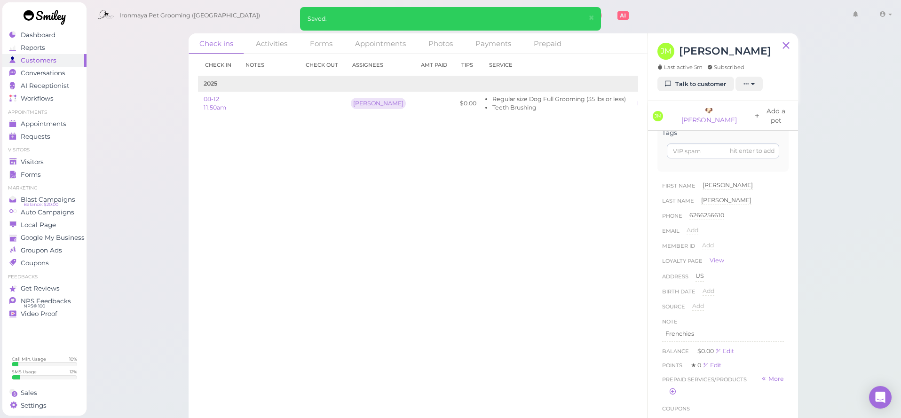
click at [748, 108] on link "Add a pet" at bounding box center [772, 115] width 49 height 29
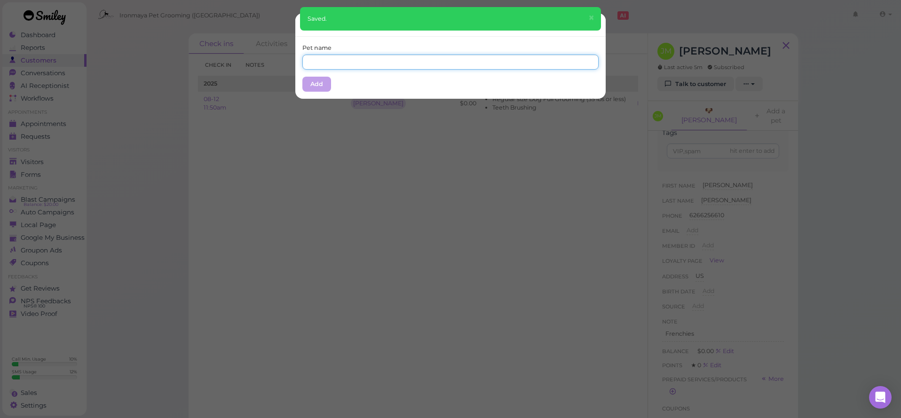
click at [331, 64] on input "text" at bounding box center [450, 62] width 296 height 15
type input "Stetson"
click at [326, 78] on button "Add" at bounding box center [316, 84] width 29 height 15
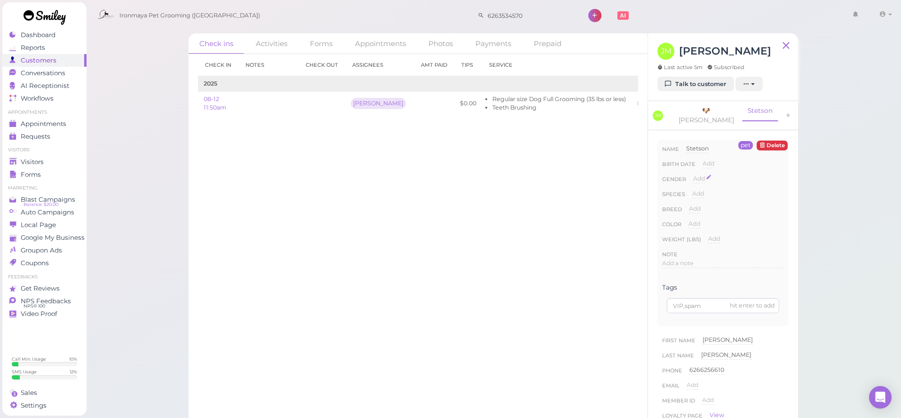
click at [701, 175] on span "Add" at bounding box center [699, 178] width 12 height 7
select select "[DEMOGRAPHIC_DATA]"
click at [702, 190] on button "Done" at bounding box center [704, 195] width 21 height 10
click at [700, 190] on span "Add" at bounding box center [698, 193] width 12 height 7
select select "Dog"
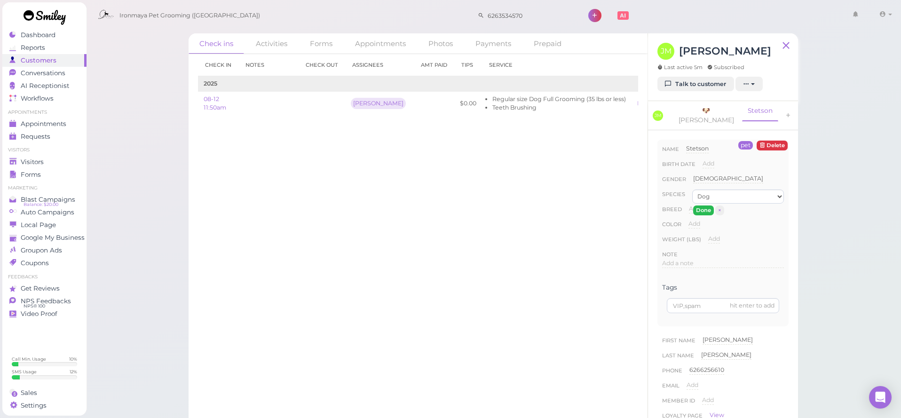
click at [698, 206] on button "Done" at bounding box center [703, 211] width 21 height 10
click at [697, 206] on span "Add" at bounding box center [695, 209] width 12 height 7
click at [697, 205] on input at bounding box center [736, 212] width 95 height 14
type input "Frenchie"
click at [697, 224] on div "Add" at bounding box center [695, 227] width 12 height 15
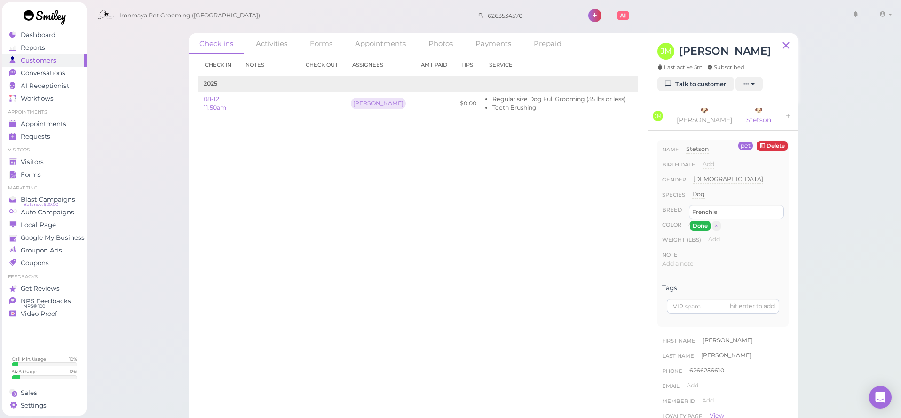
click at [703, 221] on button "Done" at bounding box center [700, 226] width 21 height 10
click at [701, 220] on div "Color Add" at bounding box center [723, 227] width 122 height 15
click at [698, 221] on span "Add" at bounding box center [695, 224] width 12 height 7
click at [698, 220] on input at bounding box center [736, 227] width 95 height 14
type input "tri color"
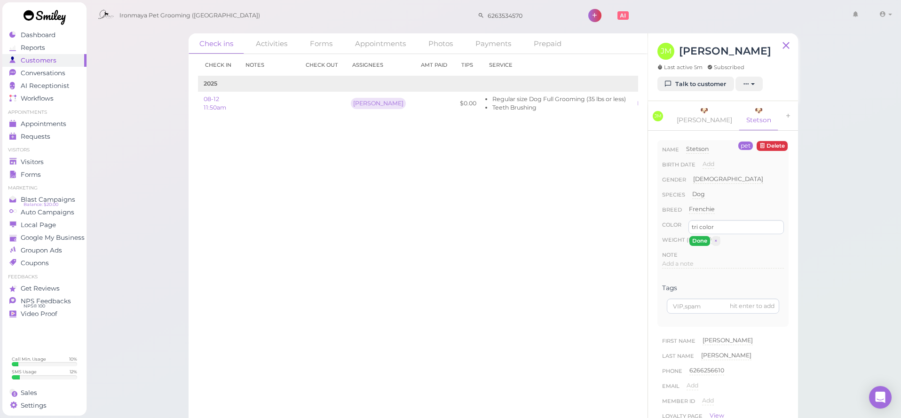
click at [702, 236] on button "Done" at bounding box center [699, 241] width 21 height 10
click at [706, 235] on div "Weight (lbs) Add" at bounding box center [723, 242] width 122 height 15
click at [712, 236] on span "Add" at bounding box center [714, 239] width 12 height 7
type input "23"
click at [721, 251] on button "Done" at bounding box center [719, 256] width 21 height 10
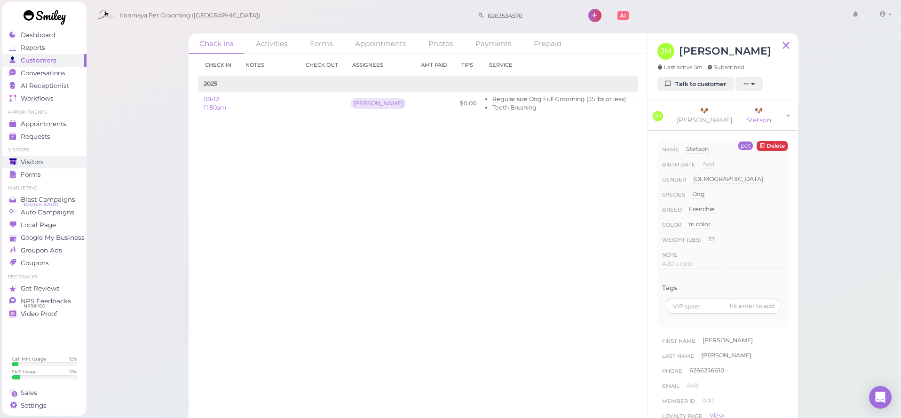
click at [42, 166] on link "Visitors" at bounding box center [44, 162] width 84 height 13
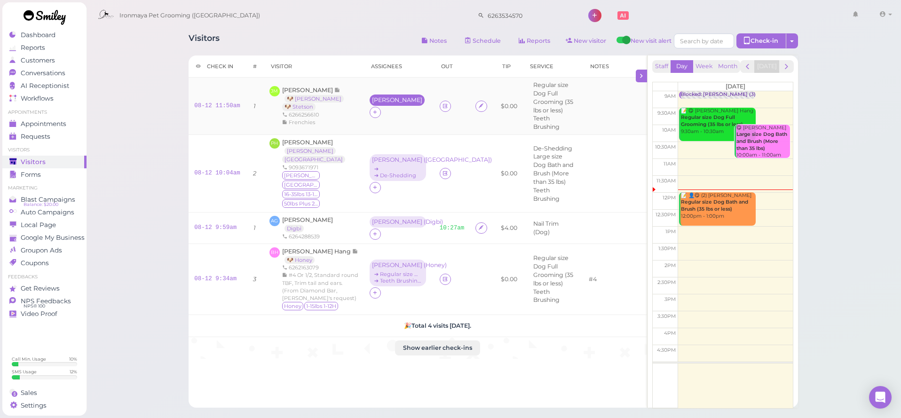
click at [372, 103] on div "[PERSON_NAME]" at bounding box center [397, 100] width 50 height 7
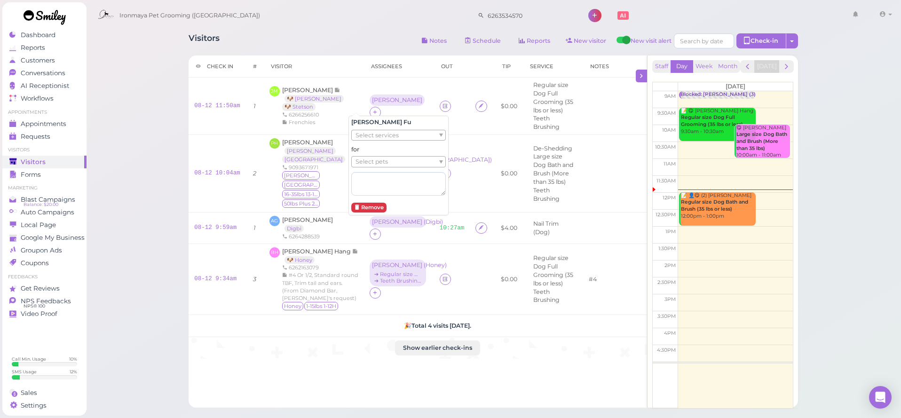
click at [365, 130] on span "Select services" at bounding box center [377, 135] width 43 height 10
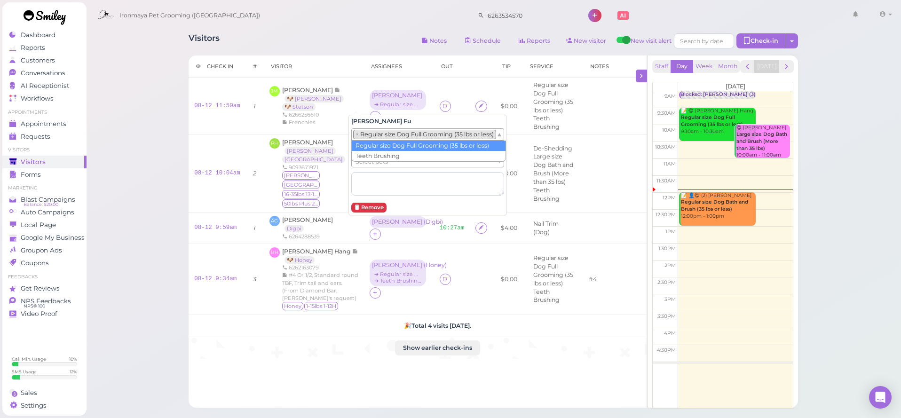
click at [368, 138] on li "× Regular size Dog Full Grooming (35 lbs or less)" at bounding box center [424, 134] width 143 height 9
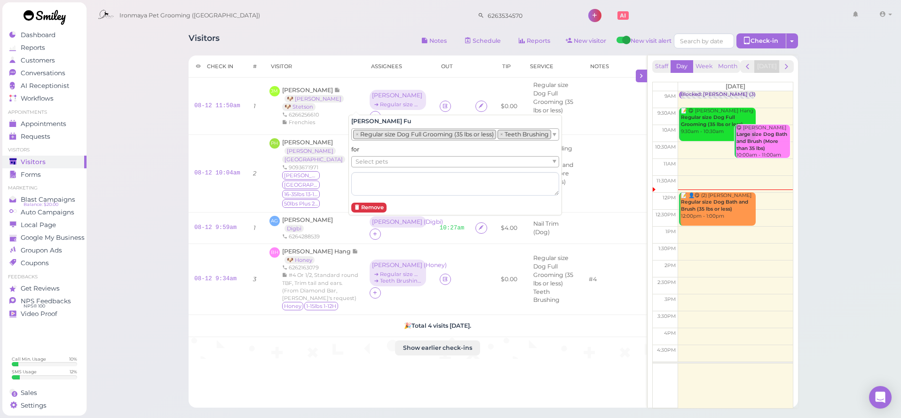
click at [372, 161] on span "Select pets" at bounding box center [372, 162] width 32 height 10
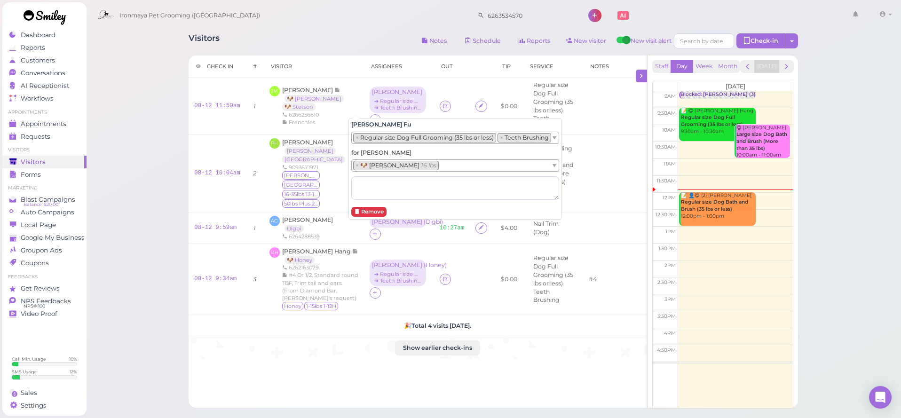
click at [373, 166] on li "× 🐶 [PERSON_NAME] 16 lbs" at bounding box center [396, 165] width 86 height 9
click at [150, 158] on div "Visitors Notes Schedule Reports New visitor New visit alert Check-in Customer c…" at bounding box center [493, 260] width 815 height 521
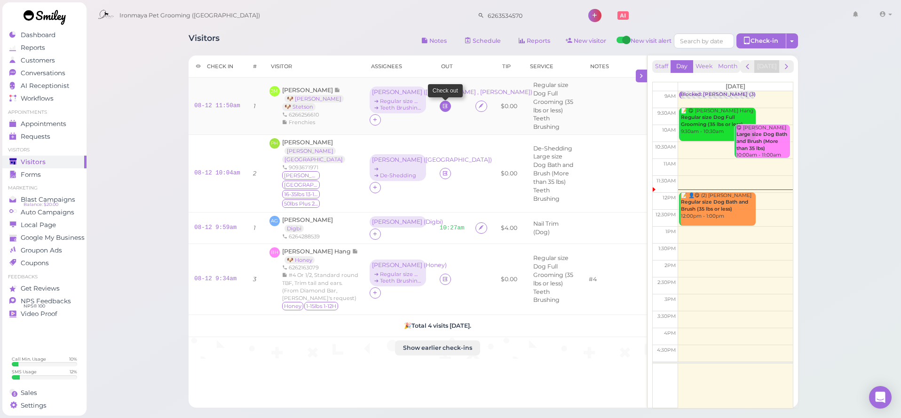
click at [442, 107] on icon at bounding box center [445, 106] width 6 height 7
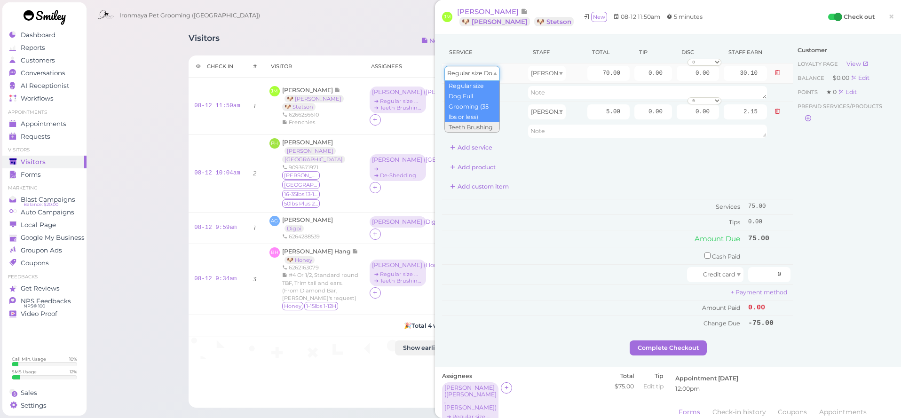
click at [466, 72] on span "Regular size Dog Full Grooming (35 lbs or less)" at bounding box center [514, 73] width 134 height 7
click at [774, 79] on td at bounding box center [781, 73] width 24 height 20
click at [776, 77] on button at bounding box center [777, 73] width 11 height 10
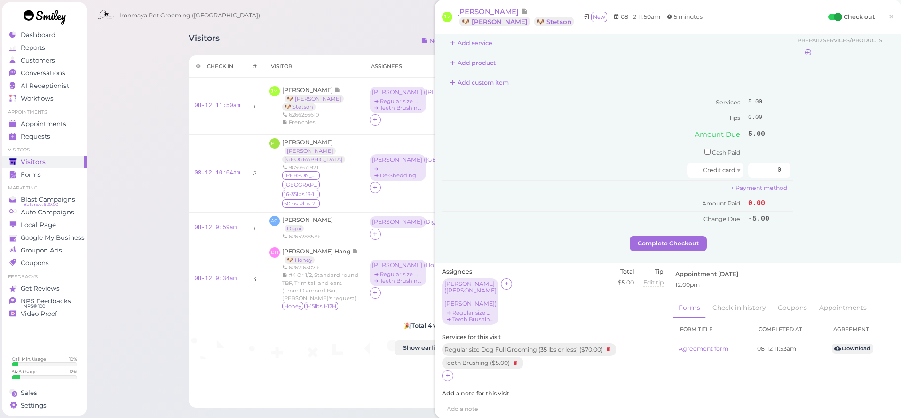
scroll to position [133, 0]
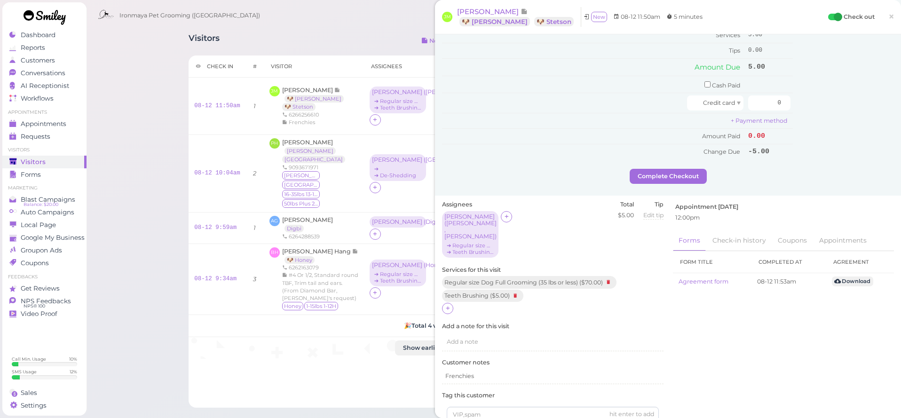
click at [610, 277] on icon at bounding box center [608, 282] width 11 height 10
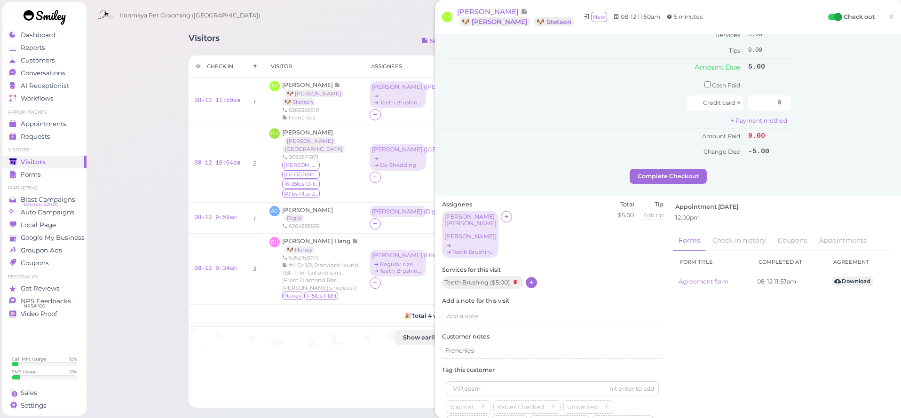
click at [536, 277] on div at bounding box center [531, 282] width 11 height 11
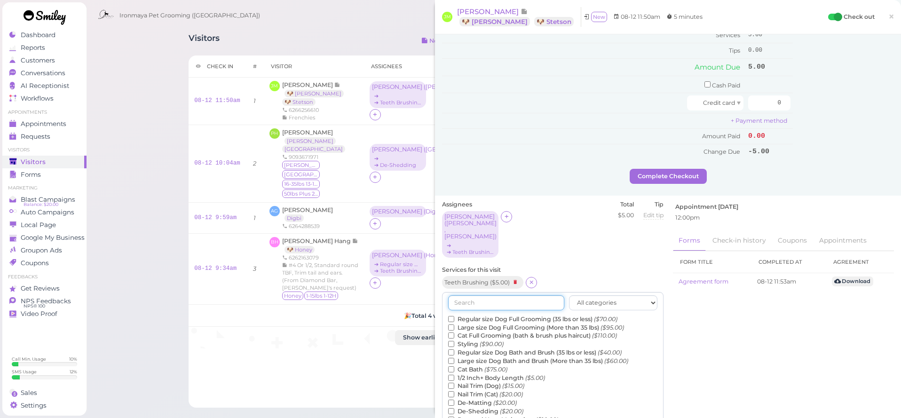
click at [495, 295] on input "text" at bounding box center [506, 302] width 116 height 15
click at [480, 348] on label "Regular size Dog Bath and Brush (35 lbs or less) ($40.00)" at bounding box center [535, 352] width 174 height 8
click at [454, 349] on input "Regular size Dog Bath and Brush (35 lbs or less) ($40.00)" at bounding box center [451, 352] width 6 height 6
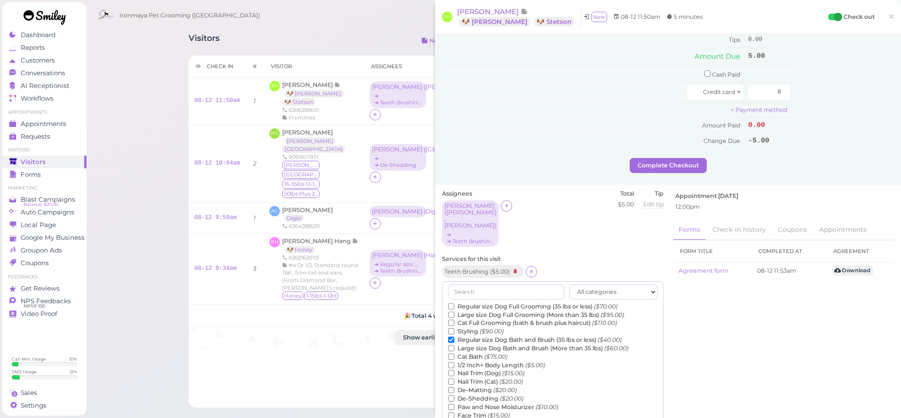
scroll to position [65, 0]
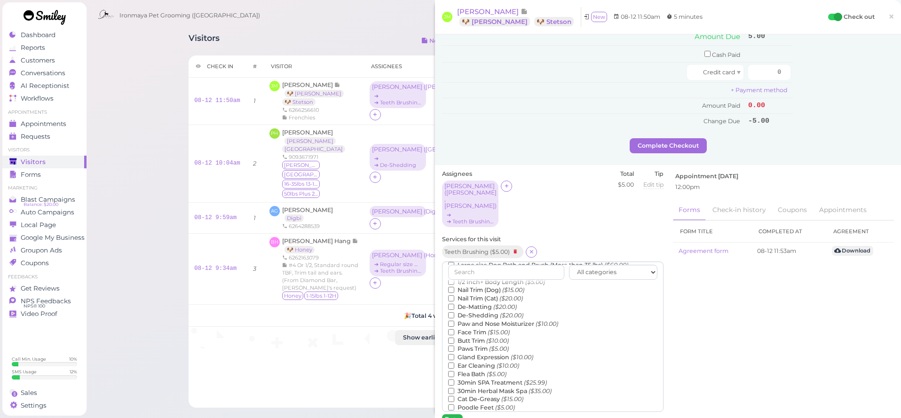
click at [447, 414] on button "Done" at bounding box center [452, 419] width 21 height 10
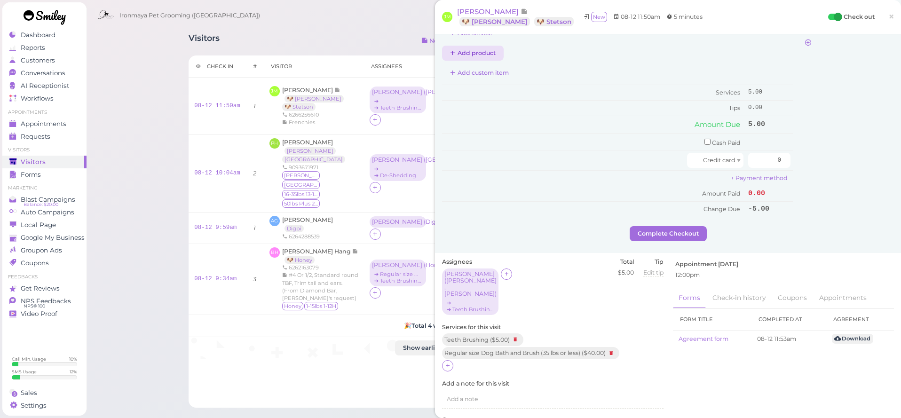
scroll to position [0, 0]
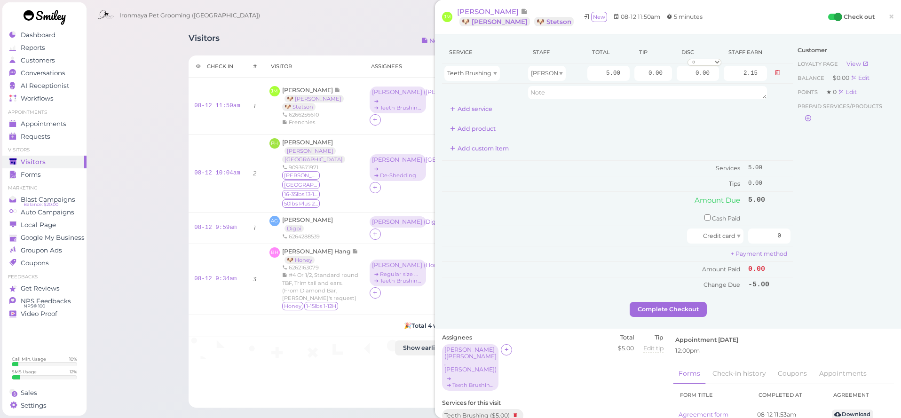
drag, startPoint x: 776, startPoint y: 73, endPoint x: 768, endPoint y: 73, distance: 7.5
click at [776, 73] on icon at bounding box center [778, 73] width 6 height 7
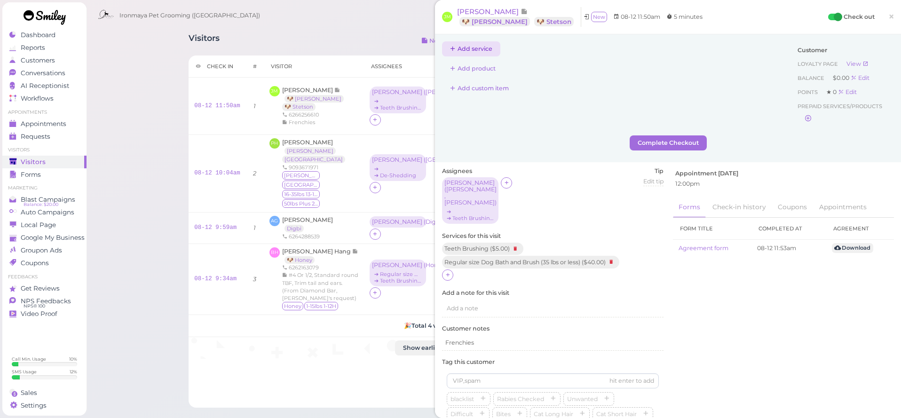
click at [476, 52] on button "Add service" at bounding box center [471, 48] width 58 height 15
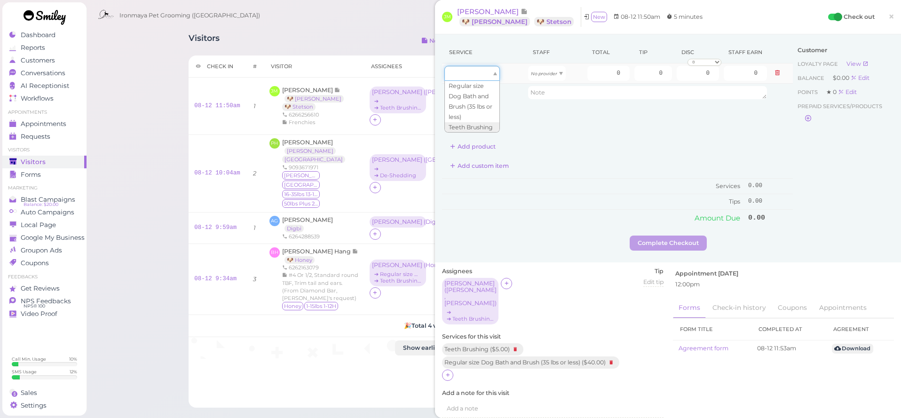
click at [483, 69] on div at bounding box center [471, 73] width 55 height 15
type input "40.00"
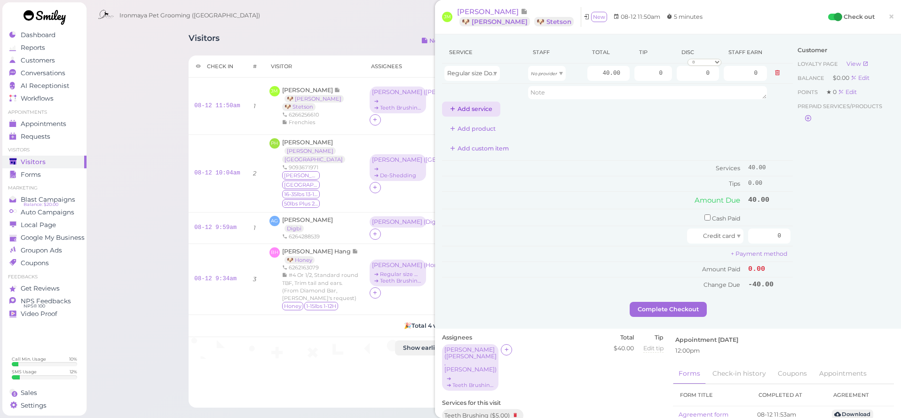
click at [484, 104] on button "Add service" at bounding box center [471, 109] width 58 height 15
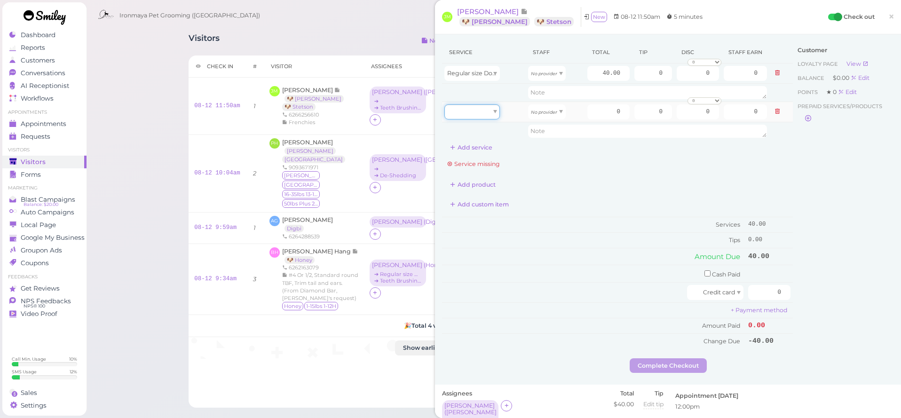
click at [484, 115] on div at bounding box center [471, 111] width 55 height 15
type input "5.00"
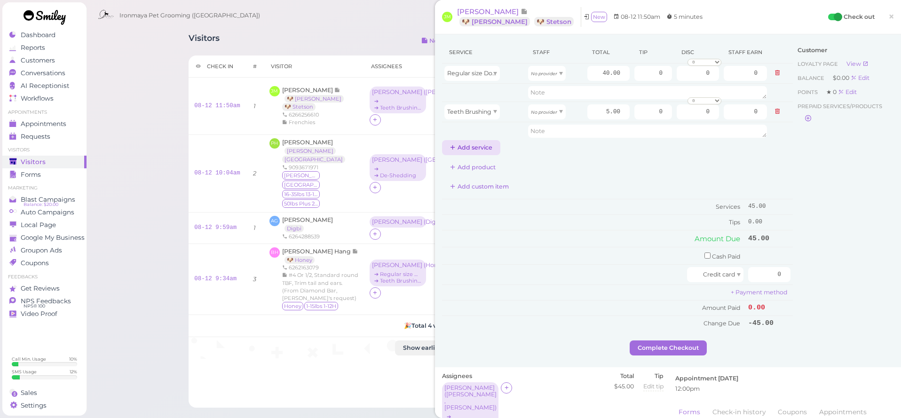
click at [481, 145] on button "Add service" at bounding box center [471, 147] width 58 height 15
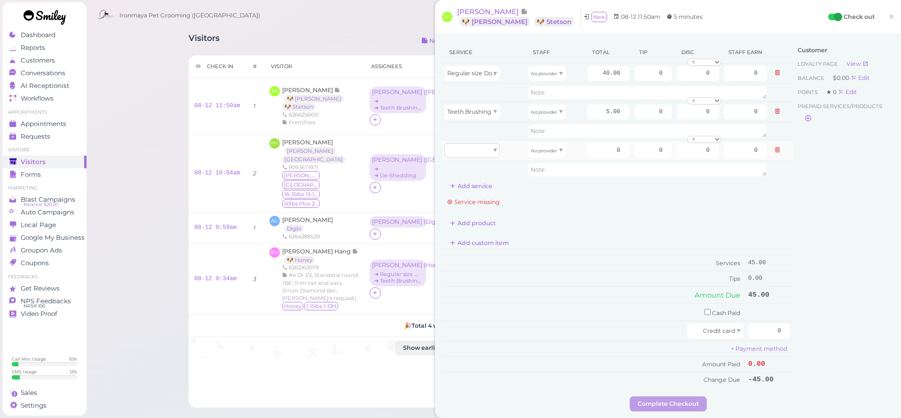
click at [481, 162] on td at bounding box center [484, 169] width 84 height 18
click at [478, 155] on div at bounding box center [471, 150] width 55 height 15
type input "40.00"
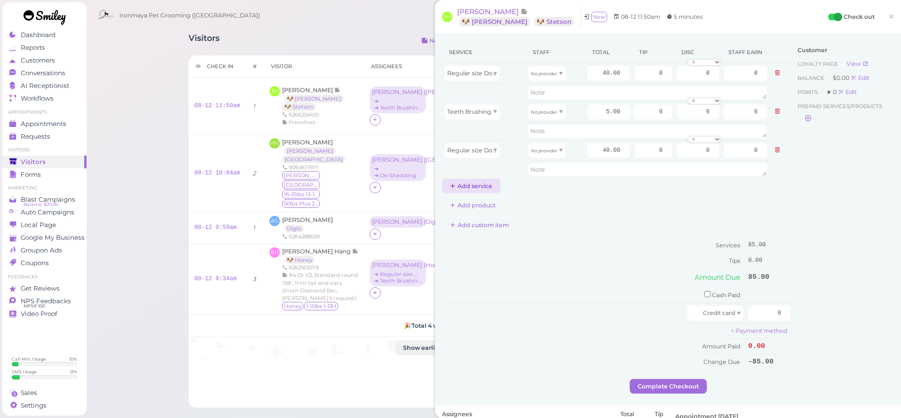
click at [479, 183] on button "Add service" at bounding box center [471, 186] width 58 height 15
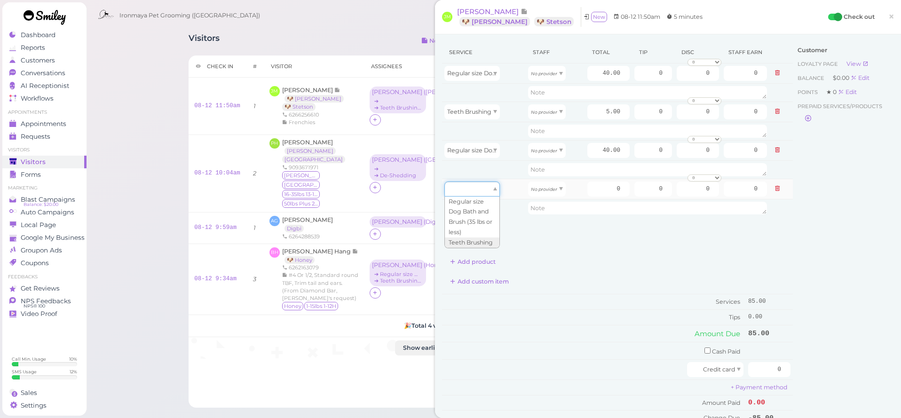
click at [482, 188] on div at bounding box center [471, 189] width 55 height 15
type input "5.00"
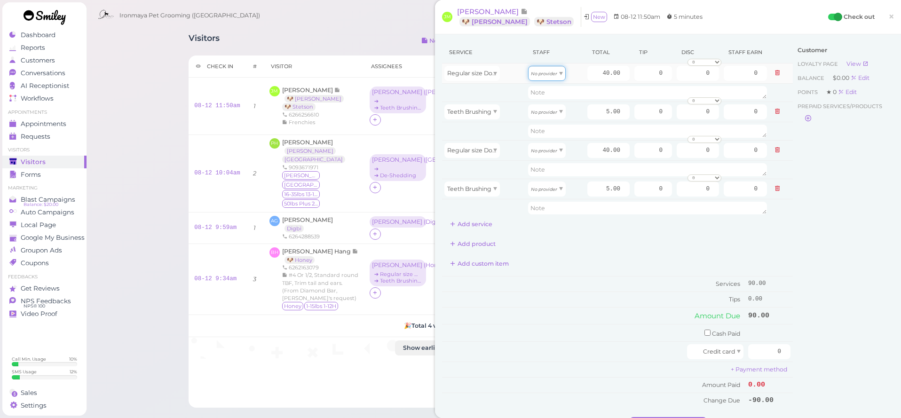
click at [556, 72] on icon "No provider" at bounding box center [544, 73] width 26 height 5
type input "17.20"
click at [558, 108] on div "No provider" at bounding box center [547, 111] width 38 height 15
type input "2.15"
click at [556, 149] on icon "No provider" at bounding box center [544, 150] width 26 height 5
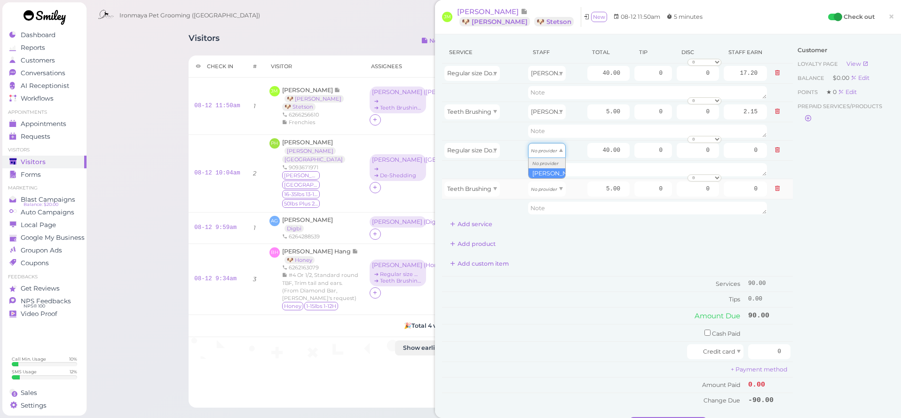
type input "17.20"
click at [554, 187] on icon "No provider" at bounding box center [544, 189] width 26 height 5
type input "2.15"
click at [601, 84] on td at bounding box center [648, 93] width 244 height 18
click at [600, 74] on input "40.00" at bounding box center [608, 73] width 42 height 15
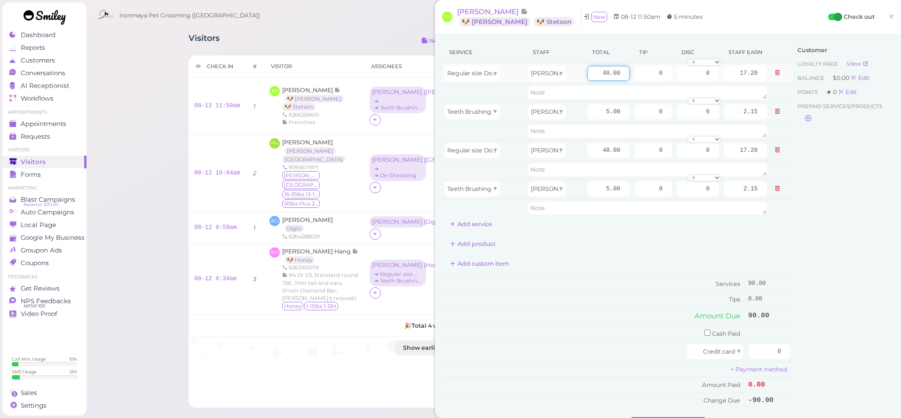
click at [600, 74] on input "40.00" at bounding box center [608, 73] width 42 height 15
type input "50"
type input "21.50"
click at [601, 152] on input "40.00" at bounding box center [608, 150] width 42 height 15
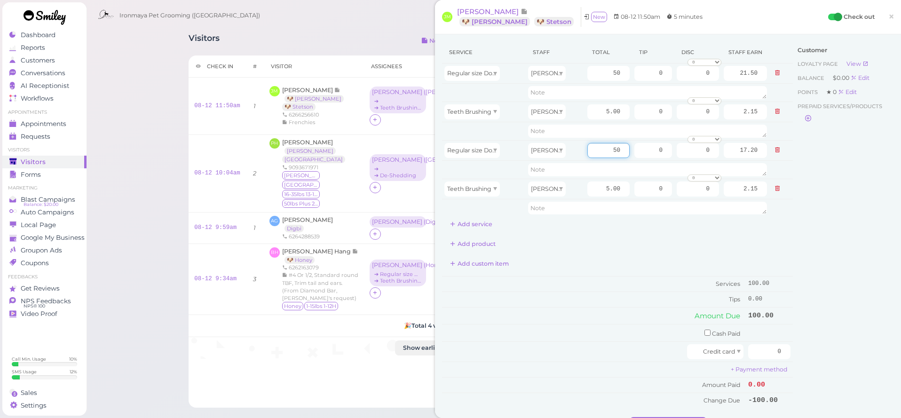
type input "50"
type input "21.50"
click at [839, 227] on div "Customer Loyalty page View Balance $0.00 Edit Points ★ 0 Edit Prepaid services/…" at bounding box center [843, 229] width 101 height 376
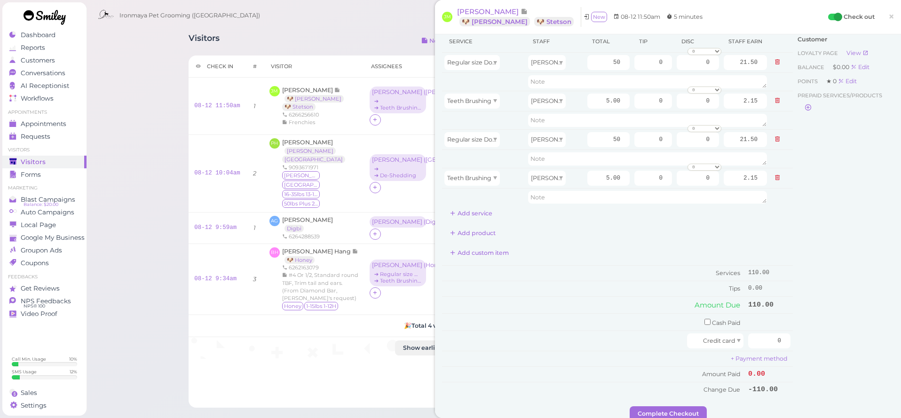
scroll to position [58, 0]
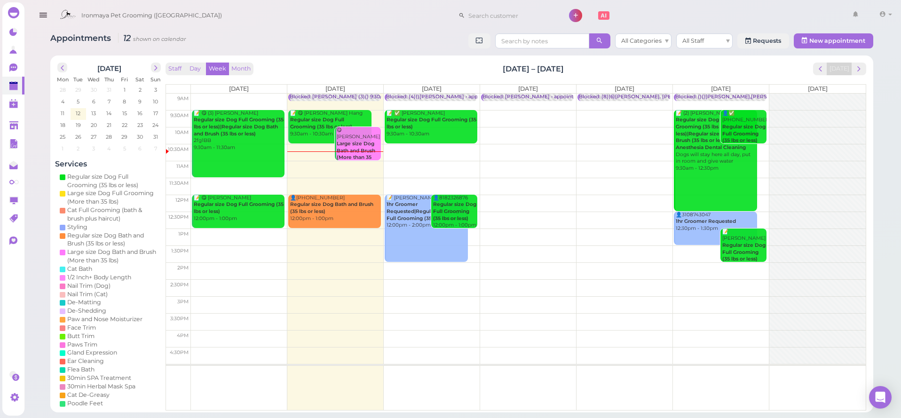
click at [26, 66] on div "Appointments 12 shown on calendar All Categories All Staff Requests New appoint…" at bounding box center [462, 206] width 878 height 412
click at [14, 68] on icon at bounding box center [13, 67] width 8 height 8
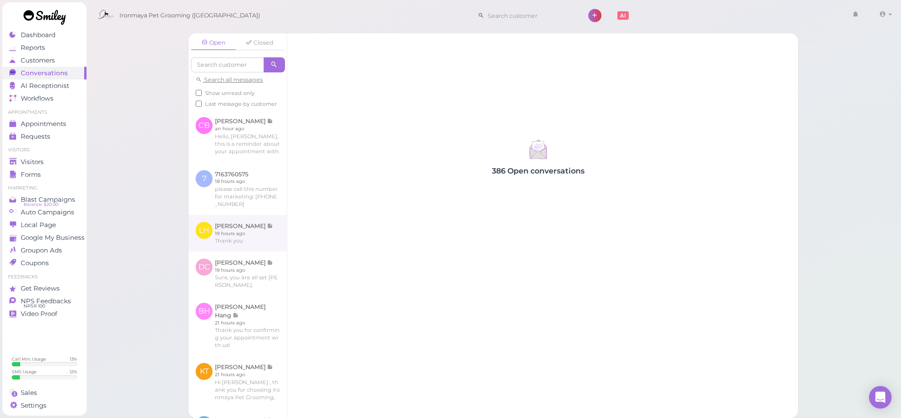
click at [245, 219] on link at bounding box center [238, 233] width 98 height 37
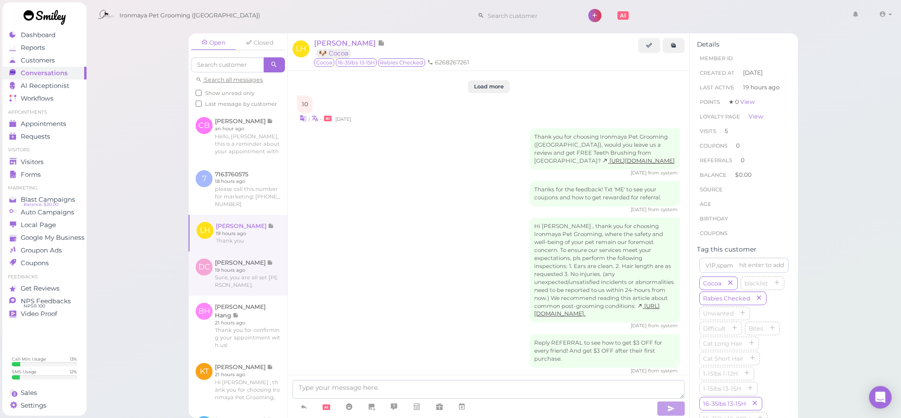
scroll to position [1340, 0]
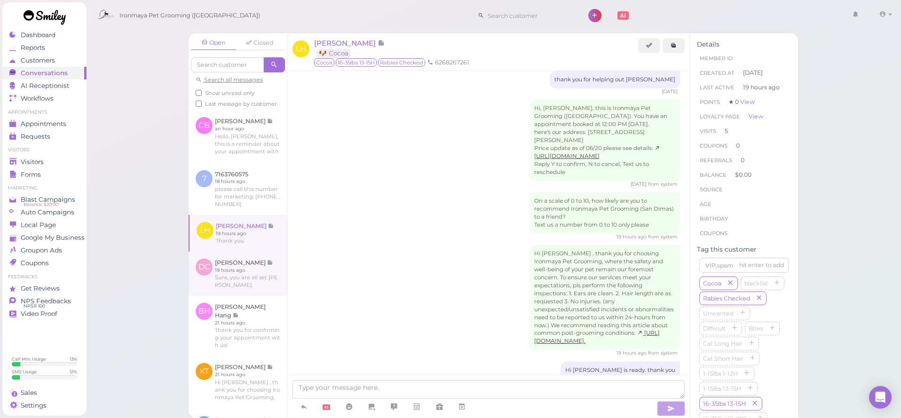
click at [243, 255] on link at bounding box center [238, 274] width 99 height 44
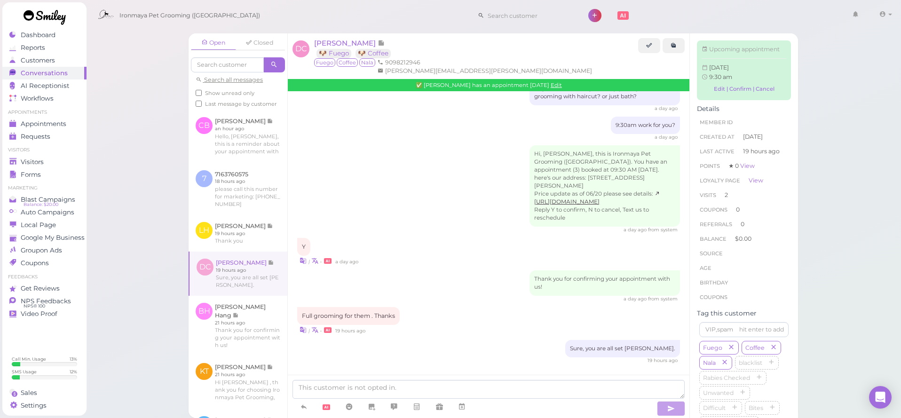
scroll to position [1089, 0]
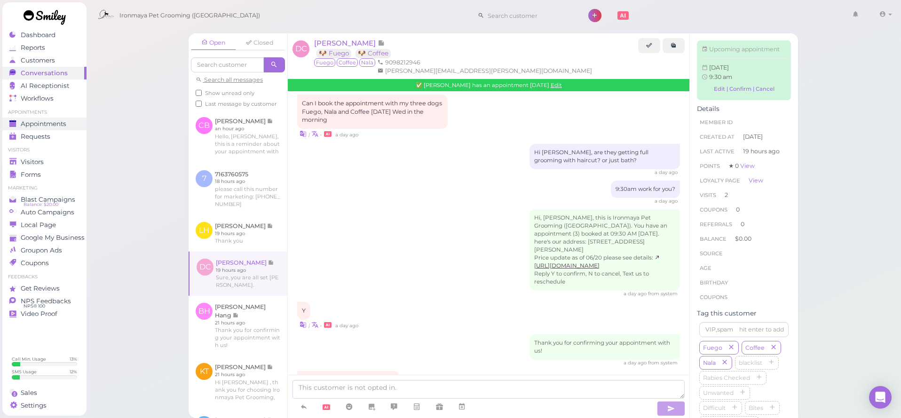
click at [68, 121] on div "Appointments" at bounding box center [43, 124] width 68 height 8
